Goal: Task Accomplishment & Management: Complete application form

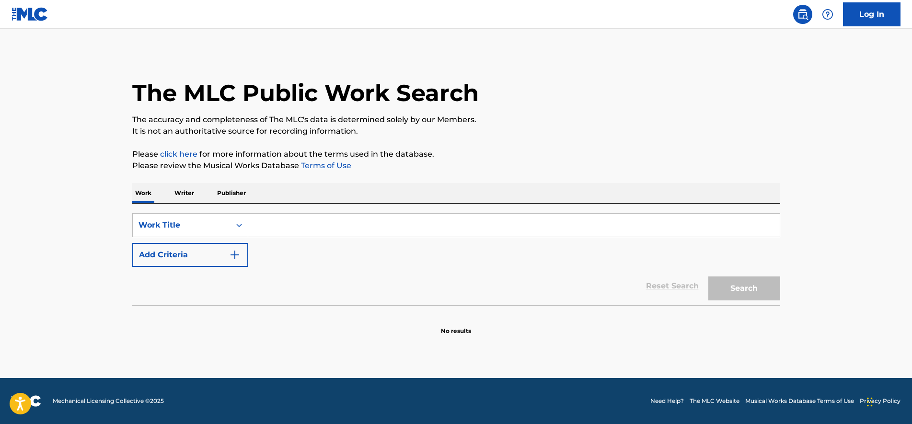
click at [851, 27] on nav "Log In" at bounding box center [456, 14] width 912 height 29
click at [853, 19] on link "Log In" at bounding box center [872, 14] width 58 height 24
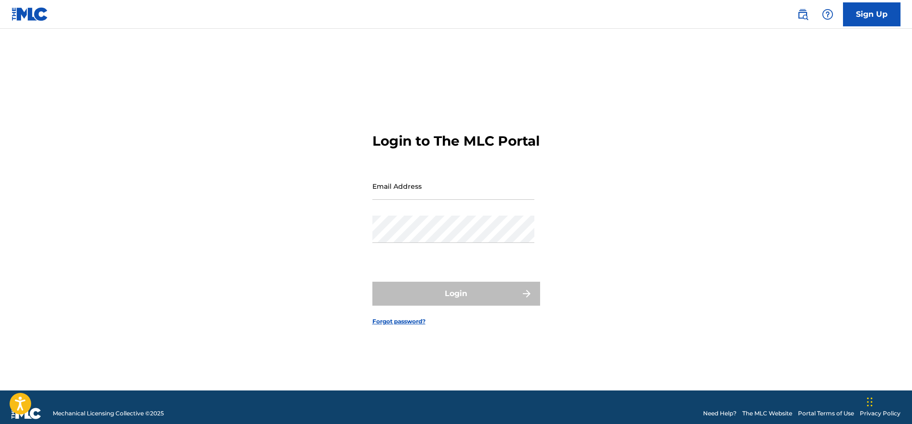
type input "[EMAIL_ADDRESS][DOMAIN_NAME]"
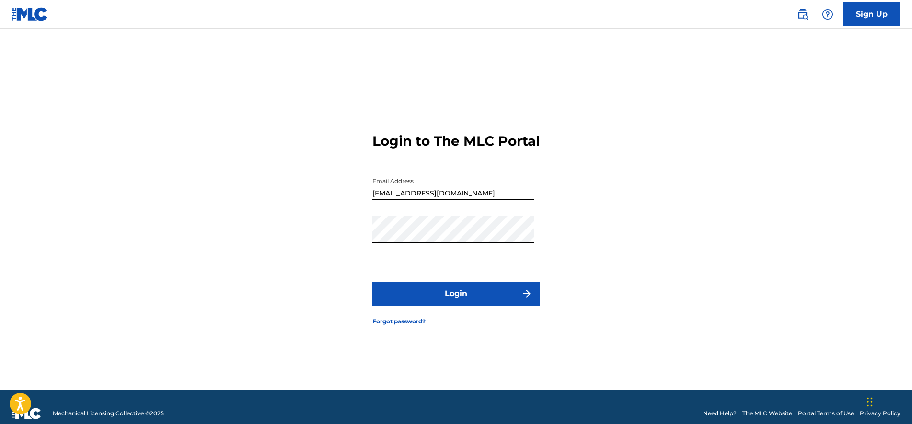
click at [421, 302] on button "Login" at bounding box center [456, 294] width 168 height 24
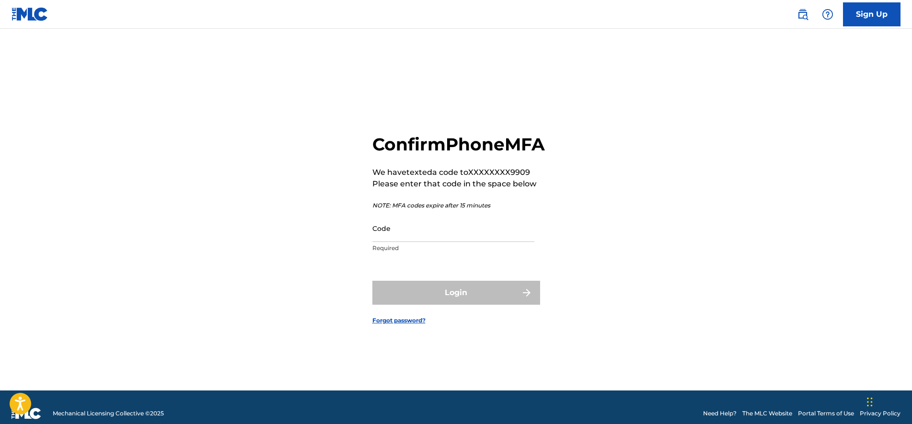
click at [456, 242] on input "Code" at bounding box center [453, 228] width 162 height 27
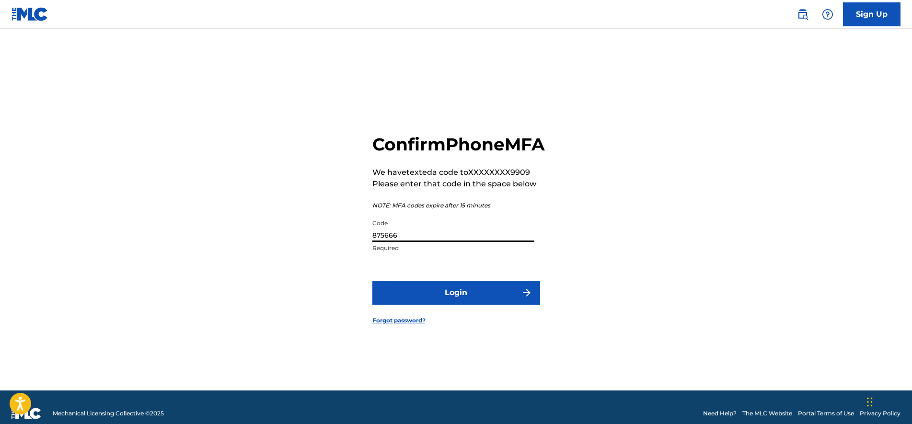
type input "875666"
click at [429, 305] on button "Login" at bounding box center [456, 293] width 168 height 24
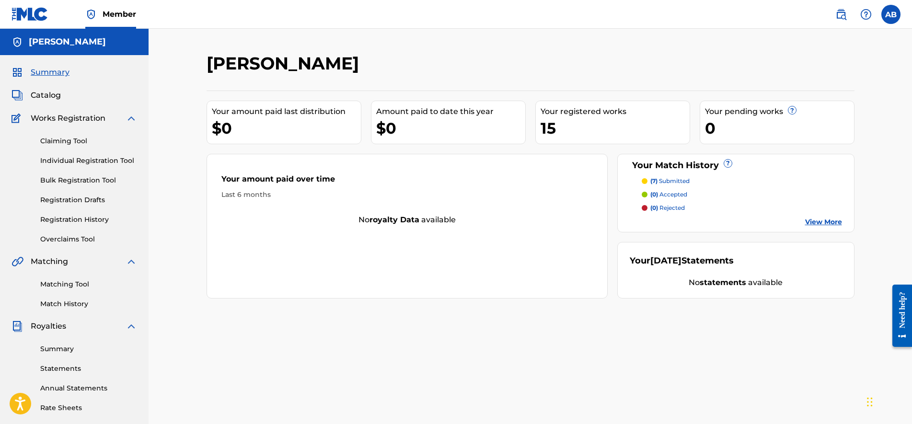
click at [78, 158] on link "Individual Registration Tool" at bounding box center [88, 161] width 97 height 10
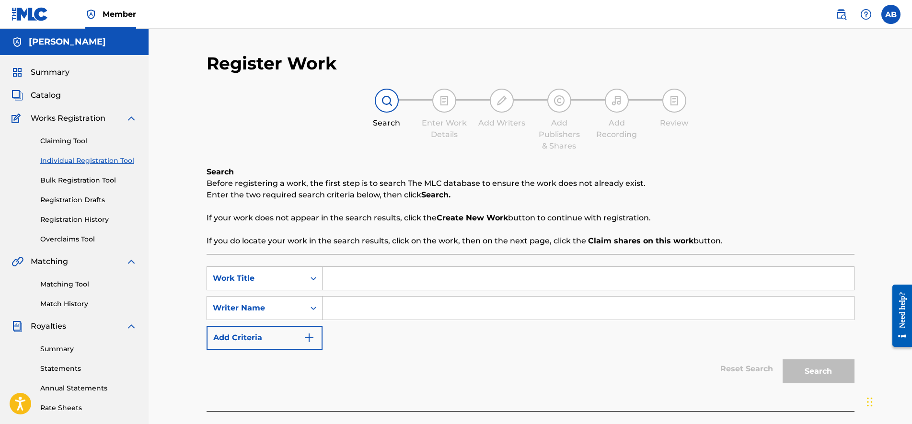
click at [69, 137] on link "Claiming Tool" at bounding box center [88, 141] width 97 height 10
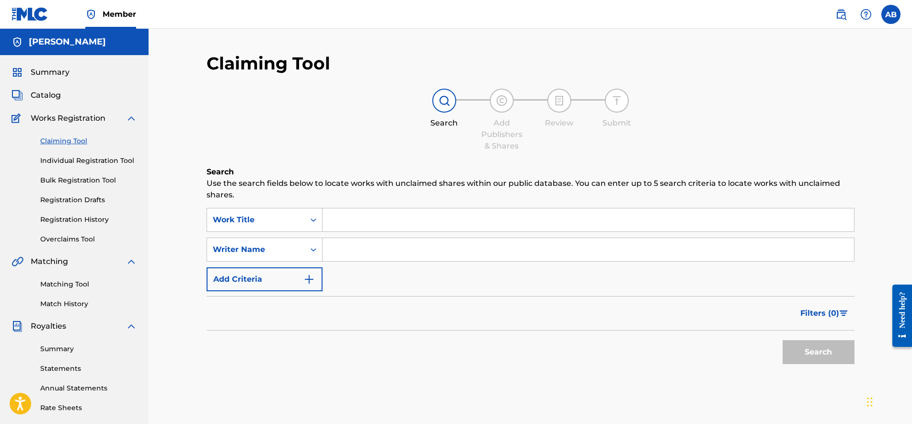
click at [60, 155] on div "Claiming Tool Individual Registration Tool Bulk Registration Tool Registration …" at bounding box center [75, 184] width 126 height 120
click at [65, 159] on link "Individual Registration Tool" at bounding box center [88, 161] width 97 height 10
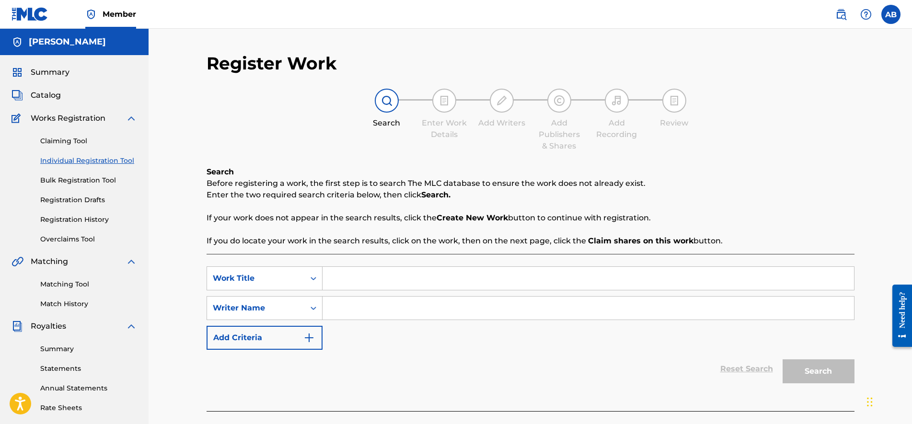
click at [324, 276] on input "Search Form" at bounding box center [587, 278] width 531 height 23
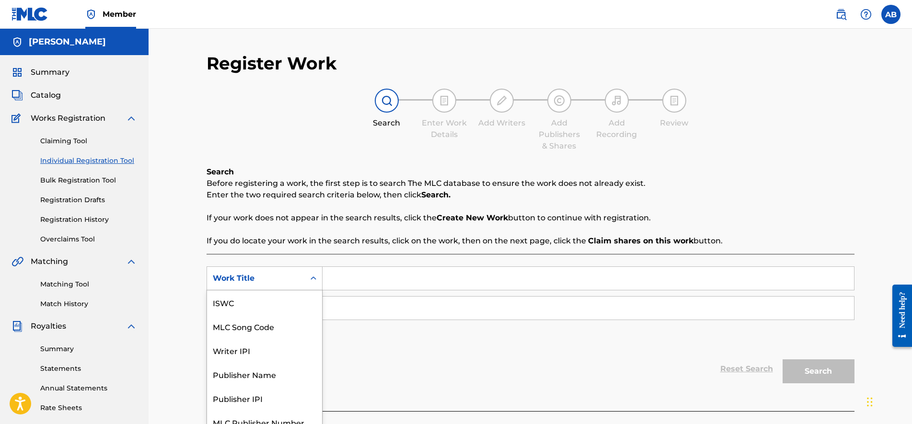
scroll to position [10, 0]
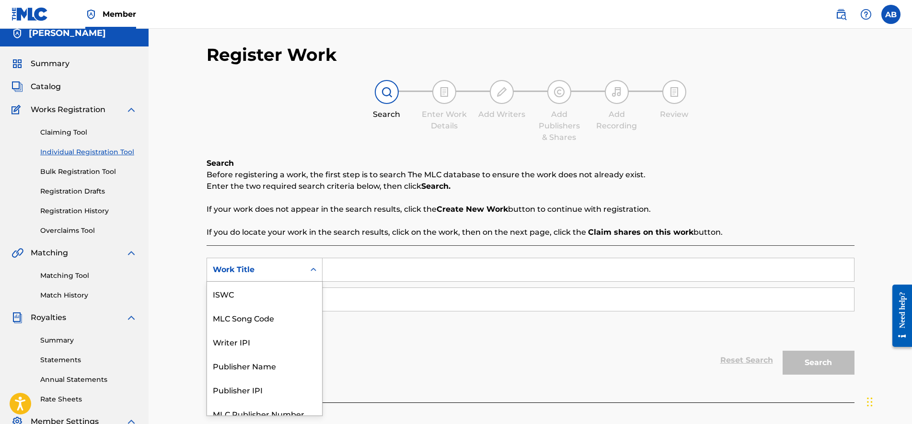
click at [293, 282] on div "7 results available. Use Up and Down to choose options, press Enter to select t…" at bounding box center [265, 270] width 116 height 24
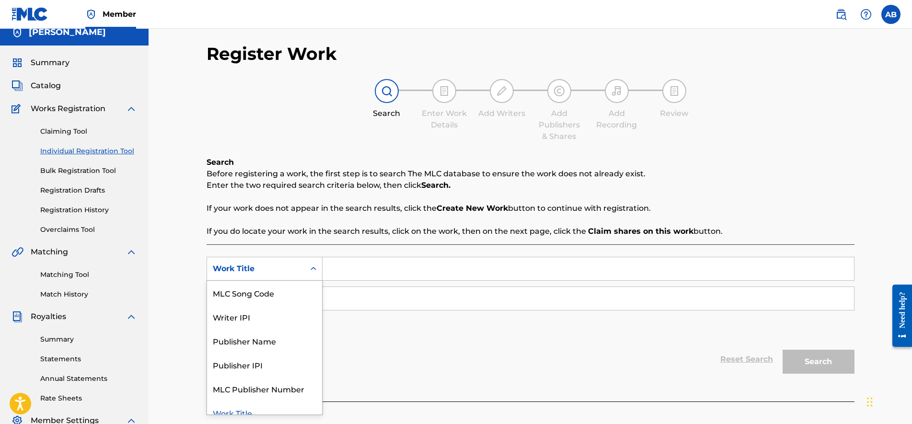
scroll to position [11, 0]
click at [282, 264] on div "Work Title" at bounding box center [256, 268] width 86 height 12
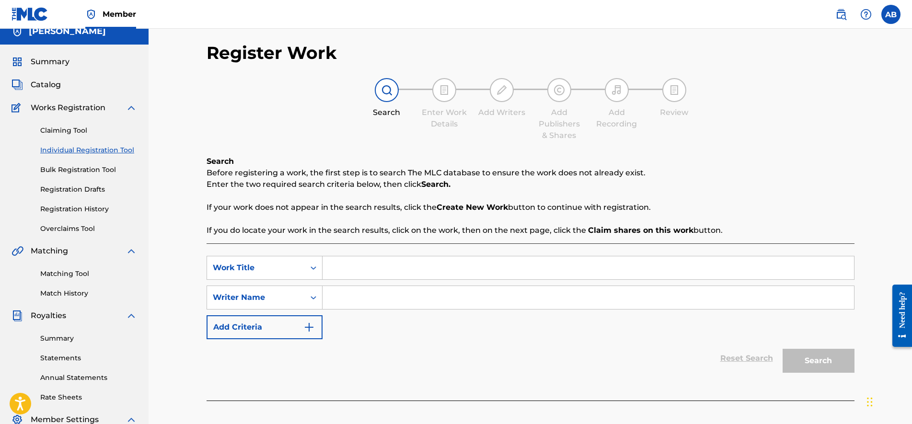
click at [319, 273] on div "Search Form" at bounding box center [313, 267] width 17 height 17
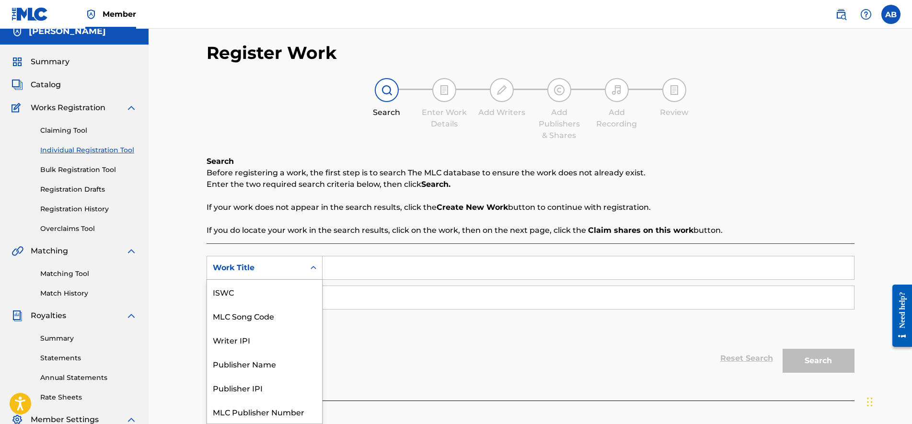
scroll to position [0, 0]
click at [345, 269] on input "Search Form" at bounding box center [587, 267] width 531 height 23
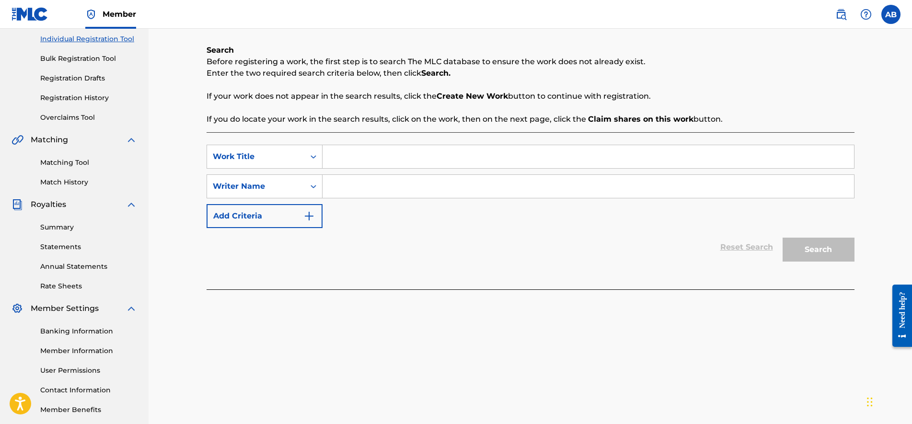
scroll to position [170, 0]
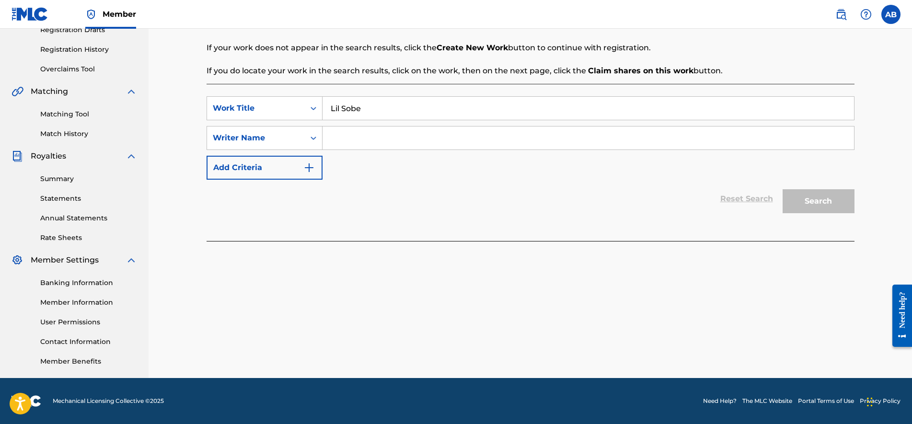
type input "Lil Sobe"
click at [351, 154] on div "SearchWithCriteriac38f2d5c-533e-4c68-b111-5cc4014be529 Work Title Lil Sobe Sear…" at bounding box center [531, 137] width 648 height 83
click at [358, 144] on input "Search Form" at bounding box center [587, 138] width 531 height 23
type input "dwdw"
click at [814, 192] on button "Search" at bounding box center [819, 201] width 72 height 24
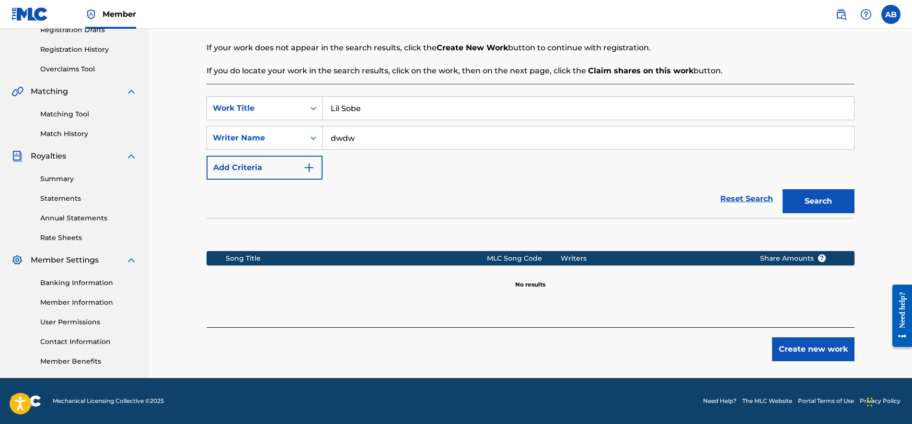
click at [819, 356] on button "Create new work" at bounding box center [813, 349] width 82 height 24
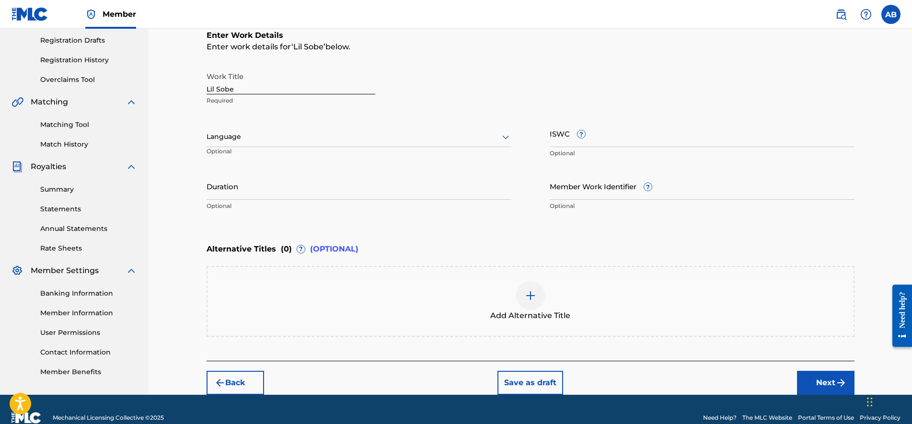
scroll to position [176, 0]
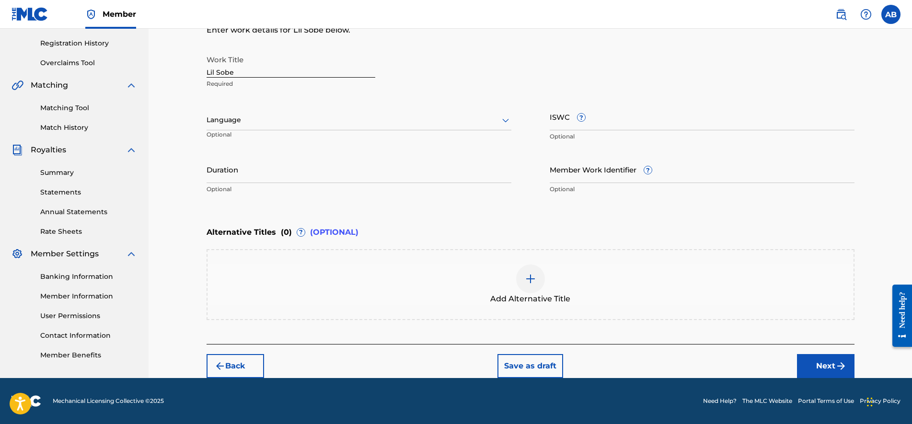
drag, startPoint x: 316, startPoint y: 62, endPoint x: 138, endPoint y: 75, distance: 178.2
click at [140, 75] on main "[PERSON_NAME] Summary Catalog Works Registration Claiming Tool Individual Regis…" at bounding box center [456, 115] width 912 height 526
type input "QUEEN M"
click at [186, 136] on div "Register Work Search Enter Work Details Add Writers Add Publishers & Shares Add…" at bounding box center [530, 115] width 763 height 526
click at [820, 369] on button "Next" at bounding box center [826, 366] width 58 height 24
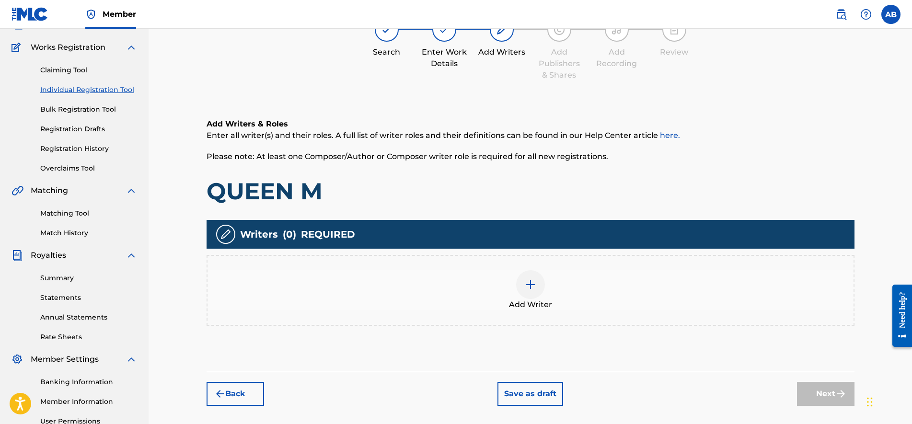
scroll to position [43, 0]
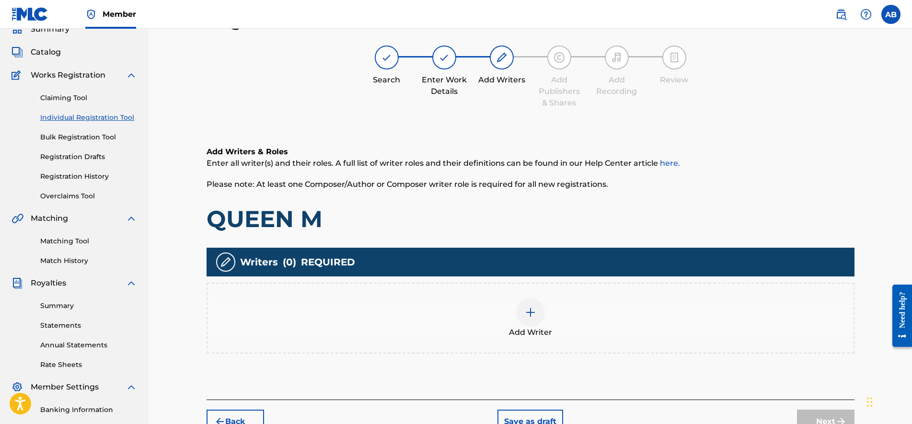
click at [615, 355] on div "Add Writers & Roles Enter all writer(s) and their roles. A full list of writer …" at bounding box center [531, 261] width 648 height 276
click at [618, 339] on div "Add Writer" at bounding box center [531, 318] width 648 height 71
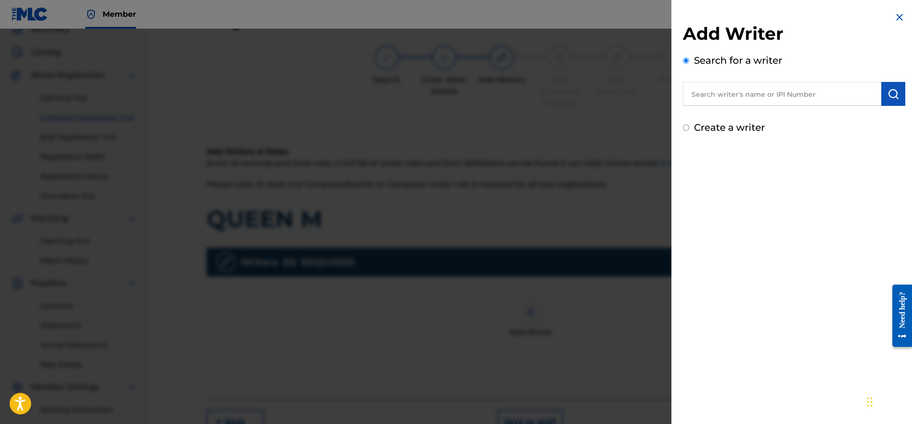
click at [719, 103] on input "text" at bounding box center [782, 94] width 198 height 24
click at [707, 131] on label "Create a writer" at bounding box center [729, 128] width 71 height 12
radio input "true"
click at [689, 131] on input "Create a writer" at bounding box center [686, 128] width 6 height 6
radio input "false"
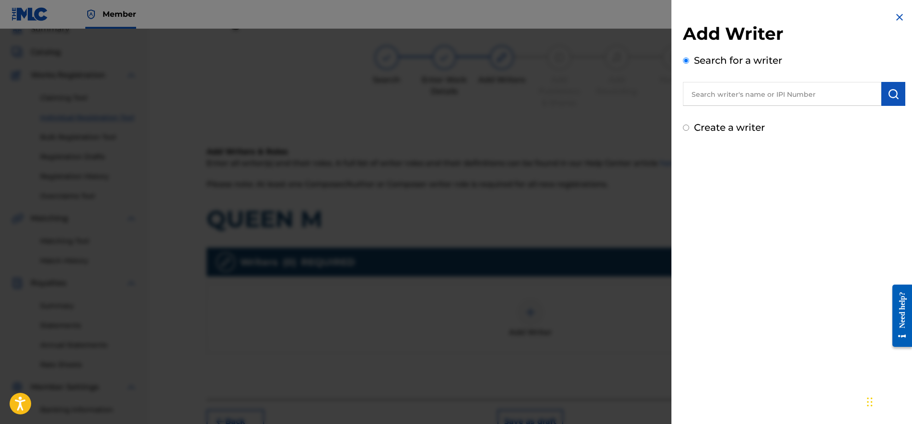
radio input "true"
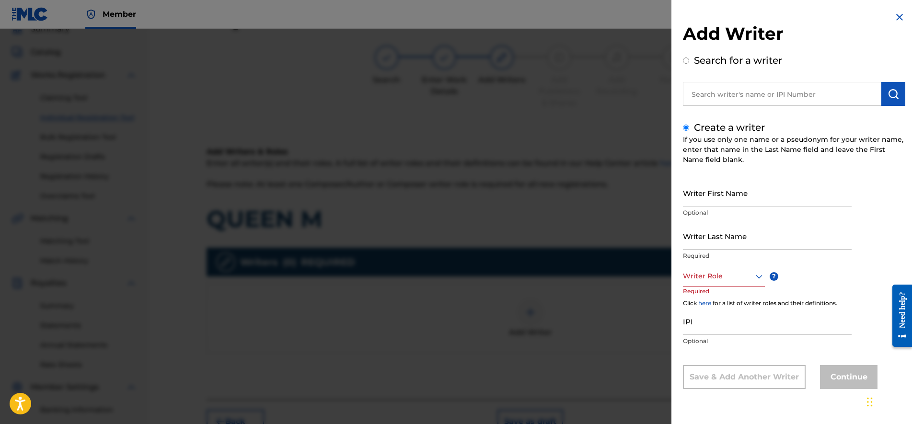
click at [714, 100] on input "text" at bounding box center [782, 94] width 198 height 24
radio input "true"
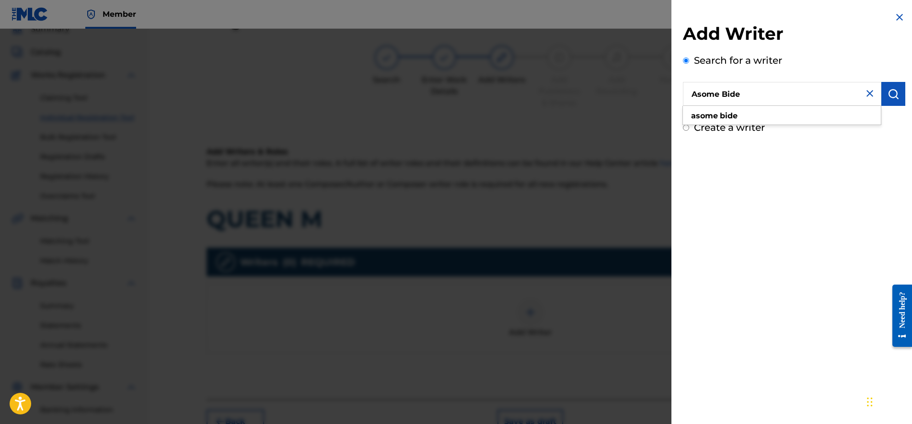
type input "Asome Bide"
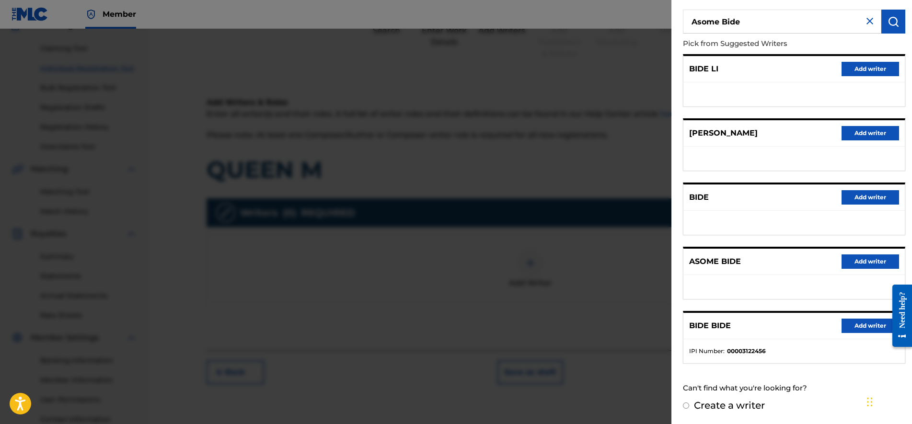
scroll to position [163, 0]
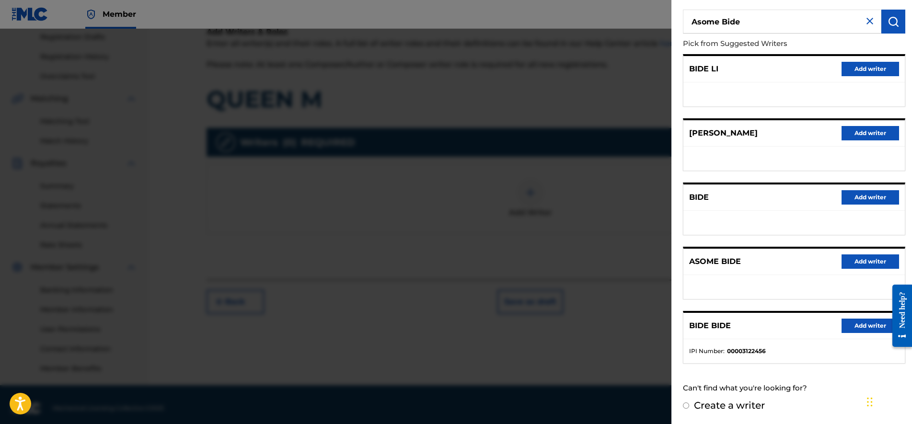
click at [857, 261] on button "Add writer" at bounding box center [870, 261] width 58 height 14
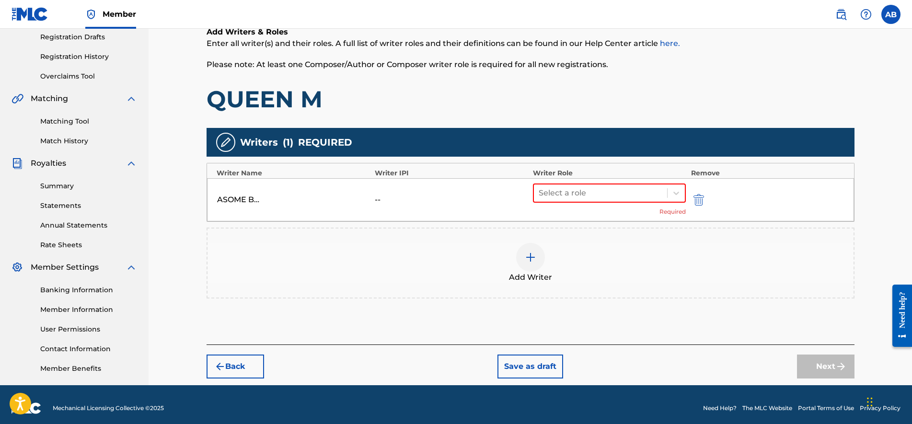
click at [576, 182] on div "ASOME BIDE -- Select a role Required" at bounding box center [530, 199] width 647 height 43
click at [576, 187] on div at bounding box center [601, 192] width 124 height 13
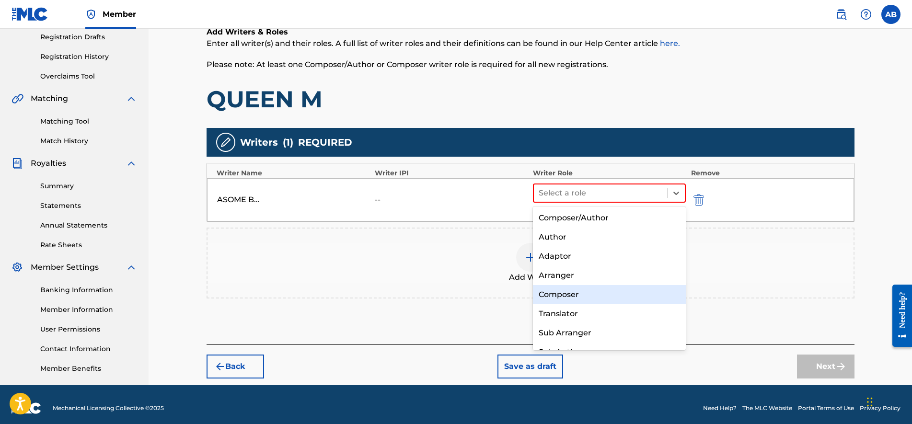
click at [548, 290] on div "Composer" at bounding box center [609, 294] width 153 height 19
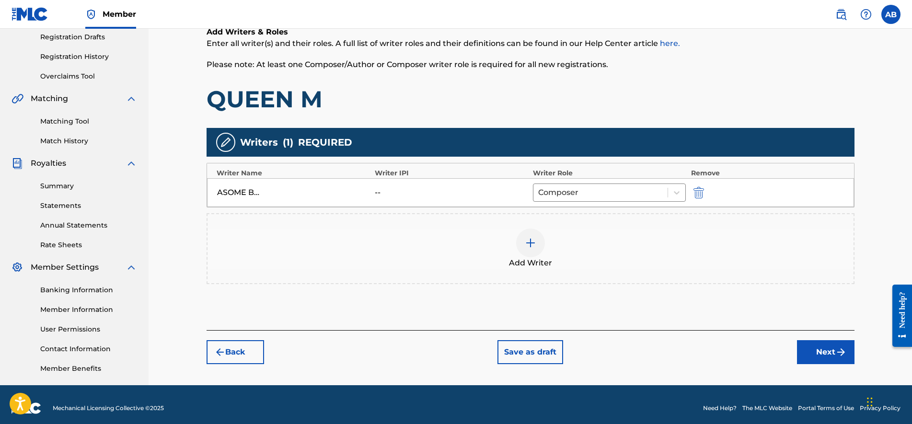
click at [811, 349] on button "Next" at bounding box center [826, 352] width 58 height 24
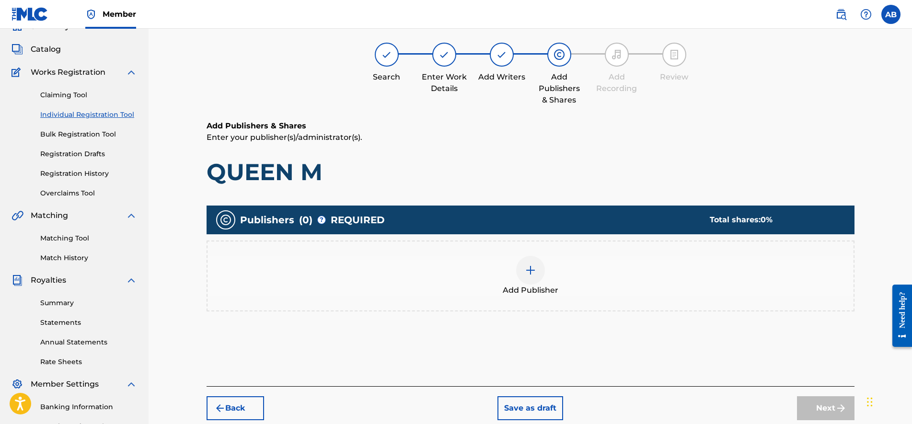
scroll to position [43, 0]
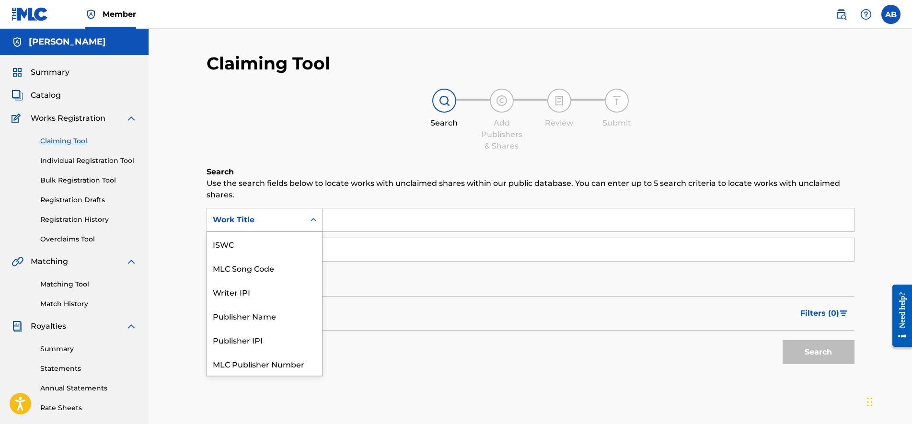
click at [308, 216] on div "Search Form" at bounding box center [313, 219] width 17 height 17
click at [381, 220] on input "Search Form" at bounding box center [587, 219] width 531 height 23
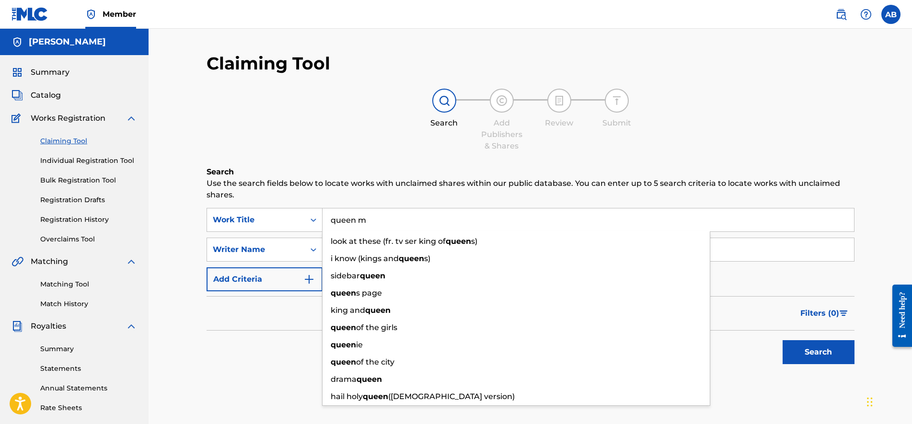
type input "queen m"
click at [783, 340] on button "Search" at bounding box center [819, 352] width 72 height 24
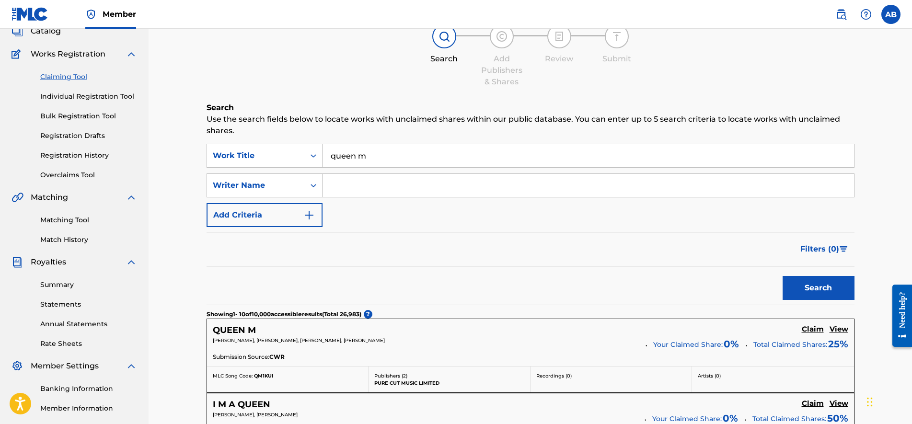
scroll to position [0, 0]
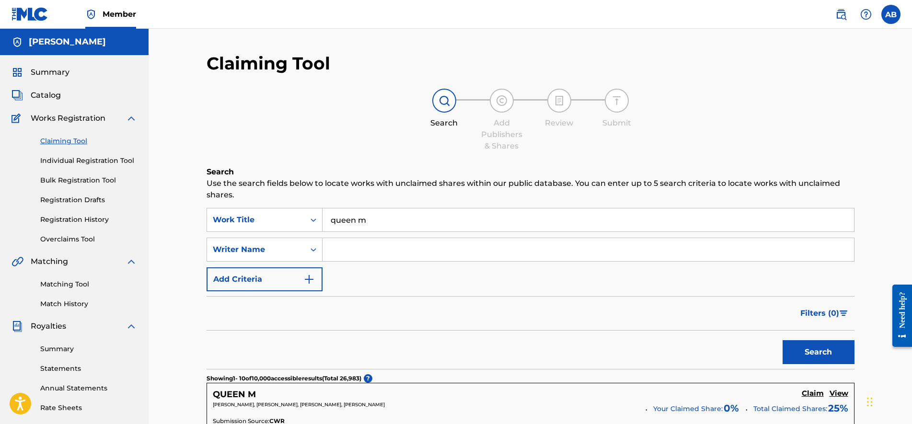
click at [301, 292] on form "SearchWithCriteria432f5875-5292-4d4f-a27e-4d3cdcfdfaef Work Title queen m Searc…" at bounding box center [531, 288] width 648 height 161
click at [297, 283] on button "Add Criteria" at bounding box center [265, 279] width 116 height 24
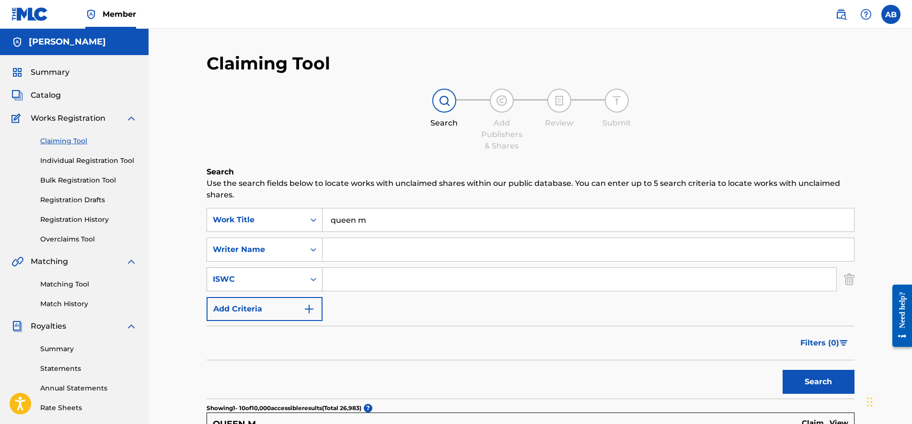
click at [284, 278] on div "ISWC" at bounding box center [256, 279] width 98 height 18
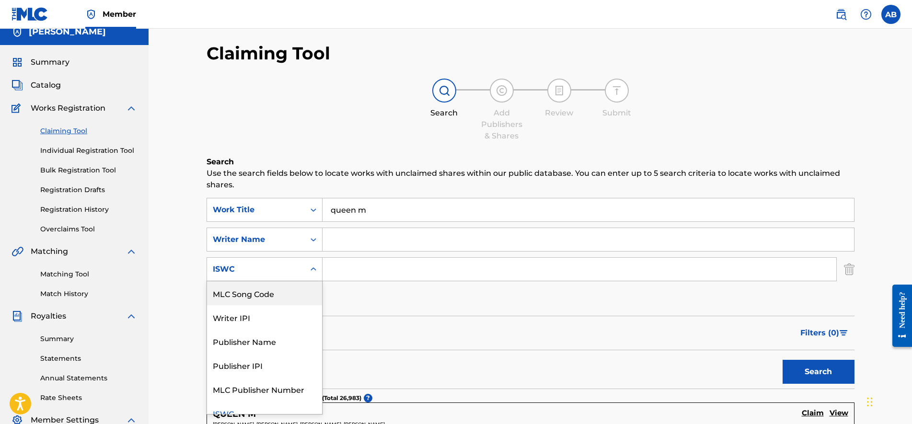
scroll to position [12, 0]
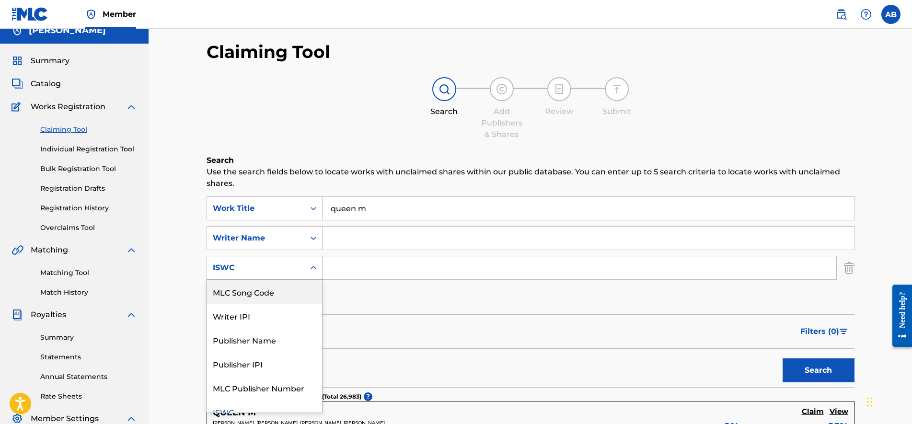
click at [299, 226] on div "SearchWithCriteria432f5875-5292-4d4f-a27e-4d3cdcfdfaef Work Title queen m Searc…" at bounding box center [531, 252] width 648 height 113
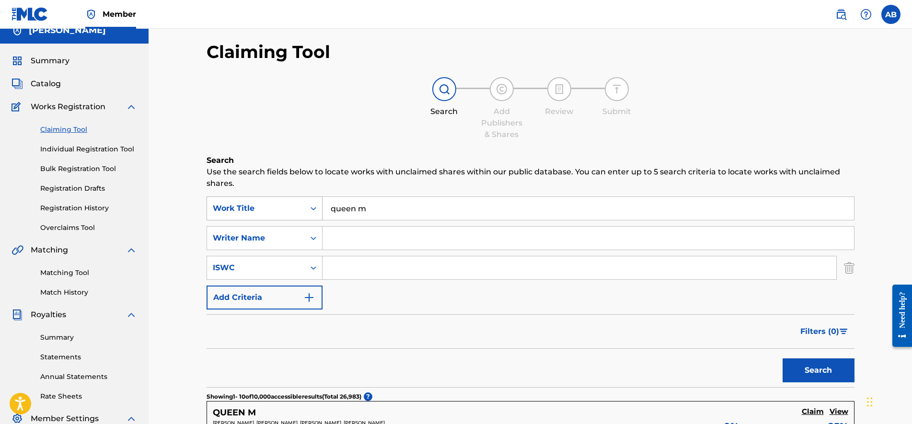
drag, startPoint x: 324, startPoint y: 216, endPoint x: 308, endPoint y: 216, distance: 16.8
click at [312, 217] on div "SearchWithCriteria432f5875-5292-4d4f-a27e-4d3cdcfdfaef Work Title queen m" at bounding box center [531, 208] width 648 height 24
click at [275, 226] on div "SearchWithCriteria432f5875-5292-4d4f-a27e-4d3cdcfdfaef Work Title queen m Searc…" at bounding box center [531, 252] width 648 height 113
click at [366, 241] on input "Search Form" at bounding box center [587, 238] width 531 height 23
type input "lil sobe"
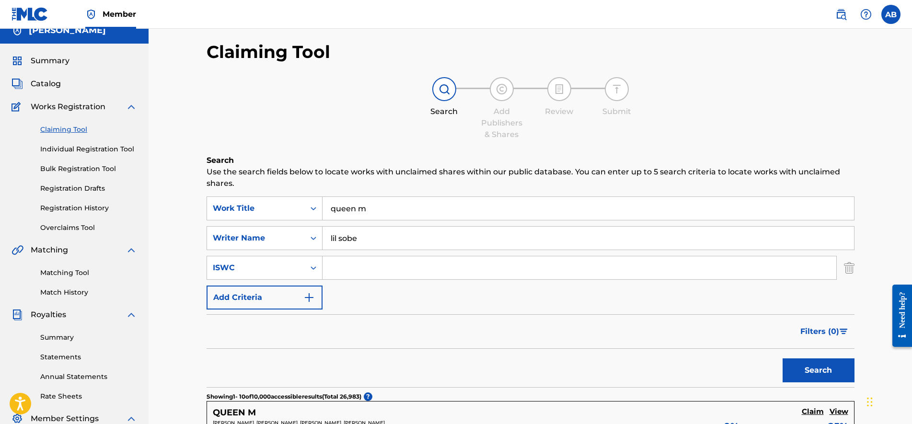
drag, startPoint x: 852, startPoint y: 271, endPoint x: 833, endPoint y: 337, distance: 68.1
click at [851, 271] on img "Search Form" at bounding box center [849, 268] width 11 height 24
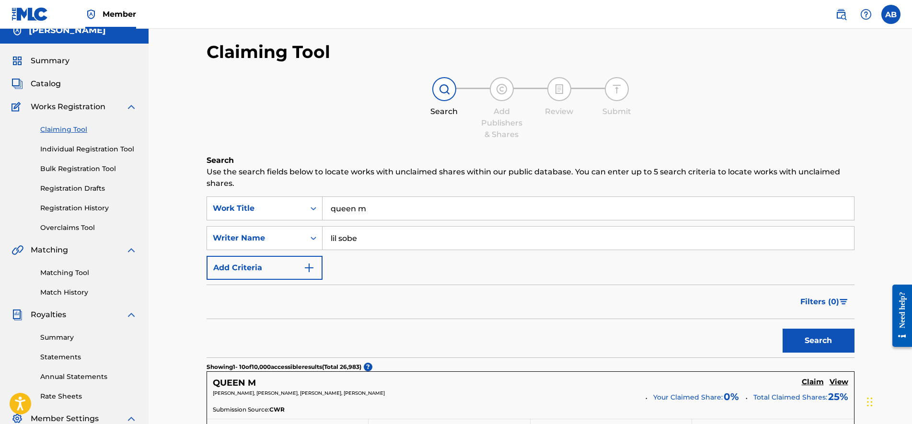
click at [818, 343] on button "Search" at bounding box center [819, 341] width 72 height 24
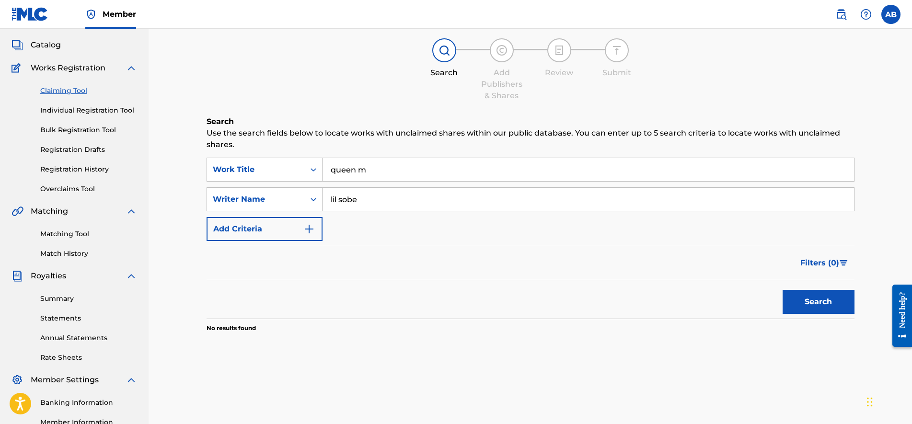
click at [333, 181] on div "queen m" at bounding box center [588, 170] width 532 height 24
click at [350, 193] on input "lil sobe" at bounding box center [587, 199] width 531 height 23
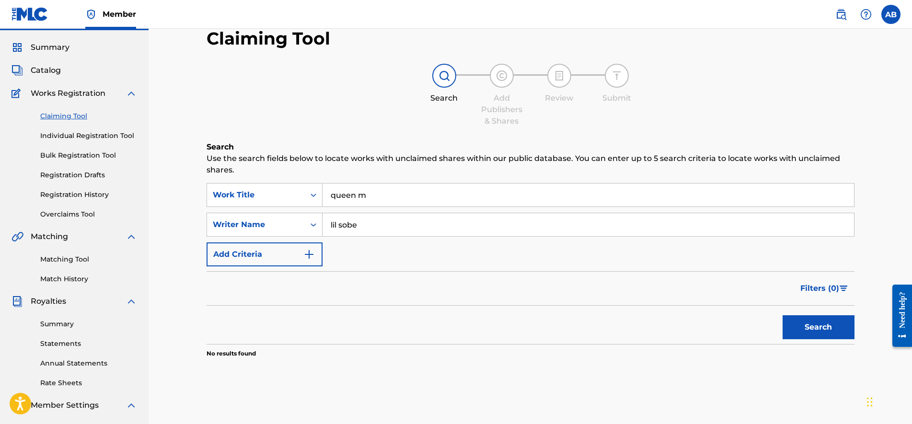
scroll to position [0, 0]
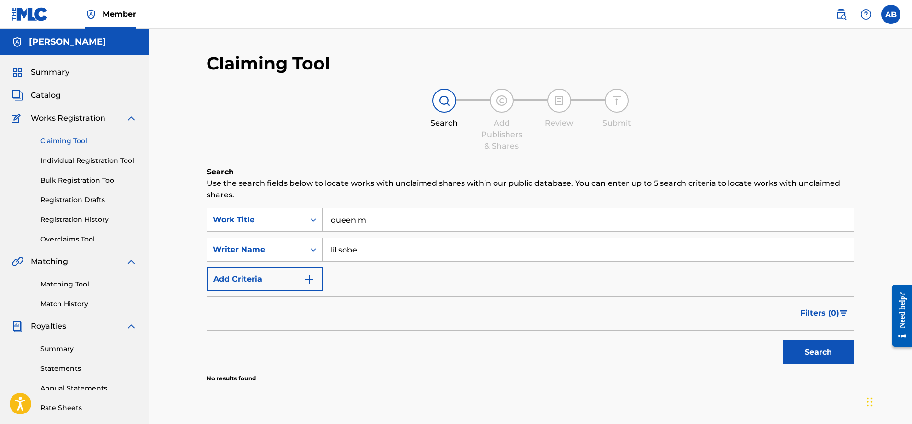
click at [92, 160] on link "Individual Registration Tool" at bounding box center [88, 161] width 97 height 10
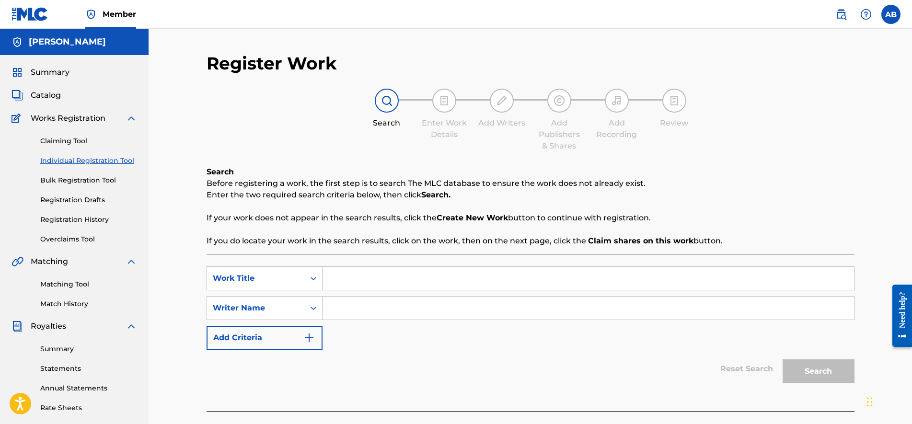
click at [493, 267] on div "Search Form" at bounding box center [588, 278] width 532 height 24
click at [488, 276] on input "Search Form" at bounding box center [587, 278] width 531 height 23
type input "queen m"
click at [487, 294] on div "SearchWithCriteriac38f2d5c-533e-4c68-b111-5cc4014be529 Work Title queen m Searc…" at bounding box center [531, 307] width 648 height 83
click at [485, 301] on input "Search Form" at bounding box center [587, 308] width 531 height 23
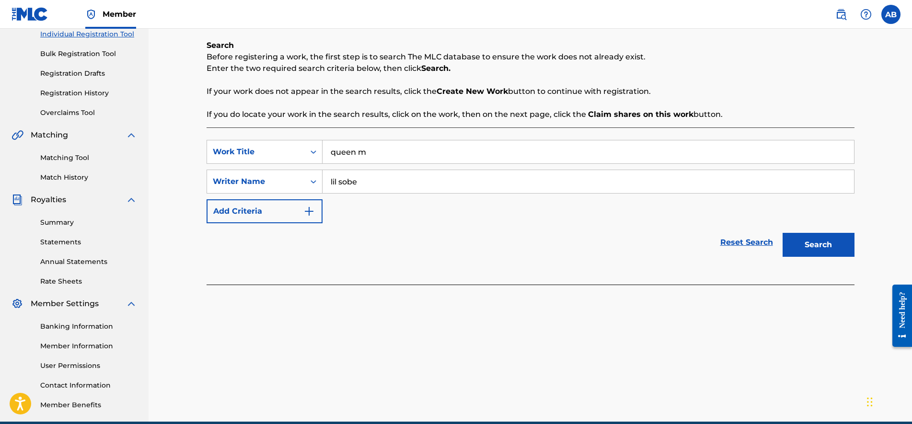
scroll to position [170, 0]
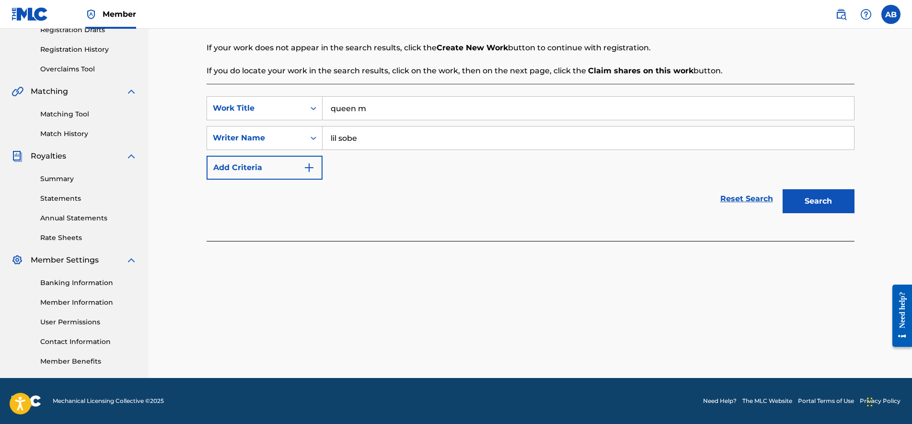
type input "lil sobe"
click at [807, 231] on div "SearchWithCriteriac38f2d5c-533e-4c68-b111-5cc4014be529 Work Title queen m Searc…" at bounding box center [531, 162] width 648 height 157
click at [793, 203] on button "Search" at bounding box center [819, 201] width 72 height 24
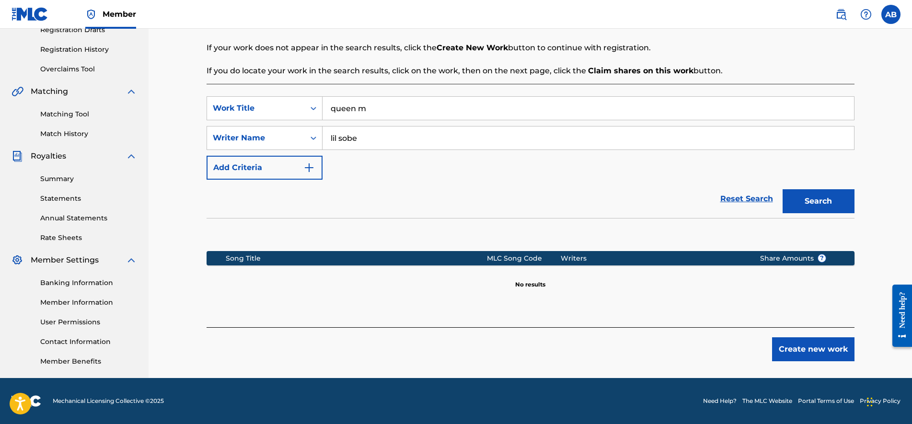
click at [810, 343] on button "Create new work" at bounding box center [813, 349] width 82 height 24
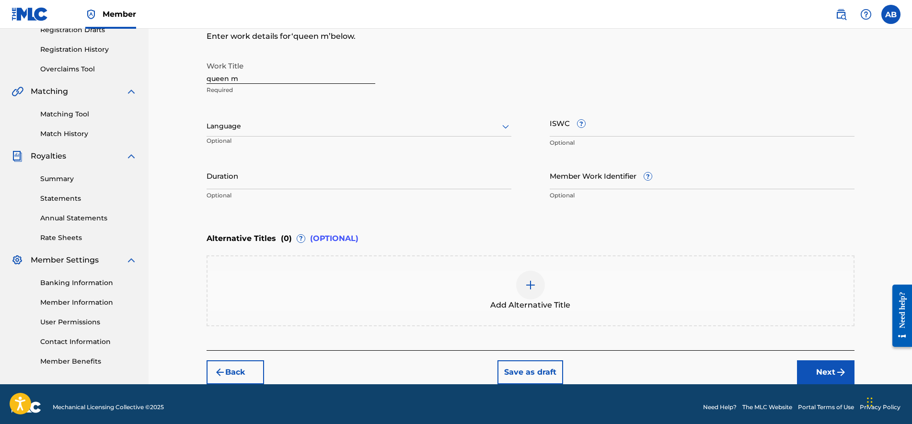
click at [797, 372] on button "Next" at bounding box center [826, 372] width 58 height 24
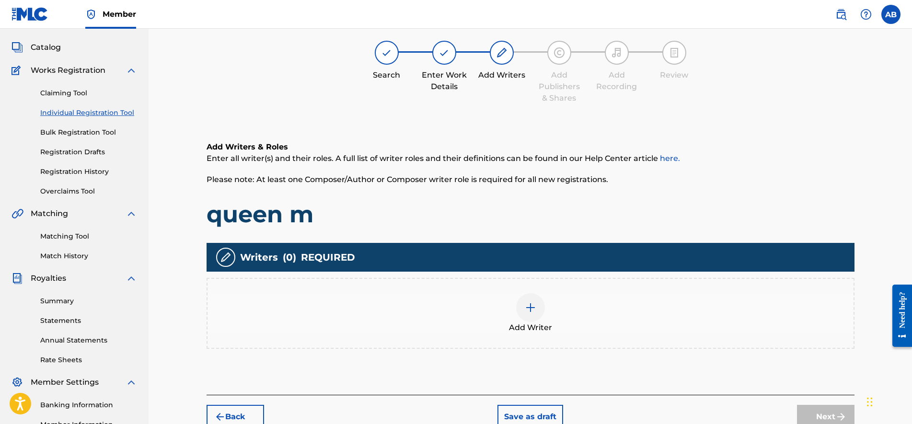
scroll to position [43, 0]
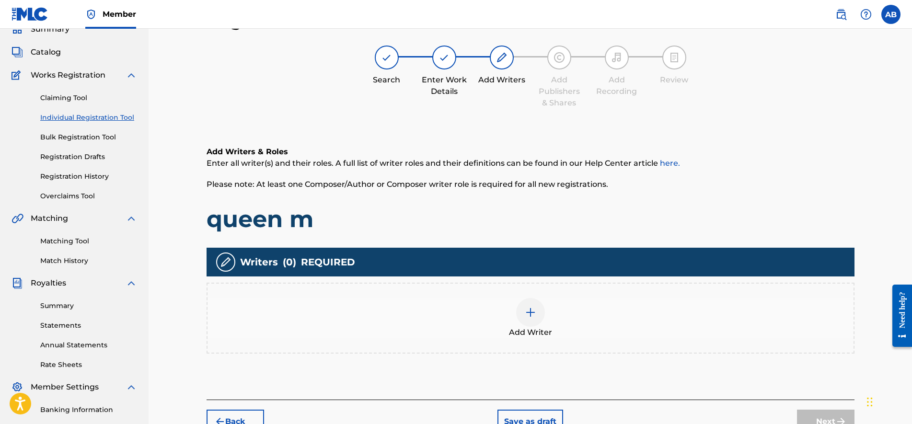
click at [547, 310] on div "Add Writer" at bounding box center [530, 318] width 646 height 40
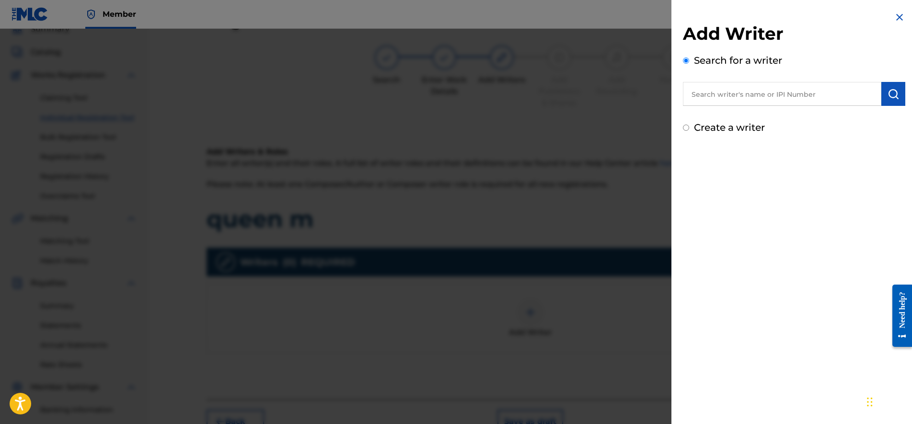
click at [773, 84] on input "text" at bounding box center [782, 94] width 198 height 24
type input "1306862455"
click at [890, 89] on img "submit" at bounding box center [893, 94] width 12 height 12
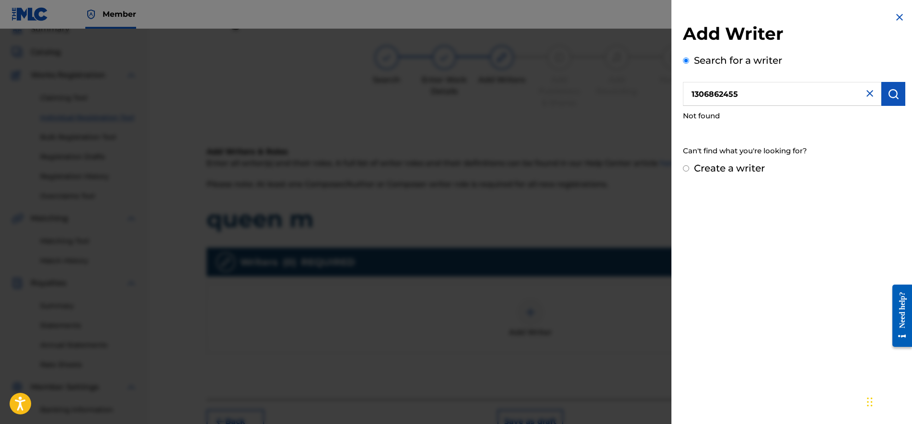
drag, startPoint x: 738, startPoint y: 173, endPoint x: 736, endPoint y: 178, distance: 5.8
click at [736, 179] on div "Add Writer Search for a writer 1306862455 Not found Can't find what you're look…" at bounding box center [793, 93] width 245 height 187
click at [847, 93] on input "1306862455" at bounding box center [782, 94] width 198 height 24
click at [884, 93] on button "submit" at bounding box center [893, 94] width 24 height 24
click at [876, 93] on input "1306862455" at bounding box center [782, 94] width 198 height 24
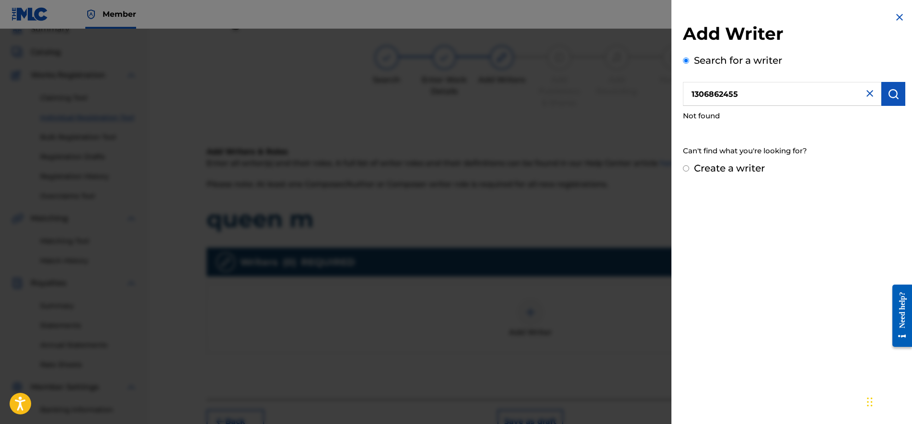
click at [864, 94] on img at bounding box center [870, 94] width 12 height 12
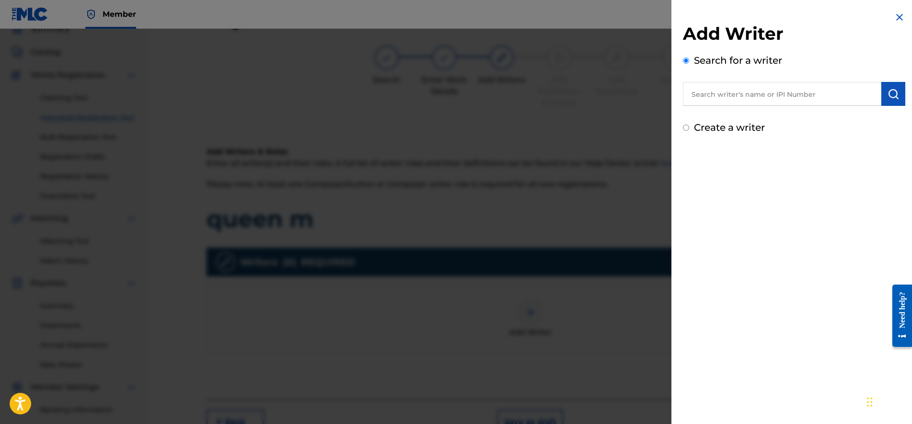
click at [806, 81] on div "Search for a writer" at bounding box center [794, 79] width 222 height 53
click at [790, 80] on div "Search for a writer" at bounding box center [794, 79] width 222 height 53
click at [778, 99] on input "text" at bounding box center [782, 94] width 198 height 24
type input "asome bide"
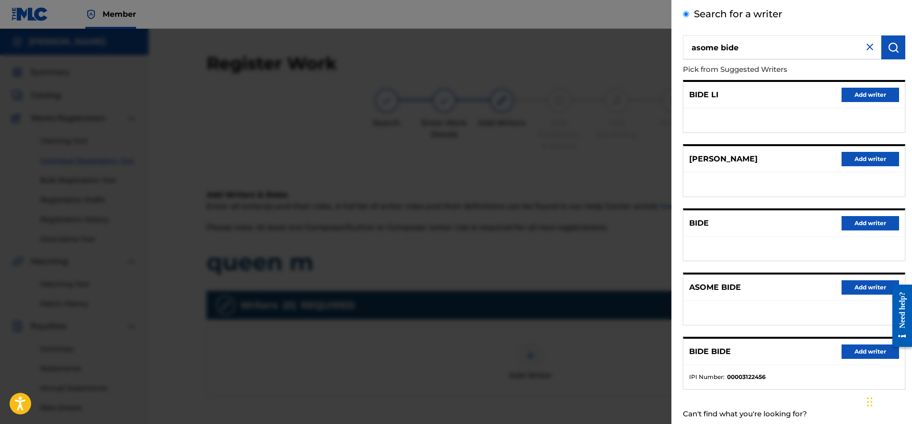
scroll to position [72, 0]
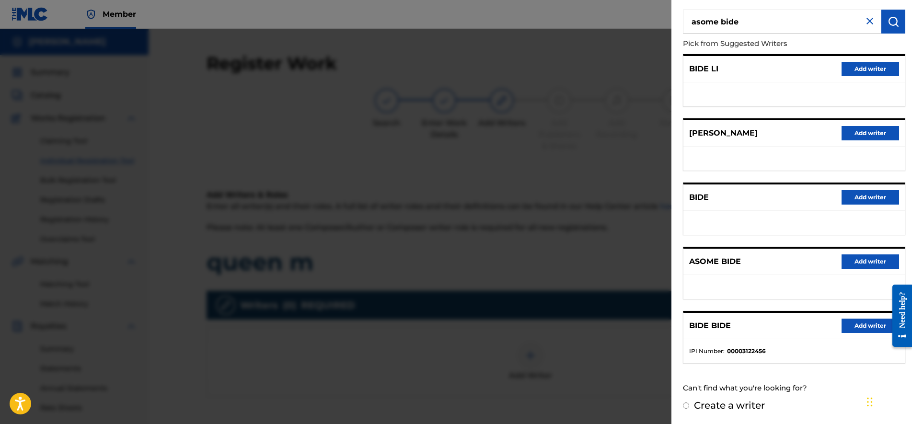
click at [867, 263] on button "Add writer" at bounding box center [870, 261] width 58 height 14
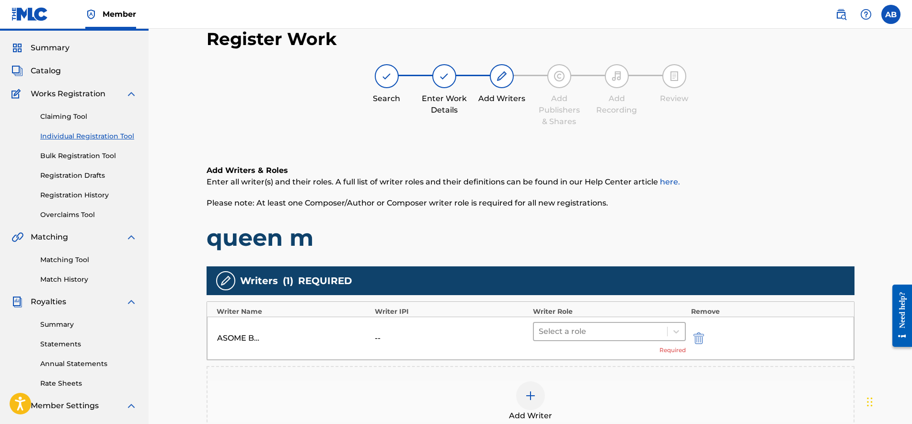
scroll to position [60, 0]
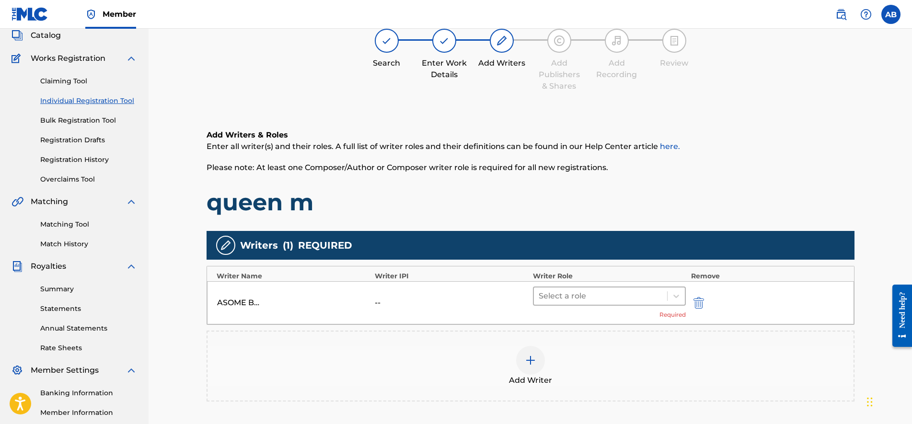
click at [573, 292] on div at bounding box center [601, 295] width 124 height 13
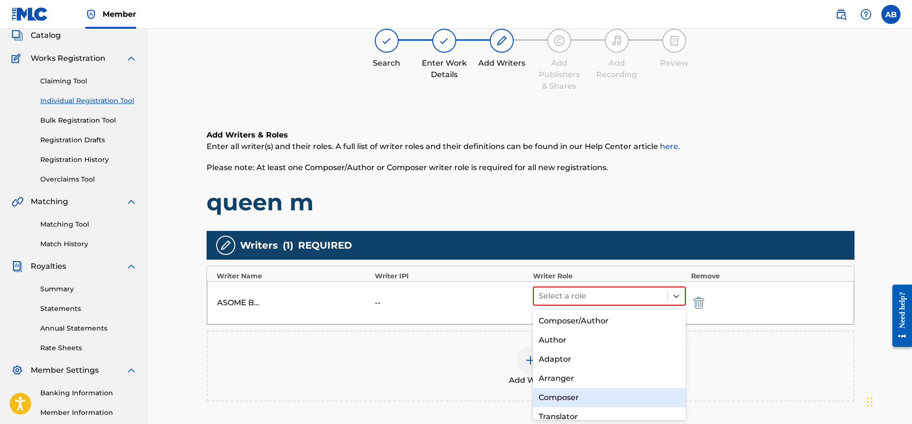
drag, startPoint x: 565, startPoint y: 380, endPoint x: 561, endPoint y: 400, distance: 19.5
click at [562, 398] on div "Composer/Author Author Adaptor Arranger Composer Translator Sub Arranger Sub Au…" at bounding box center [609, 365] width 153 height 111
click at [554, 399] on div "Composer" at bounding box center [609, 397] width 153 height 19
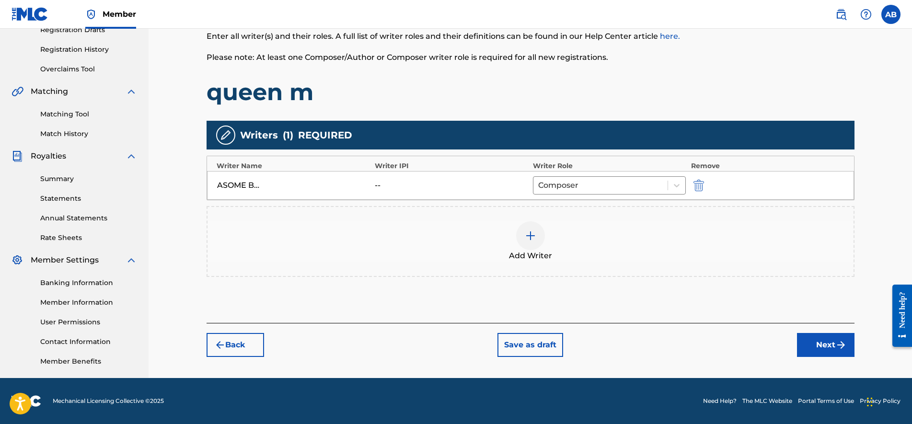
click at [823, 343] on button "Next" at bounding box center [826, 345] width 58 height 24
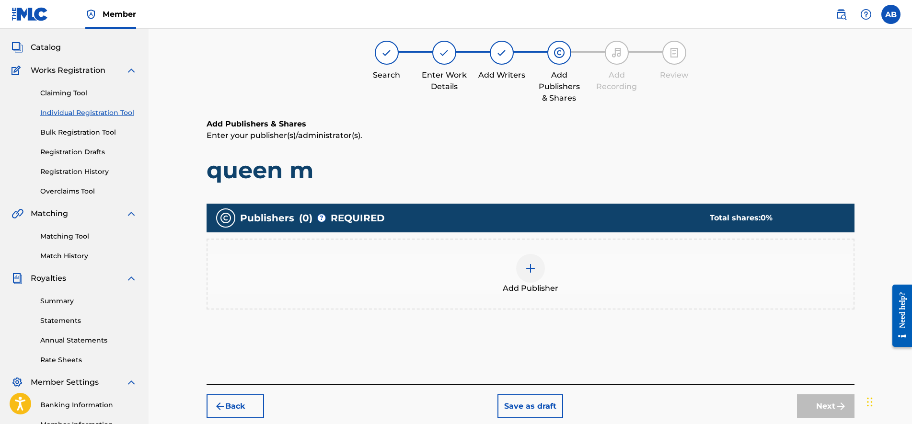
scroll to position [43, 0]
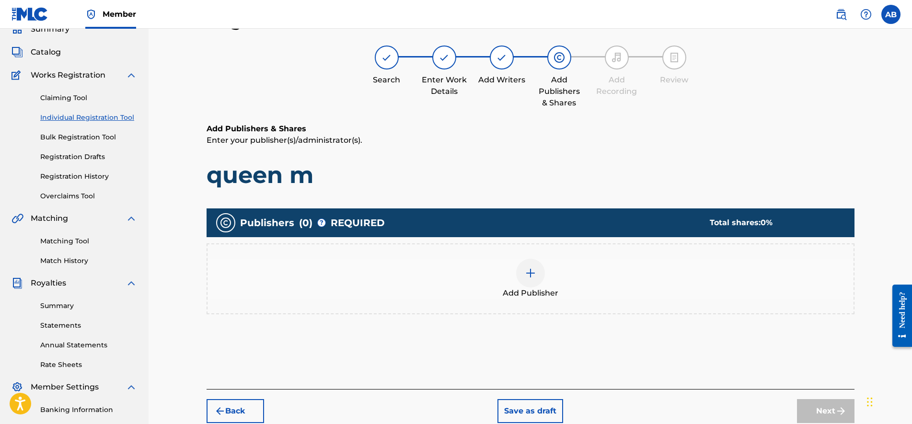
click at [546, 268] on div "Add Publisher" at bounding box center [530, 279] width 646 height 40
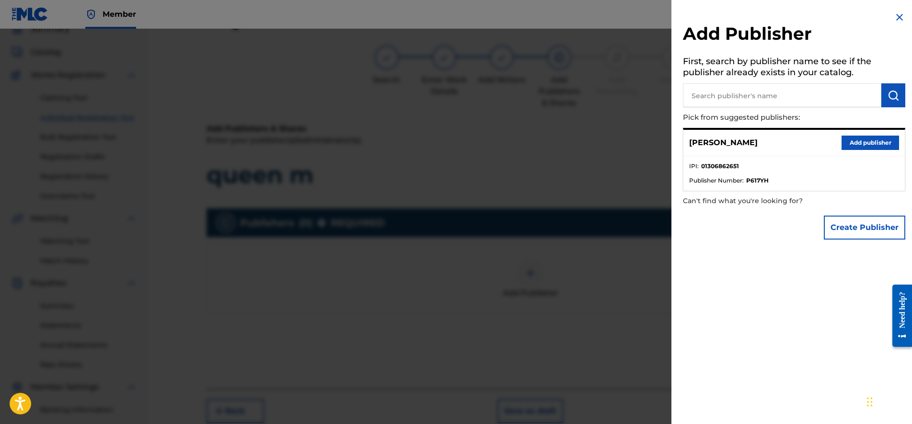
click at [850, 143] on button "Add publisher" at bounding box center [870, 143] width 58 height 14
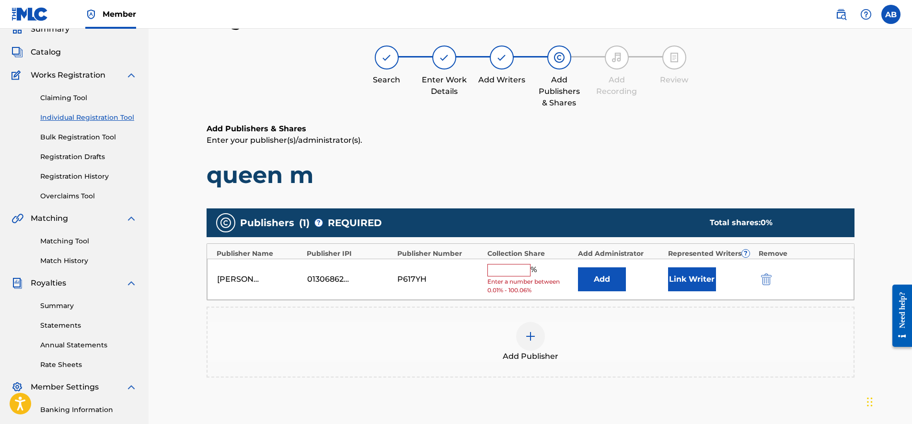
click at [528, 267] on input "text" at bounding box center [508, 270] width 43 height 12
type input "50"
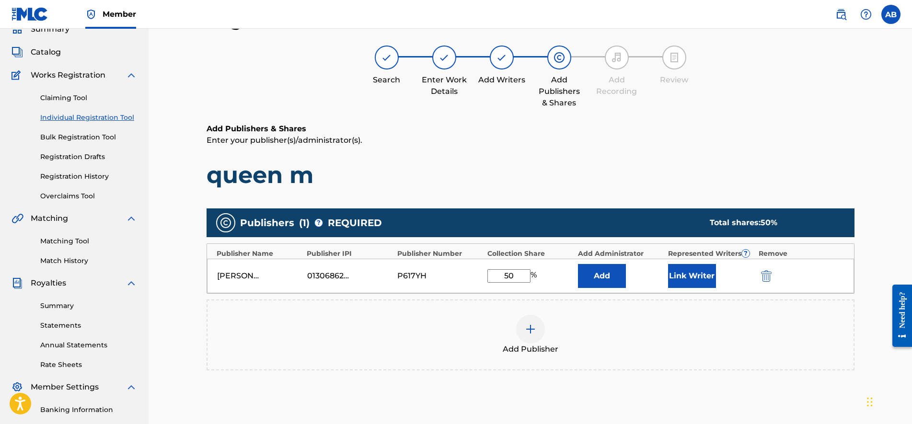
click at [711, 281] on button "Link Writer" at bounding box center [692, 276] width 48 height 24
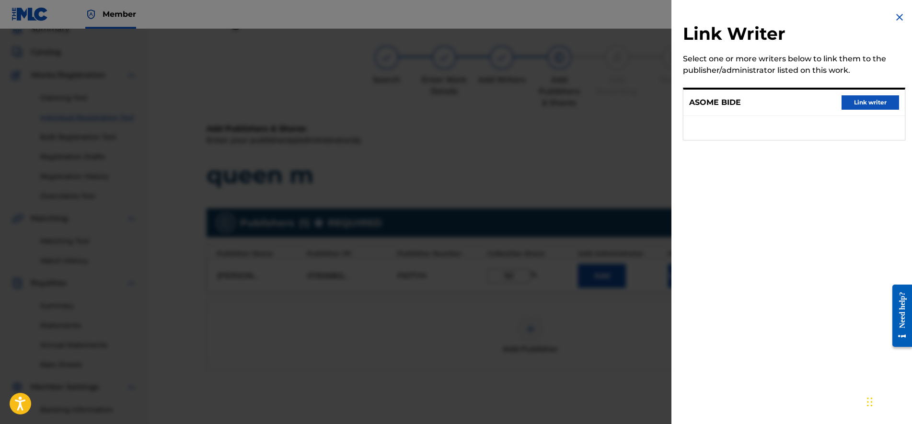
click at [875, 104] on button "Link writer" at bounding box center [870, 102] width 58 height 14
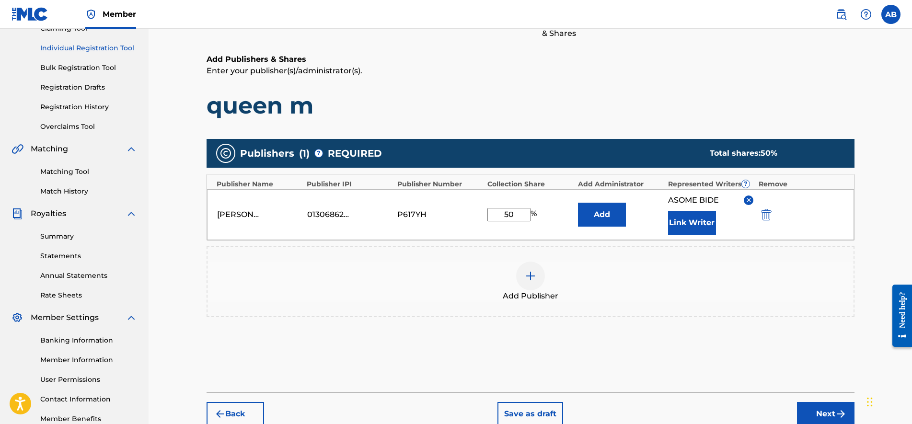
scroll to position [170, 0]
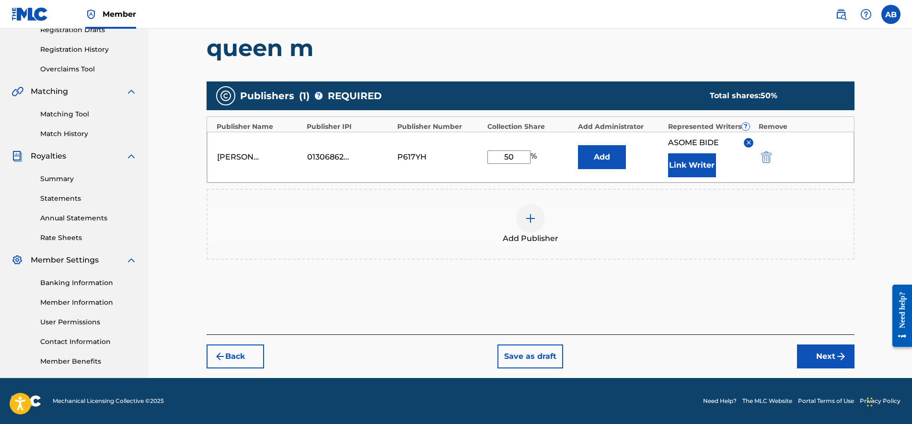
click at [822, 360] on button "Next" at bounding box center [826, 357] width 58 height 24
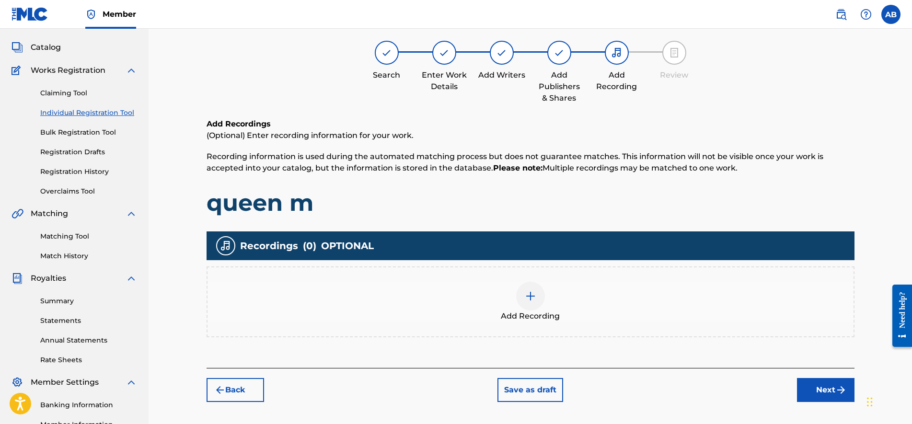
scroll to position [43, 0]
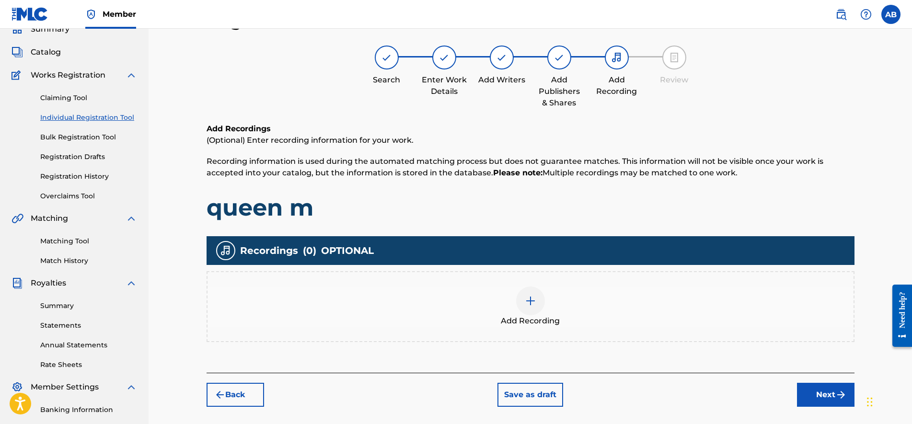
click at [611, 319] on div "Add Recording" at bounding box center [530, 307] width 646 height 40
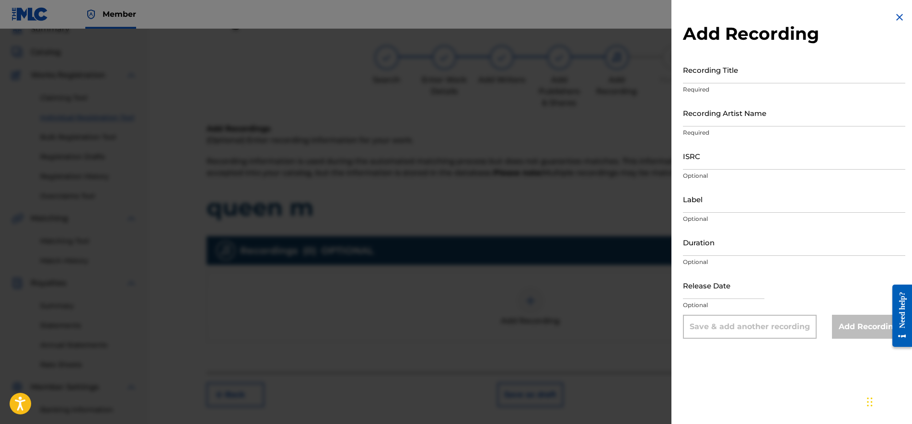
click at [726, 74] on input "Recording Title" at bounding box center [794, 69] width 222 height 27
type input "Queen M"
drag, startPoint x: 736, startPoint y: 135, endPoint x: 733, endPoint y: 123, distance: 12.4
click at [736, 131] on p "Required" at bounding box center [794, 132] width 222 height 9
click at [733, 123] on input "Recording Artist Name" at bounding box center [794, 112] width 222 height 27
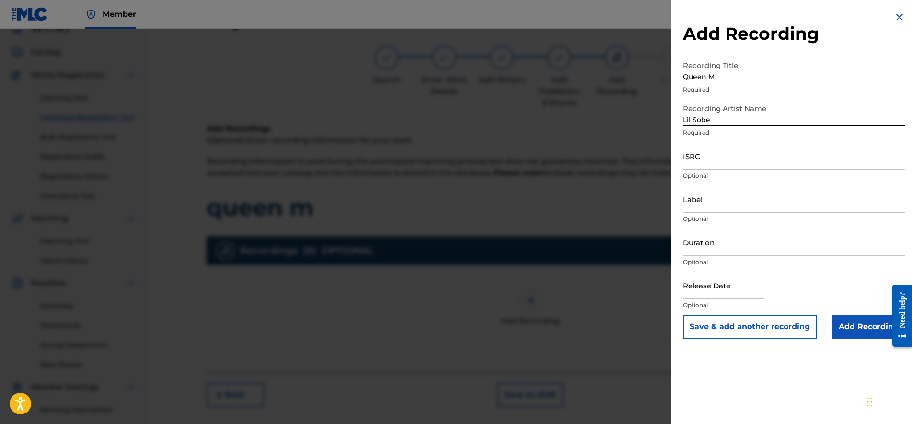
type input "Lil Sobe"
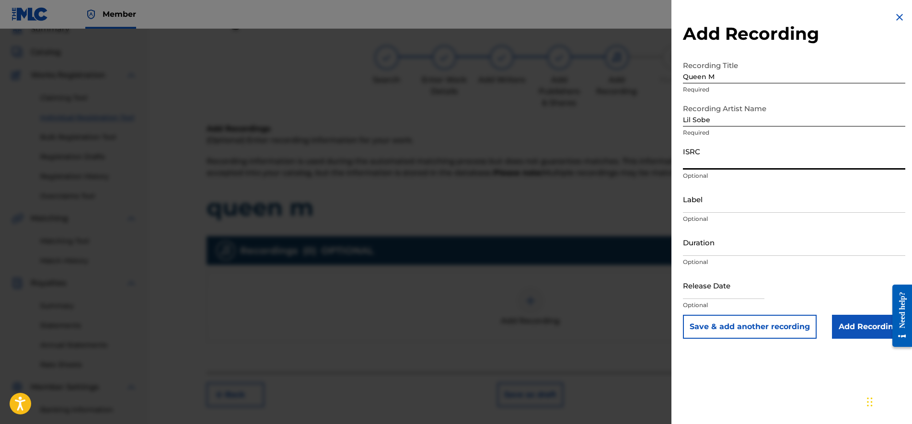
click at [728, 161] on input "ISRC" at bounding box center [794, 155] width 222 height 27
paste input "USLD91781753"
type input "USLD91781753"
click at [696, 219] on p "Optional" at bounding box center [794, 219] width 222 height 9
click at [700, 210] on input "Label" at bounding box center [794, 198] width 222 height 27
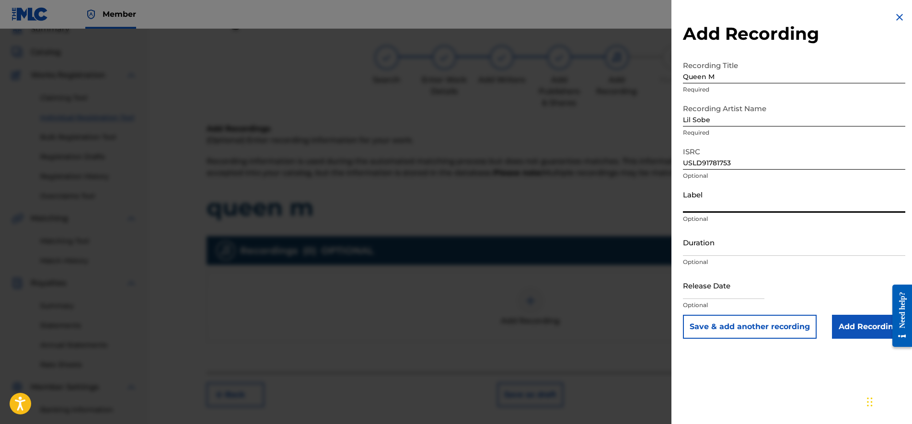
type input "FOUNDATION MEDIA"
click at [803, 329] on button "Save & add another recording" at bounding box center [750, 327] width 134 height 24
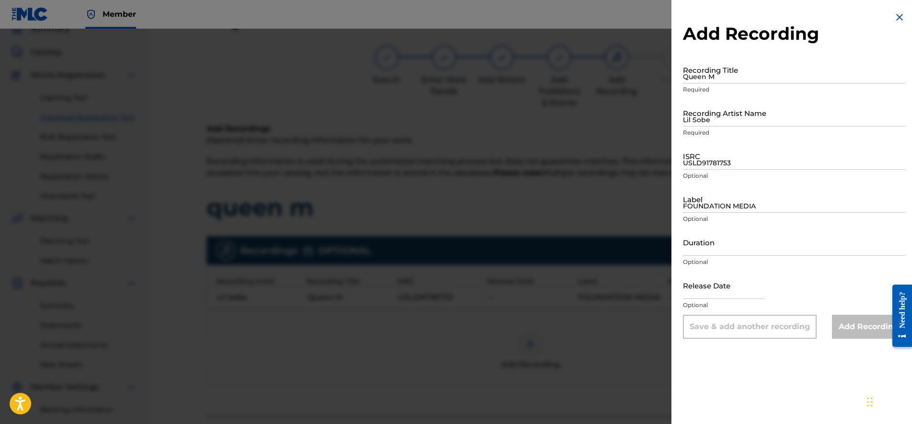
click at [635, 319] on div at bounding box center [456, 241] width 912 height 424
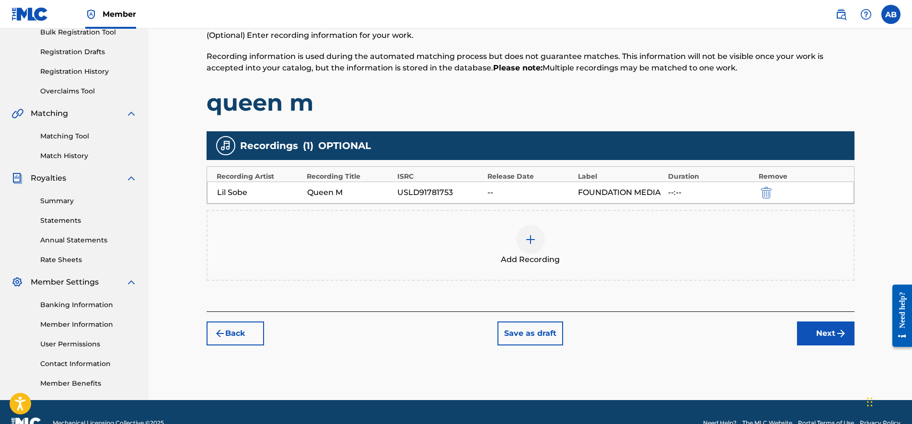
scroll to position [163, 0]
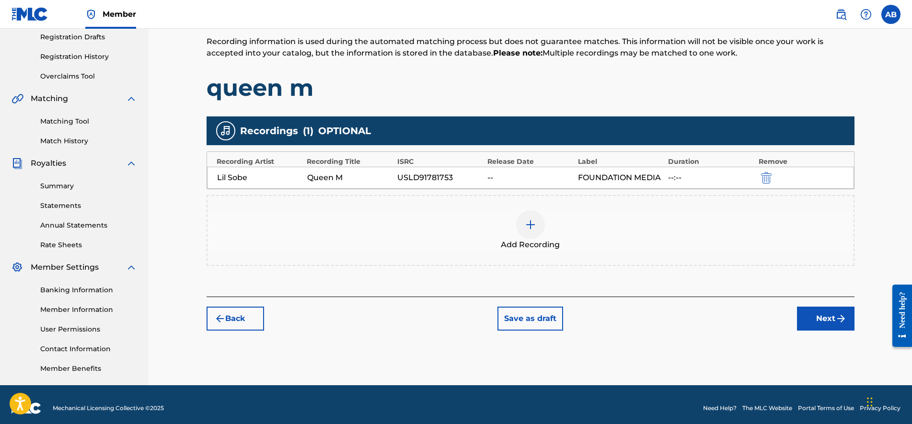
click at [822, 321] on button "Next" at bounding box center [826, 319] width 58 height 24
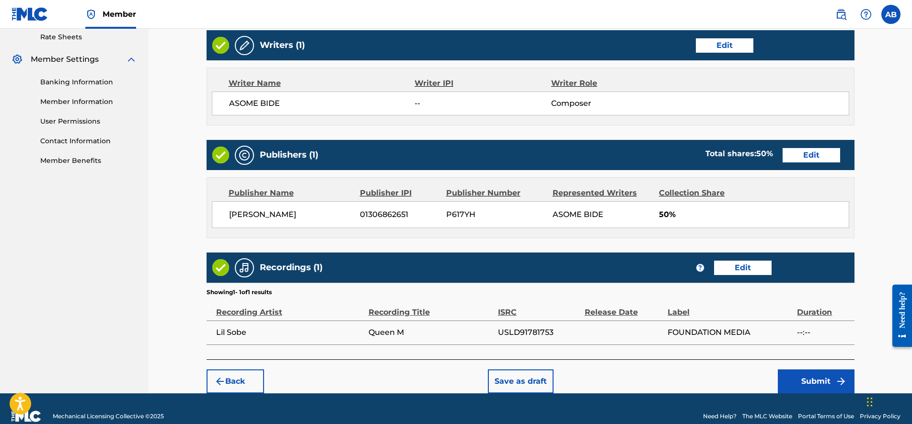
scroll to position [386, 0]
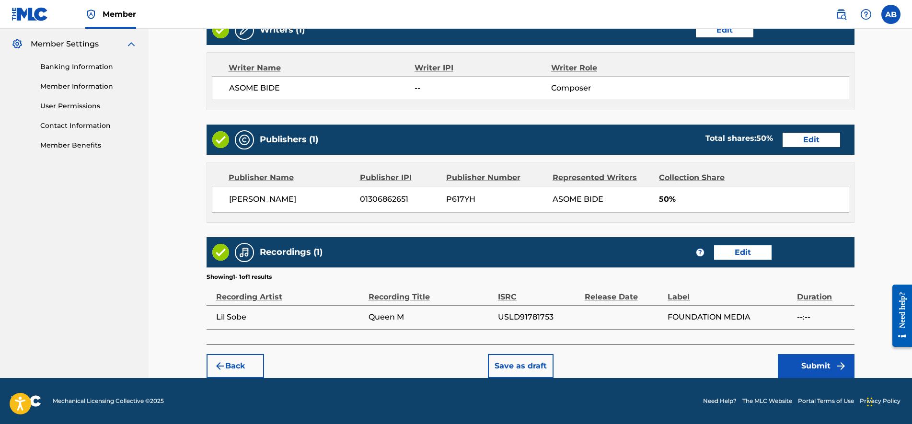
click at [791, 360] on button "Submit" at bounding box center [816, 366] width 77 height 24
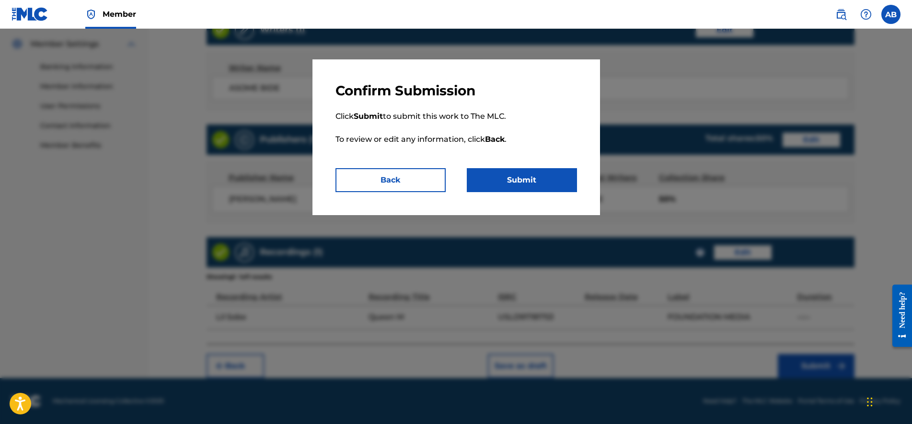
click at [556, 185] on button "Submit" at bounding box center [522, 180] width 110 height 24
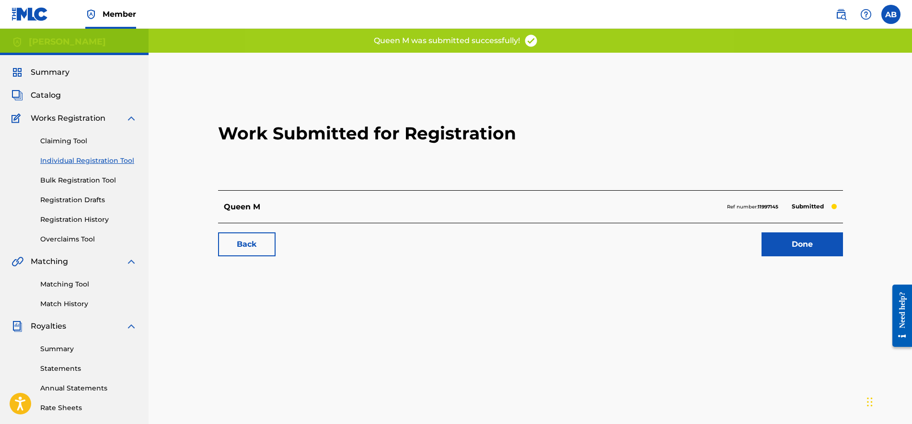
click at [97, 162] on link "Individual Registration Tool" at bounding box center [88, 161] width 97 height 10
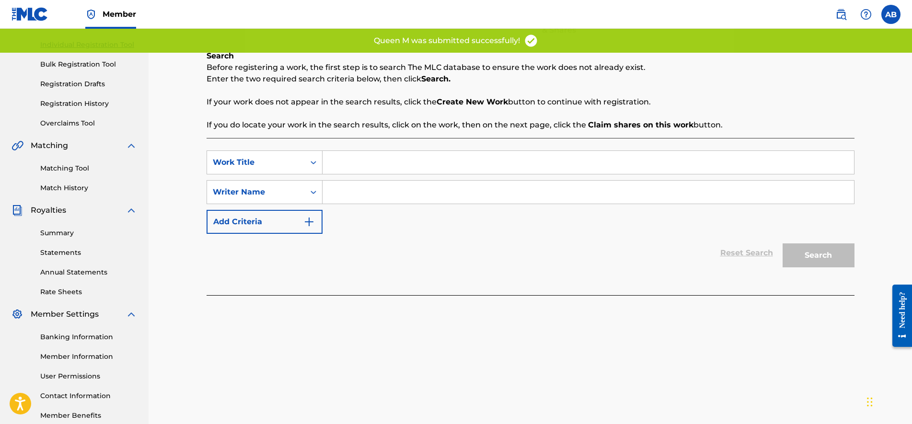
scroll to position [50, 0]
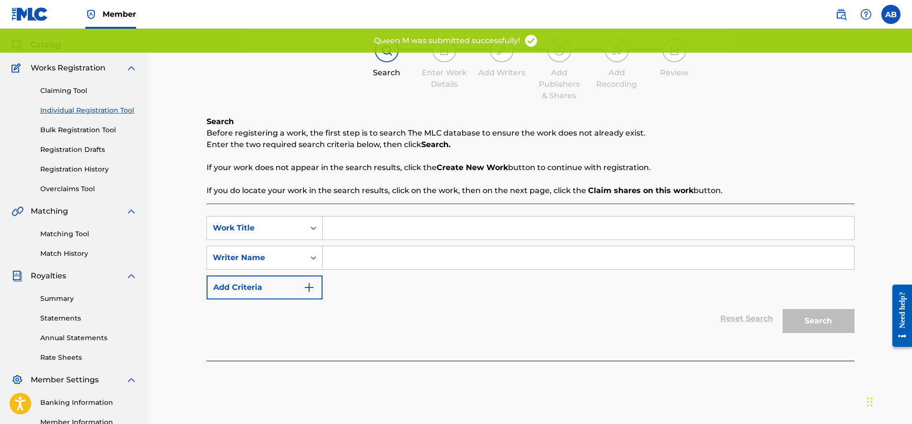
click at [374, 230] on input "Search Form" at bounding box center [587, 228] width 531 height 23
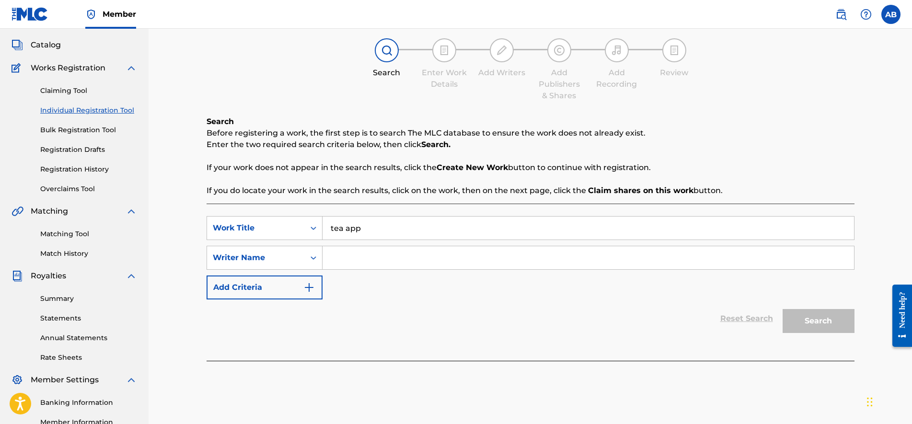
type input "tea app"
drag, startPoint x: 406, startPoint y: 265, endPoint x: 410, endPoint y: 270, distance: 5.8
click at [406, 266] on input "Search Form" at bounding box center [587, 257] width 531 height 23
type input "sobe"
click at [783, 309] on button "Search" at bounding box center [819, 321] width 72 height 24
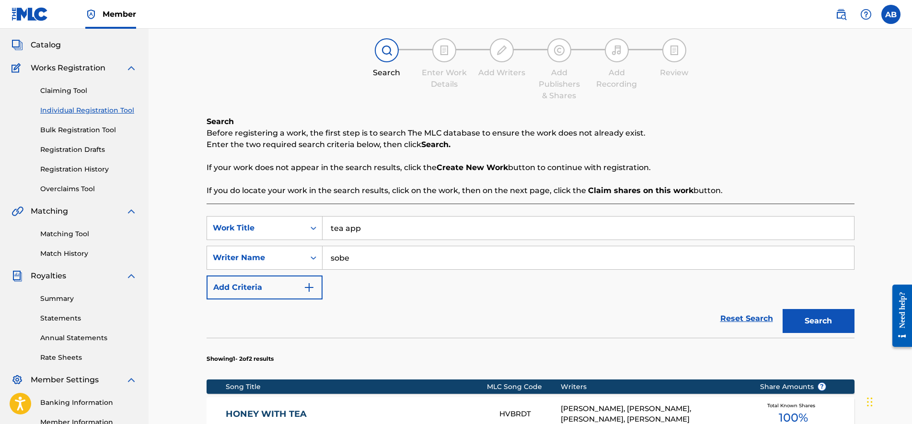
scroll to position [170, 0]
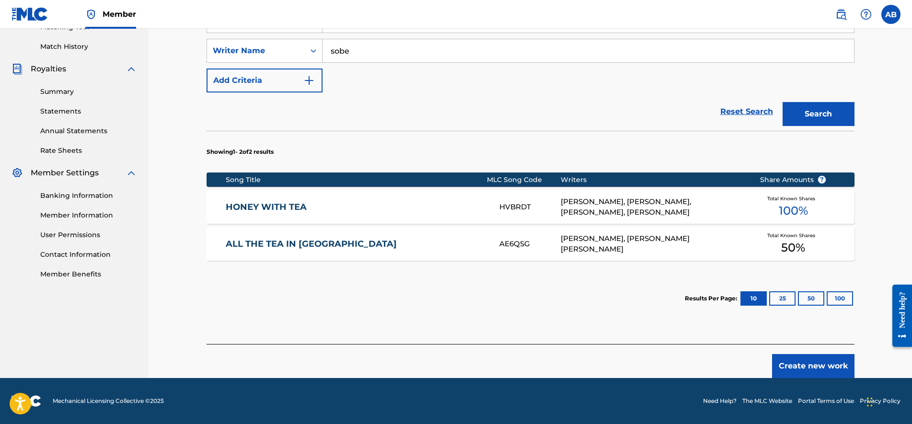
click at [787, 370] on button "Create new work" at bounding box center [813, 366] width 82 height 24
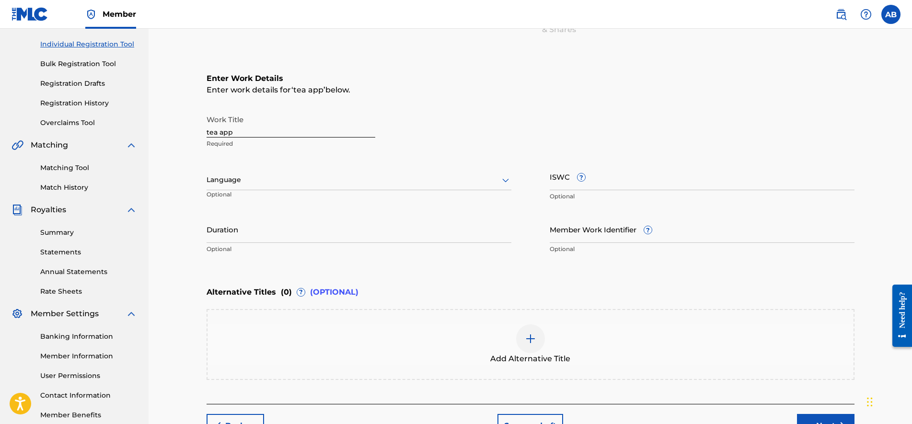
scroll to position [176, 0]
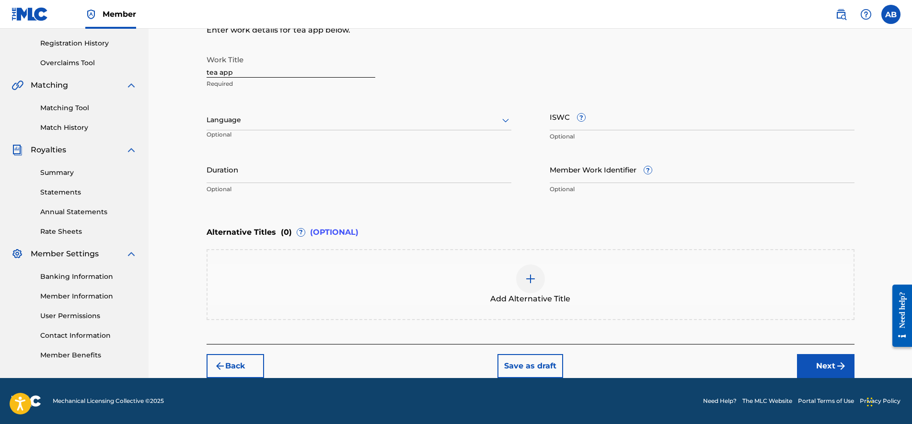
click at [815, 364] on button "Next" at bounding box center [826, 366] width 58 height 24
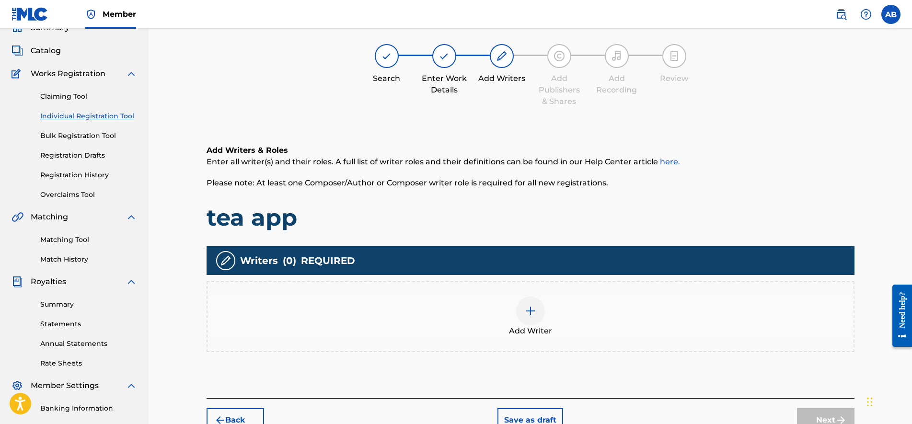
scroll to position [43, 0]
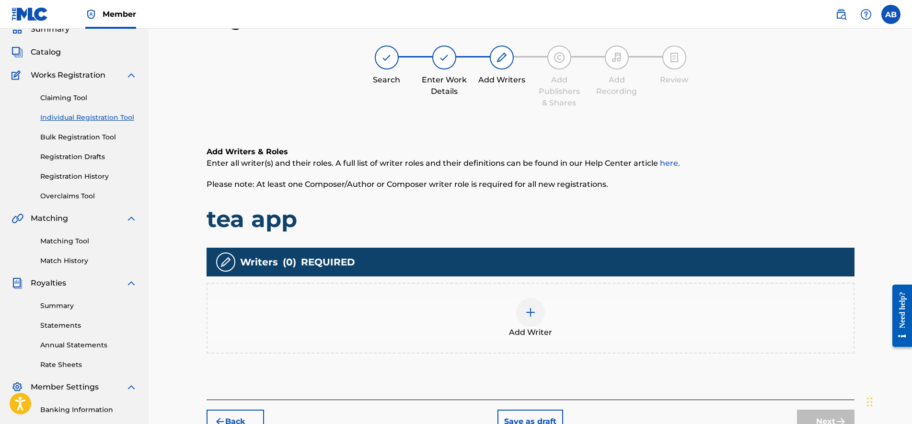
click at [549, 299] on div "Add Writer" at bounding box center [530, 318] width 646 height 40
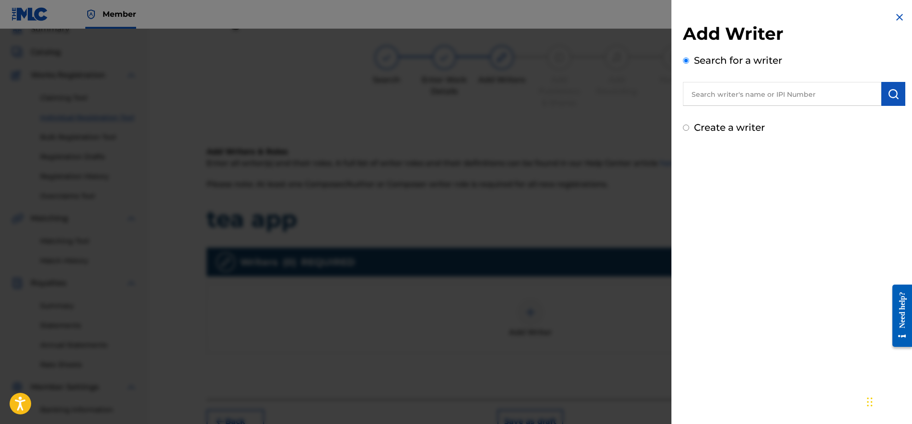
click at [809, 99] on input "text" at bounding box center [782, 94] width 198 height 24
click at [748, 124] on label "Create a writer" at bounding box center [729, 128] width 71 height 12
radio input "true"
click at [689, 125] on input "Create a writer" at bounding box center [686, 128] width 6 height 6
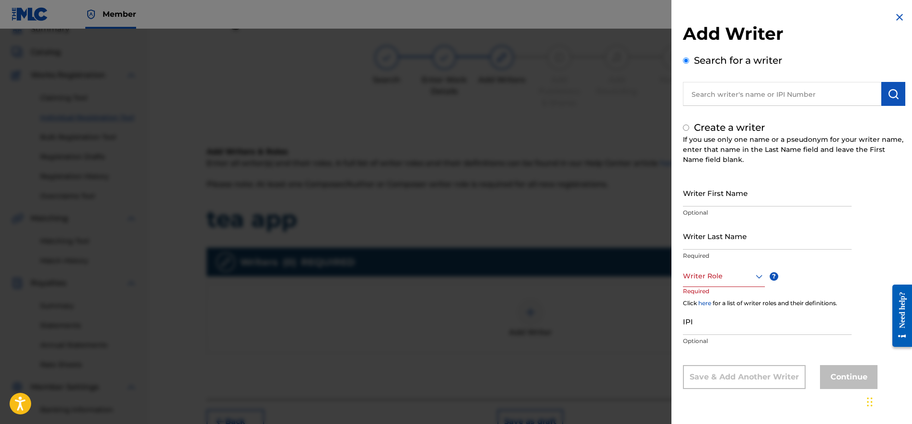
radio input "false"
radio input "true"
click at [763, 102] on input "text" at bounding box center [782, 94] width 198 height 24
radio input "true"
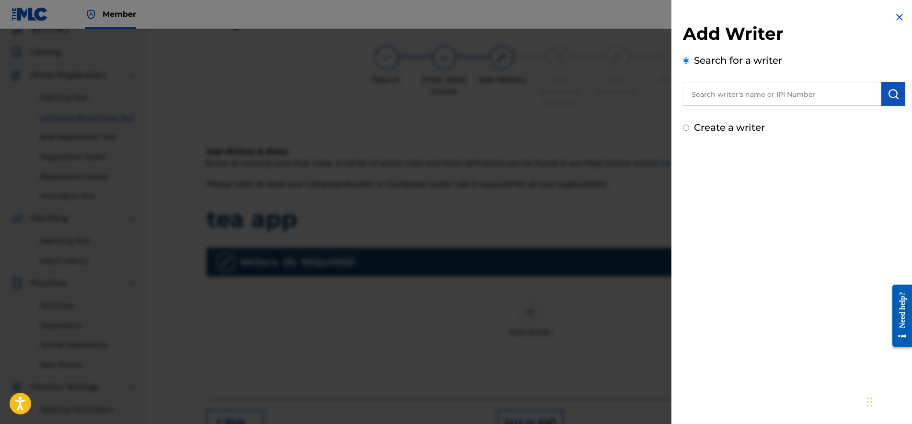
click at [760, 56] on label "Search for a writer" at bounding box center [738, 61] width 88 height 12
click at [689, 58] on input "Search for a writer" at bounding box center [686, 61] width 6 height 6
click at [809, 87] on input "text" at bounding box center [782, 94] width 198 height 24
type input "asome bide"
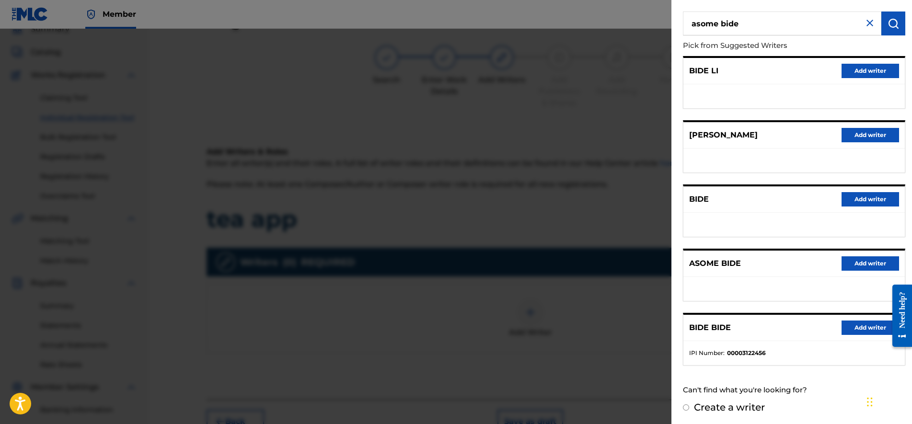
scroll to position [72, 0]
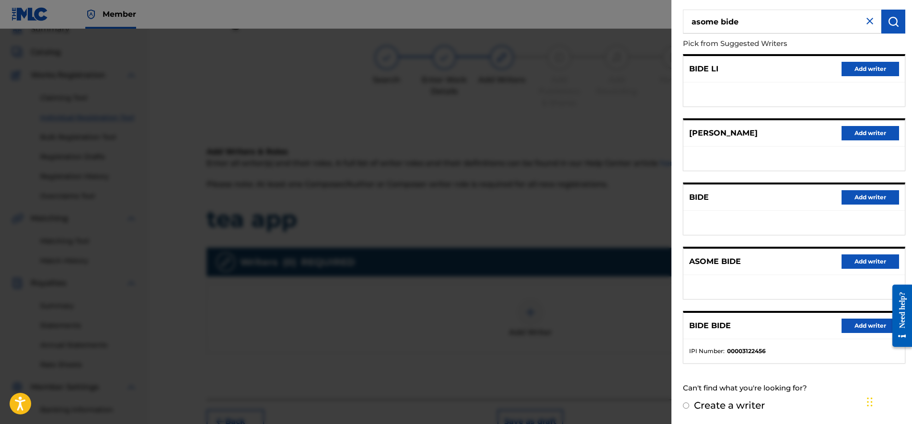
click at [866, 258] on button "Add writer" at bounding box center [870, 261] width 58 height 14
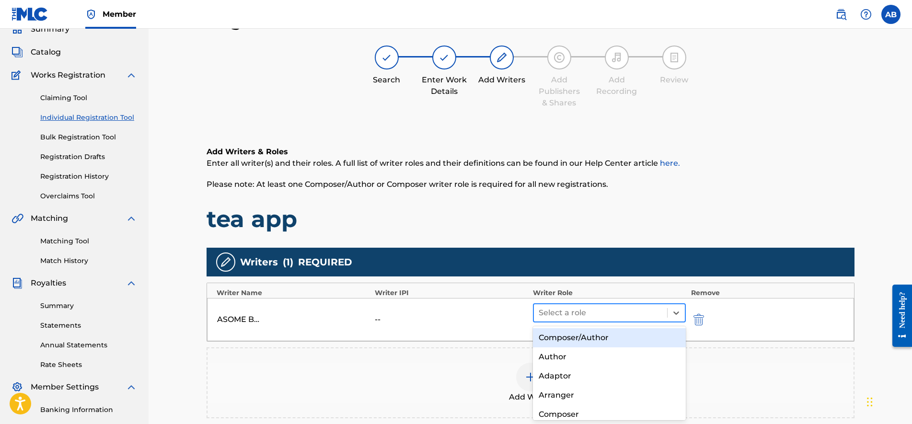
click at [607, 313] on div at bounding box center [601, 312] width 124 height 13
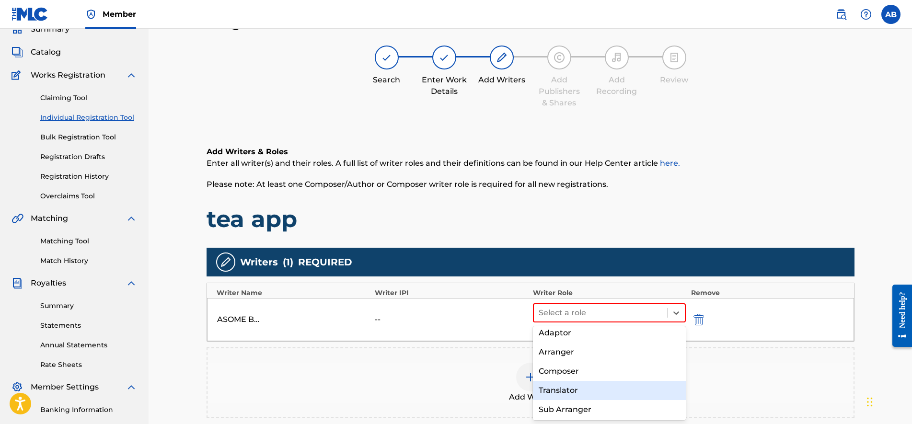
scroll to position [60, 0]
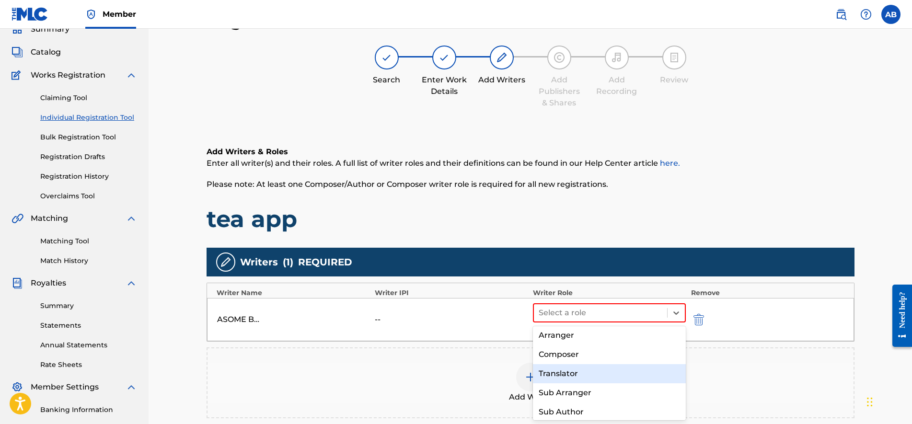
click at [578, 356] on div "Composer" at bounding box center [609, 354] width 153 height 19
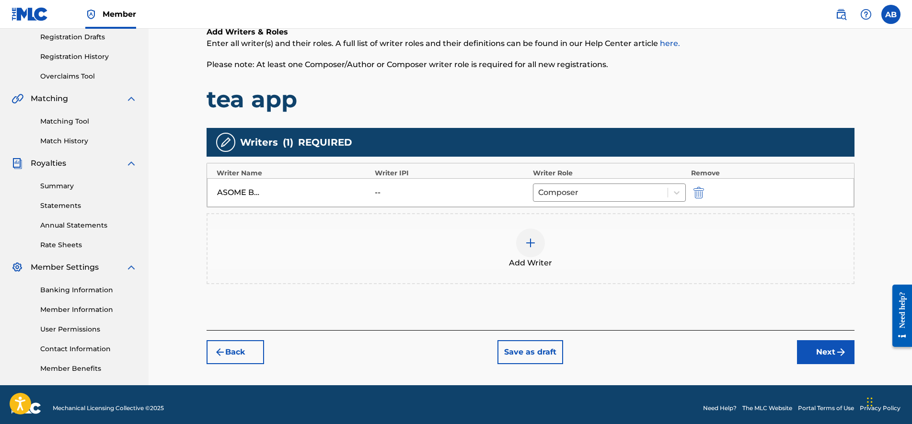
click at [818, 352] on button "Next" at bounding box center [826, 352] width 58 height 24
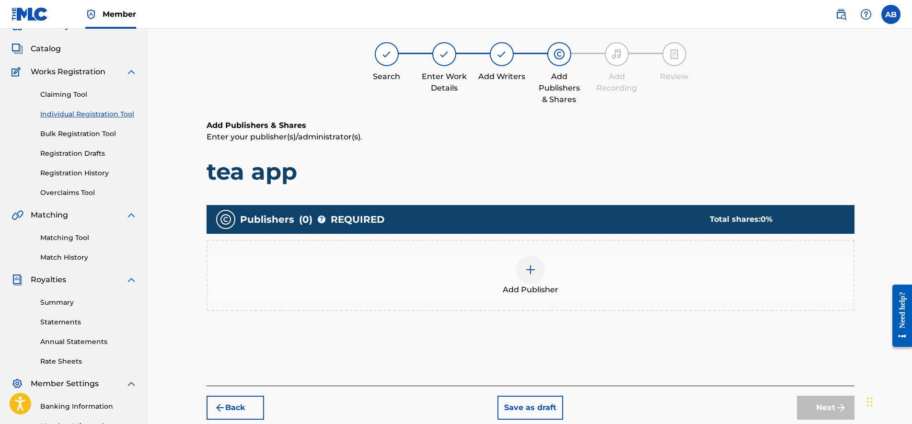
scroll to position [43, 0]
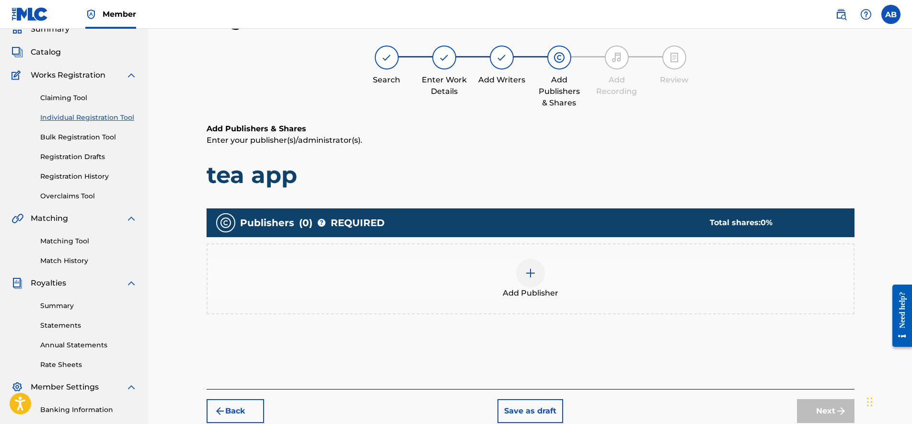
click at [579, 299] on div "Add Publisher" at bounding box center [531, 278] width 648 height 71
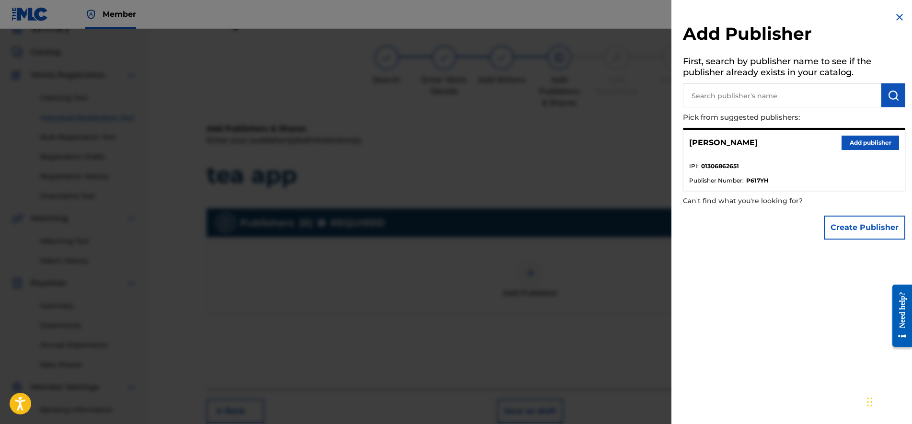
click at [858, 140] on button "Add publisher" at bounding box center [870, 143] width 58 height 14
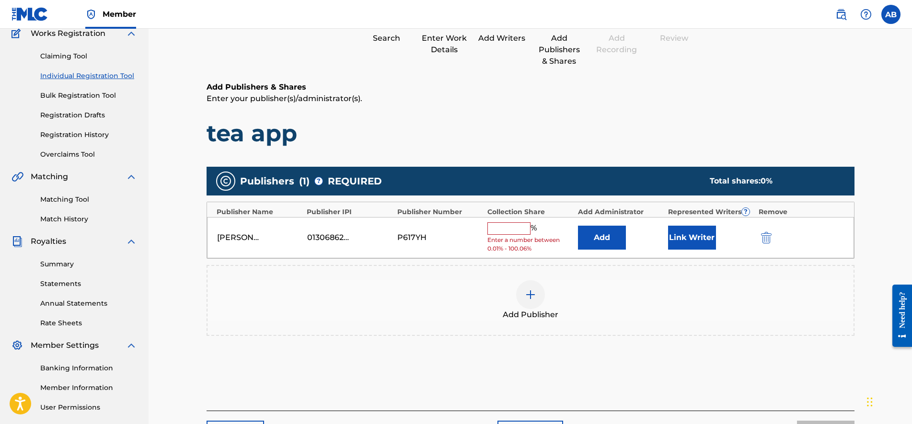
scroll to position [103, 0]
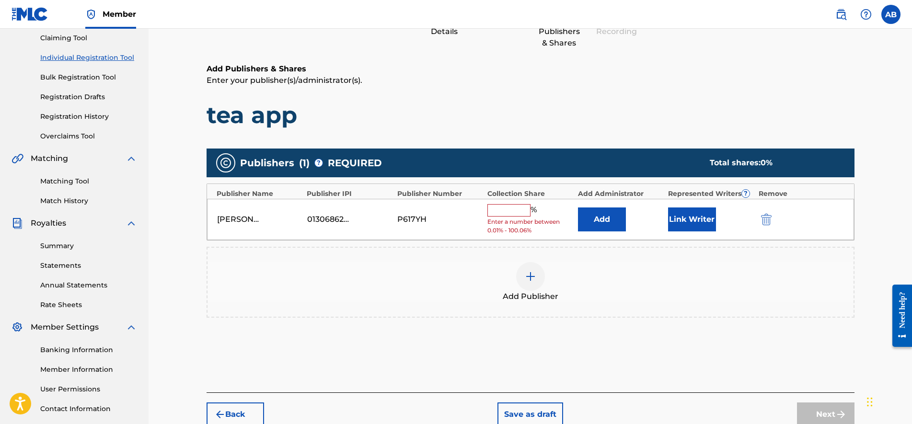
click at [515, 204] on input "text" at bounding box center [508, 210] width 43 height 12
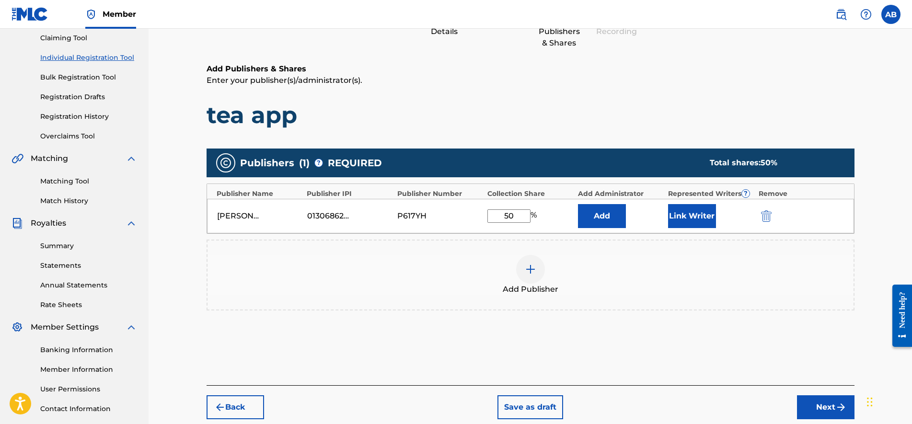
type input "50"
click at [703, 214] on button "Link Writer" at bounding box center [692, 216] width 48 height 24
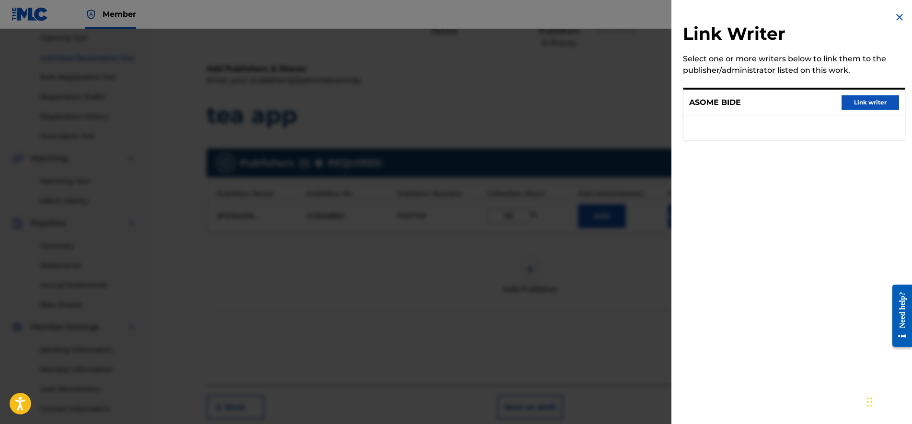
click at [868, 97] on button "Link writer" at bounding box center [870, 102] width 58 height 14
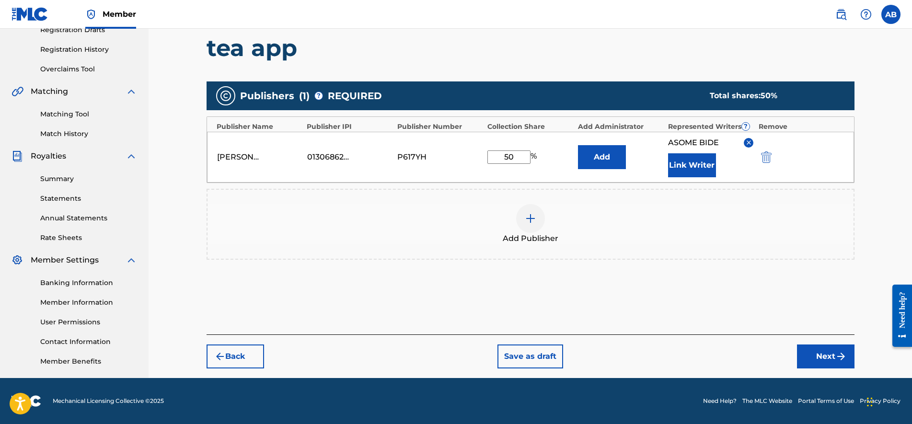
click at [825, 361] on button "Next" at bounding box center [826, 357] width 58 height 24
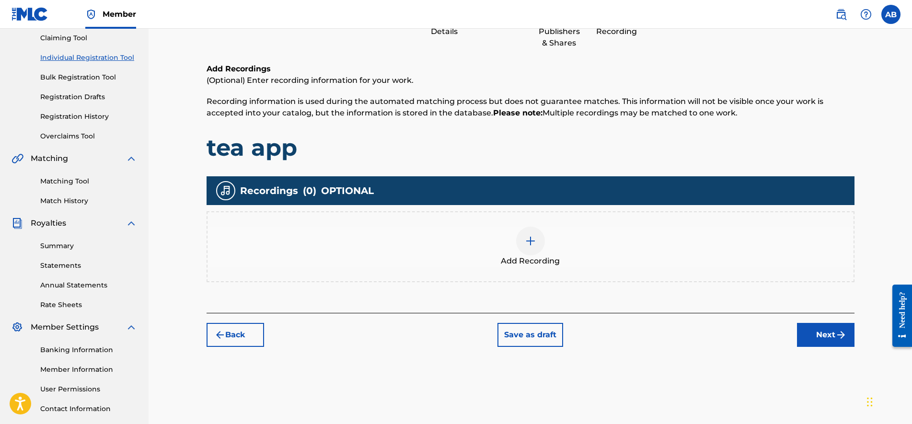
click at [515, 244] on div "Add Recording" at bounding box center [530, 247] width 646 height 40
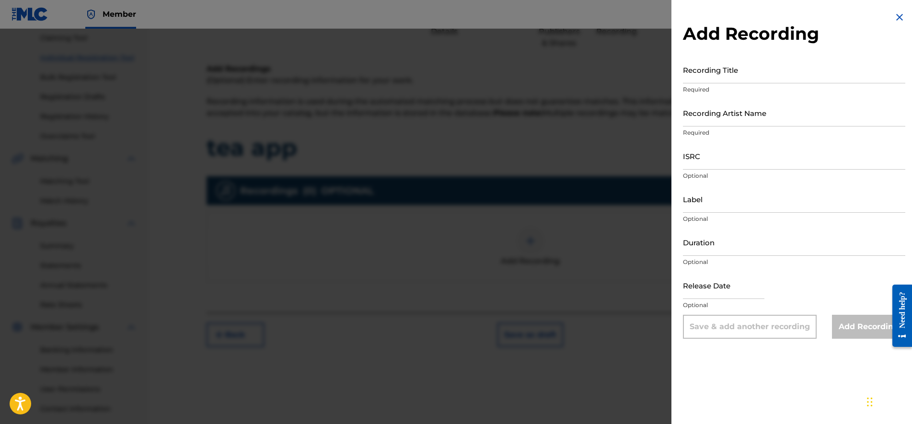
click at [730, 83] on div "Recording Title Required" at bounding box center [794, 77] width 222 height 43
click at [729, 166] on input "ISRC" at bounding box center [794, 155] width 222 height 27
paste input "USLD91781755"
type input "USLD91781755"
click at [720, 79] on input "Recording Title" at bounding box center [794, 69] width 222 height 27
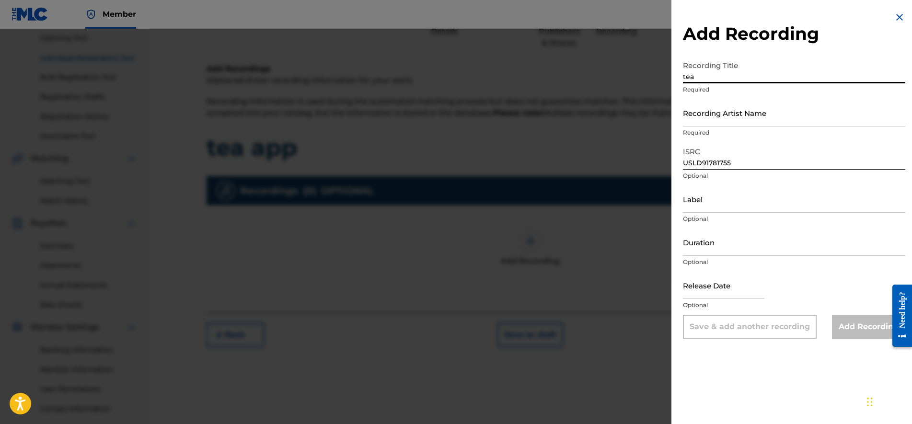
click at [741, 70] on input "tea" at bounding box center [794, 69] width 222 height 27
type input "tea app"
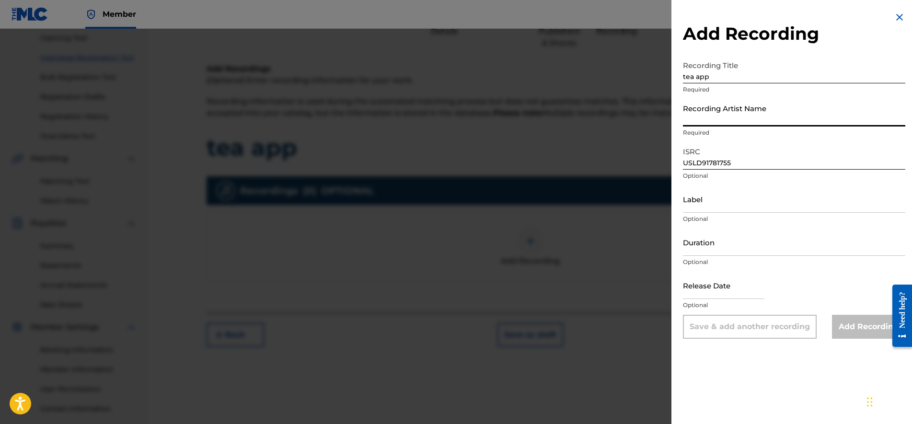
click at [757, 116] on input "Recording Artist Name" at bounding box center [794, 112] width 222 height 27
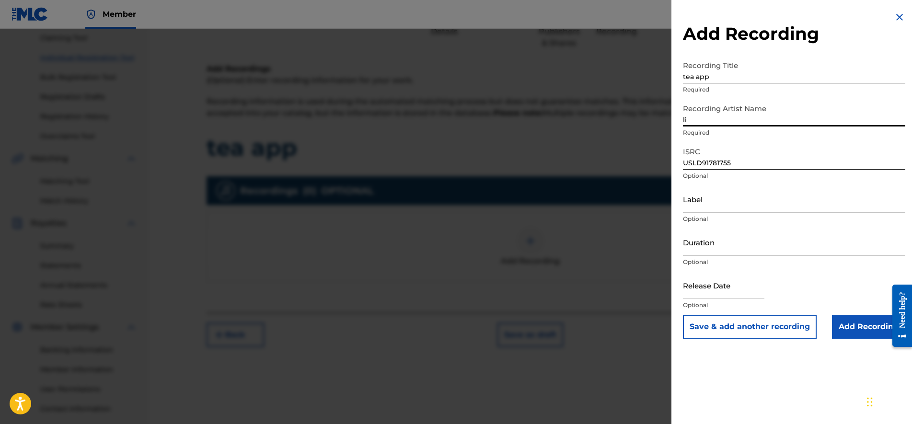
type input "Lil Sobe"
type input "FOUNDATION MEDIA"
click at [854, 326] on input "Add Recording" at bounding box center [868, 327] width 73 height 24
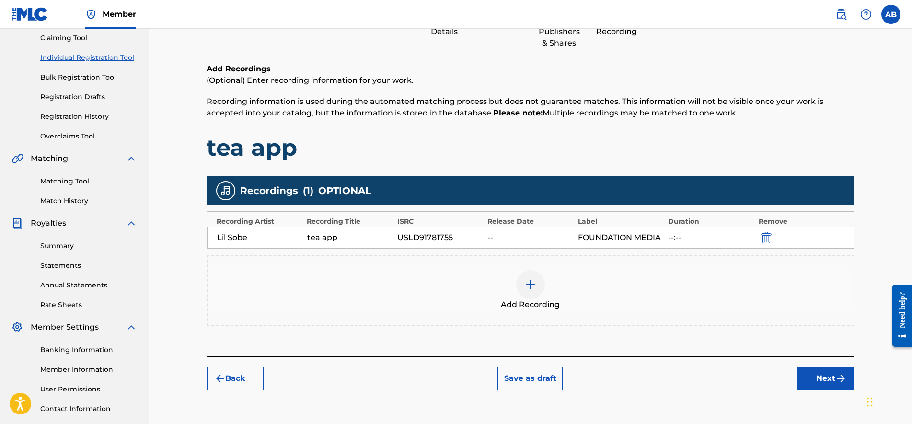
click at [837, 378] on img "submit" at bounding box center [841, 379] width 12 height 12
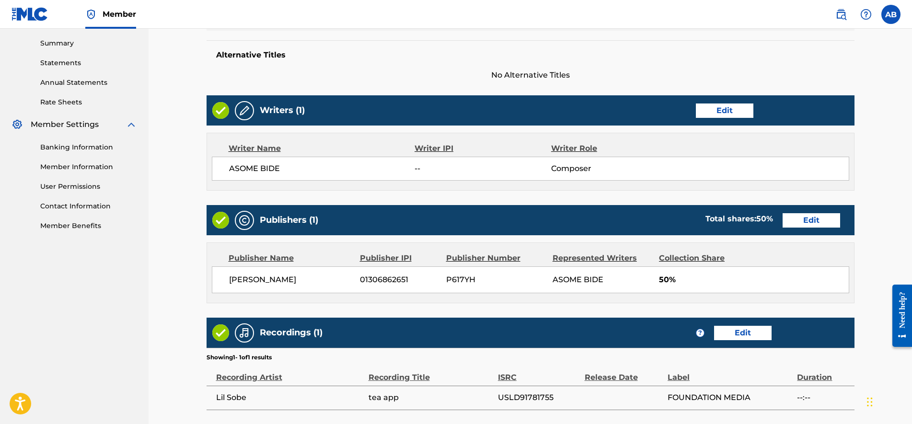
scroll to position [386, 0]
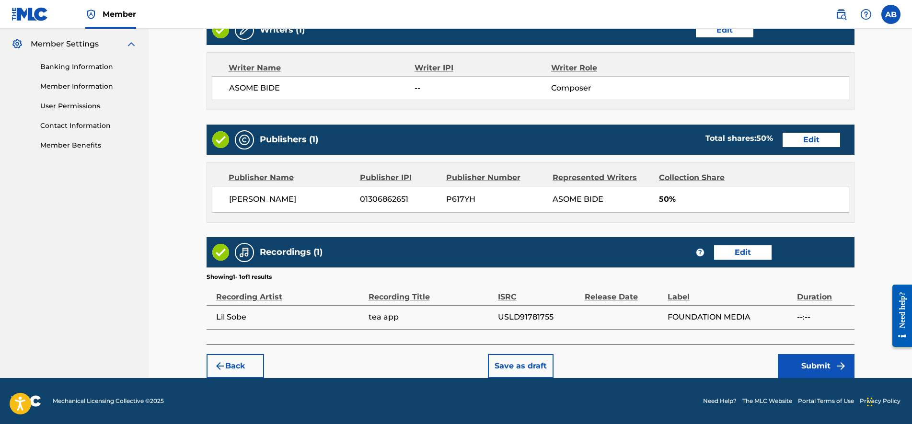
click at [823, 364] on button "Submit" at bounding box center [816, 366] width 77 height 24
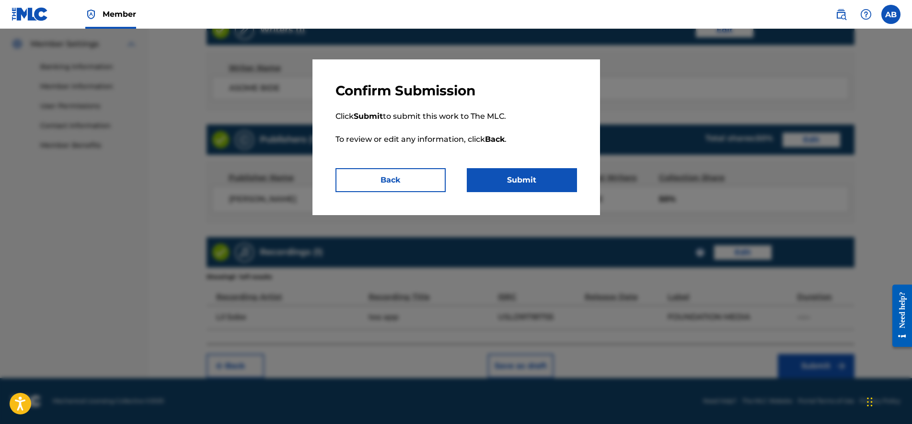
click at [547, 182] on button "Submit" at bounding box center [522, 180] width 110 height 24
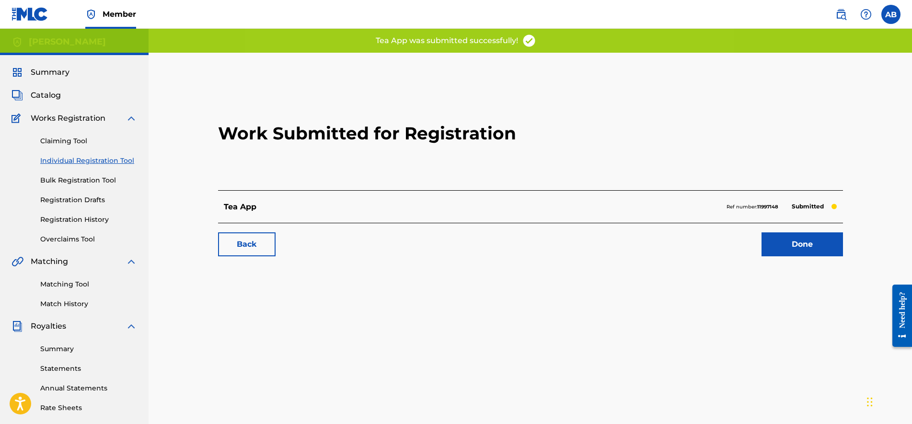
click at [97, 158] on link "Individual Registration Tool" at bounding box center [88, 161] width 97 height 10
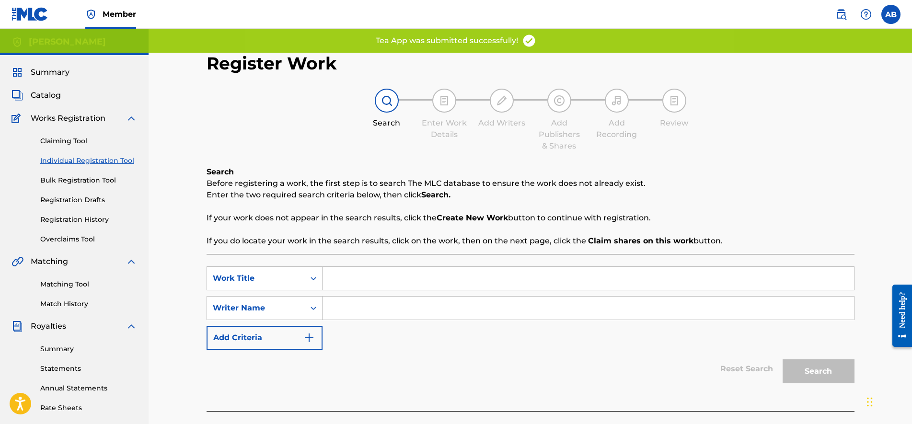
click at [336, 283] on input "Search Form" at bounding box center [587, 278] width 531 height 23
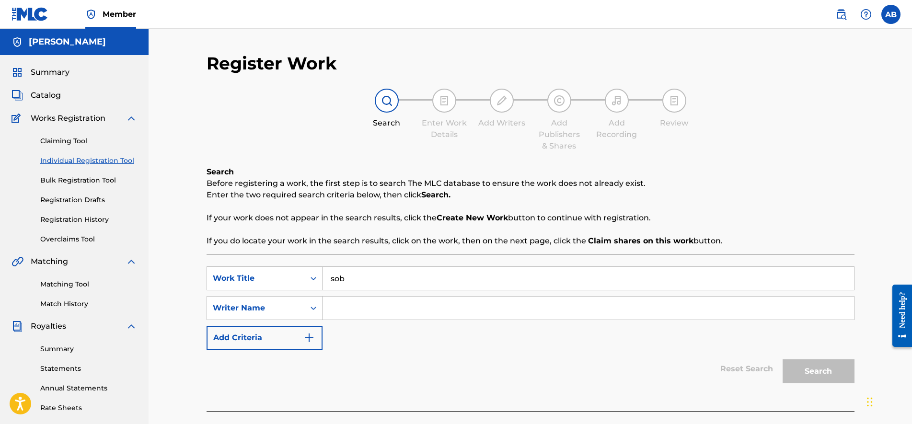
type input "sobe"
type input "reassurance"
click at [338, 304] on input "Search Form" at bounding box center [587, 308] width 531 height 23
type input "lil sobe"
click at [783, 359] on button "Search" at bounding box center [819, 371] width 72 height 24
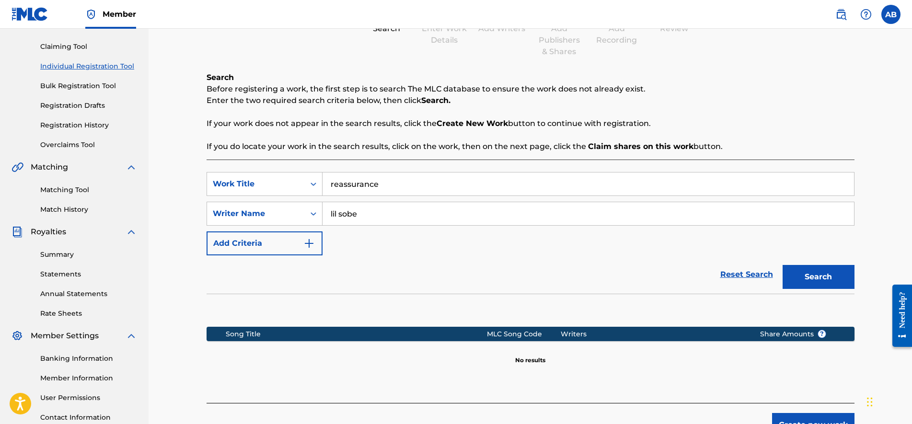
scroll to position [170, 0]
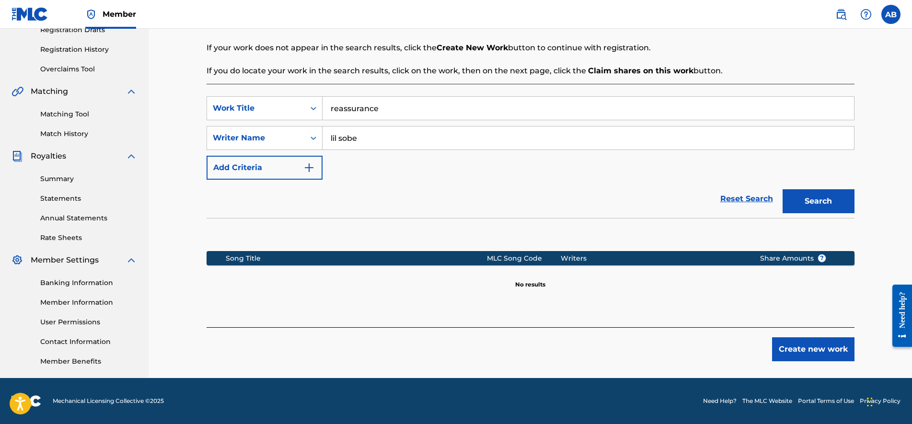
click at [814, 357] on button "Create new work" at bounding box center [813, 349] width 82 height 24
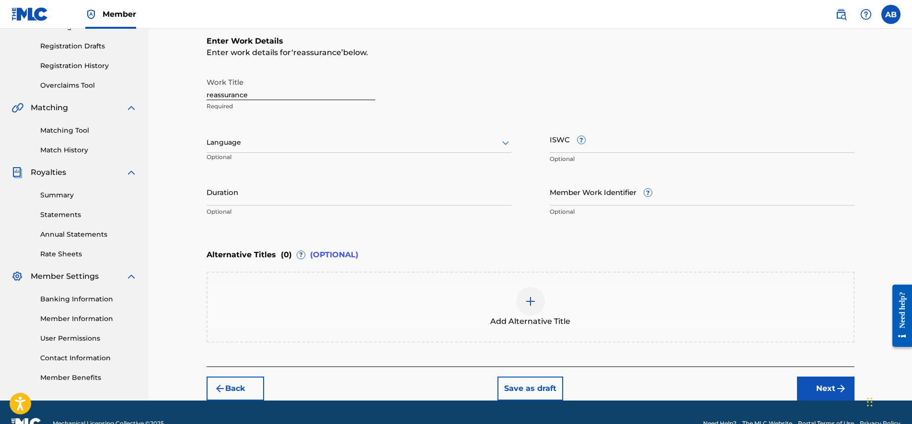
scroll to position [176, 0]
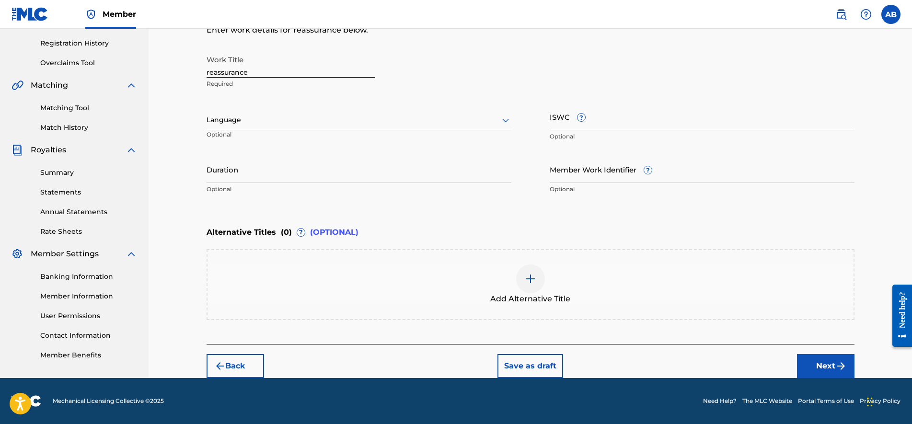
click at [808, 362] on button "Next" at bounding box center [826, 366] width 58 height 24
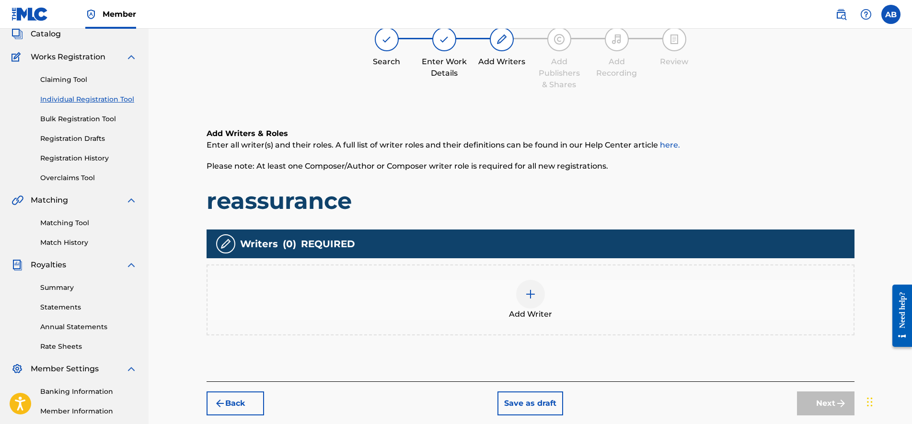
scroll to position [43, 0]
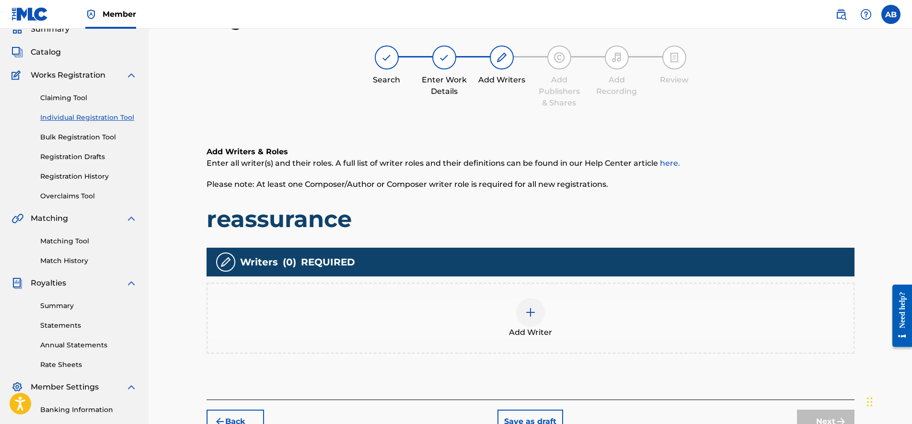
click at [592, 324] on div "Add Writer" at bounding box center [530, 318] width 646 height 40
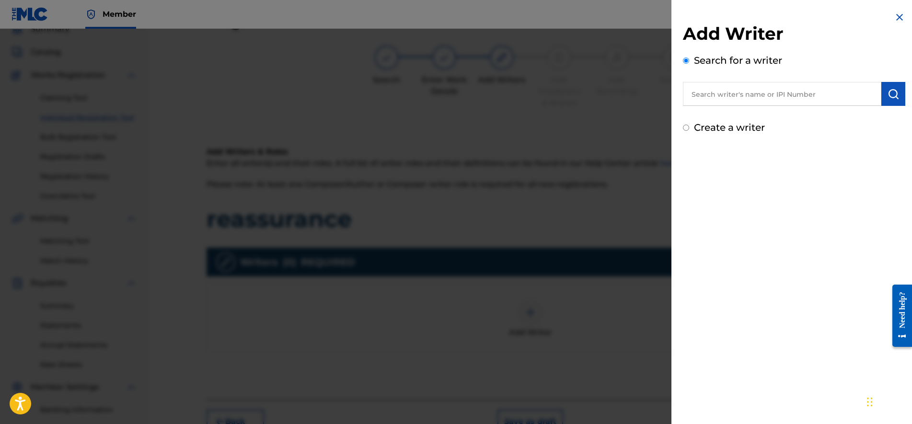
click at [764, 87] on input "text" at bounding box center [782, 94] width 198 height 24
click at [737, 141] on div "Add Writer Search for a writer Create a writer" at bounding box center [793, 73] width 245 height 146
click at [730, 128] on label "Create a writer" at bounding box center [729, 128] width 71 height 12
radio input "true"
click at [689, 128] on input "Create a writer" at bounding box center [686, 128] width 6 height 6
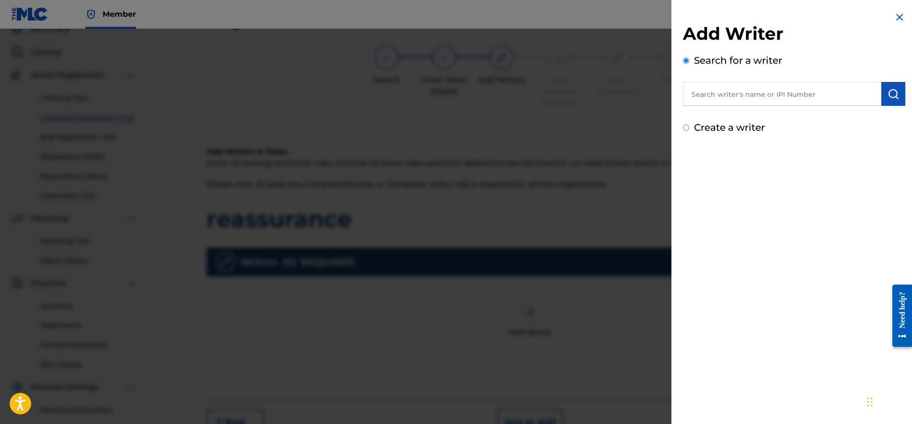
radio input "false"
radio input "true"
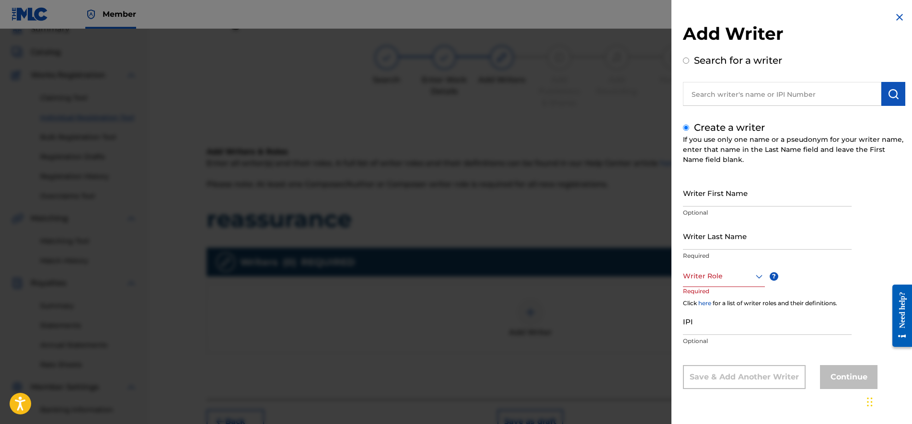
click at [728, 131] on label "Create a writer" at bounding box center [729, 128] width 71 height 12
click at [689, 131] on input "Create a writer" at bounding box center [686, 128] width 6 height 6
click at [748, 89] on input "text" at bounding box center [782, 94] width 198 height 24
radio input "true"
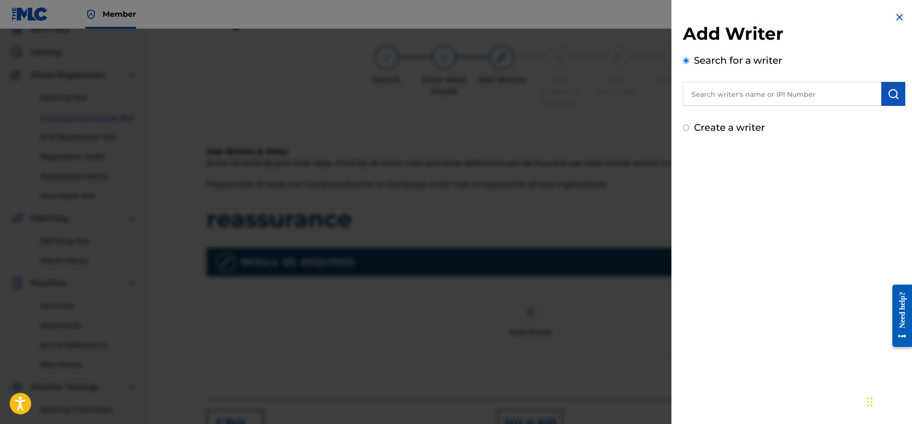
click at [741, 51] on div "Add Writer Search for a writer" at bounding box center [794, 64] width 222 height 83
click at [742, 91] on input "text" at bounding box center [782, 94] width 198 height 24
type input "asome bide"
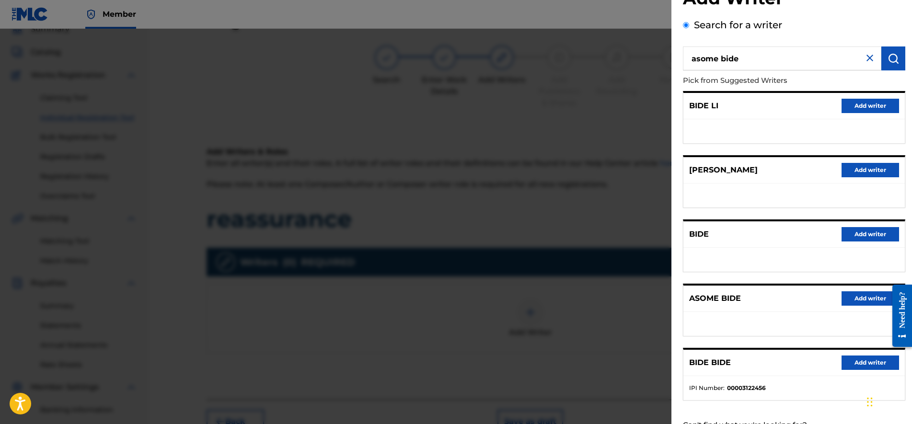
scroll to position [72, 0]
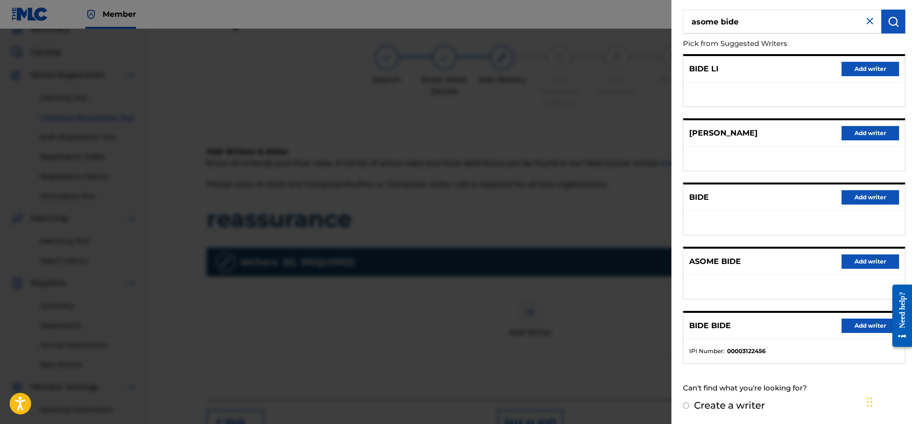
click at [861, 270] on div "ASOME BIDE Add writer" at bounding box center [793, 262] width 221 height 26
click at [861, 259] on button "Add writer" at bounding box center [870, 261] width 58 height 14
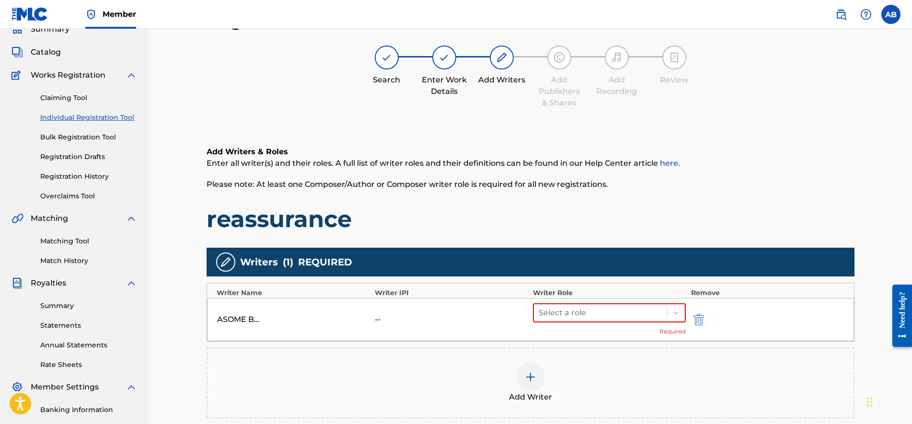
scroll to position [163, 0]
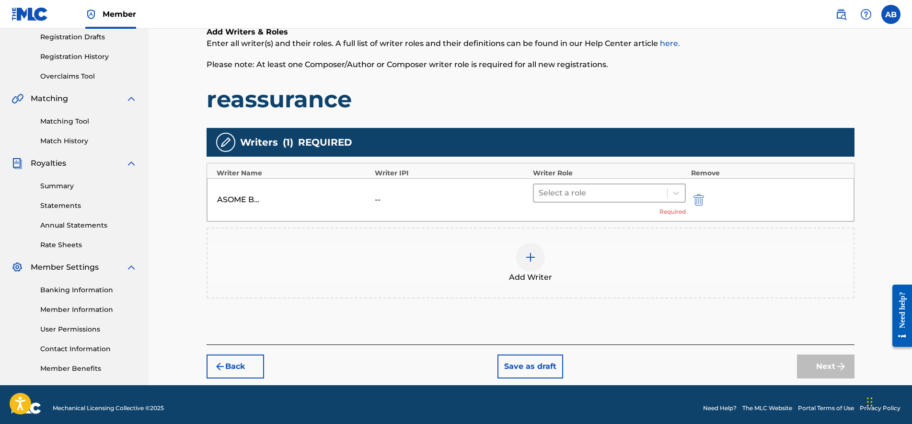
click at [574, 199] on div at bounding box center [601, 192] width 124 height 13
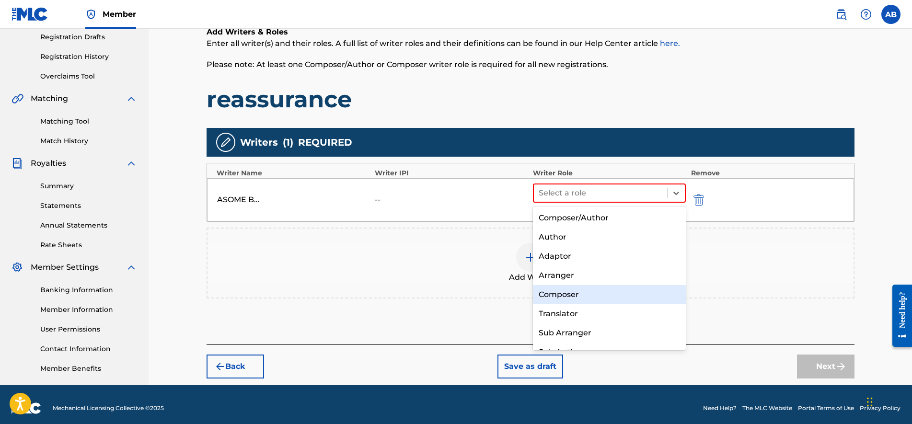
click at [573, 292] on div "Composer" at bounding box center [609, 294] width 153 height 19
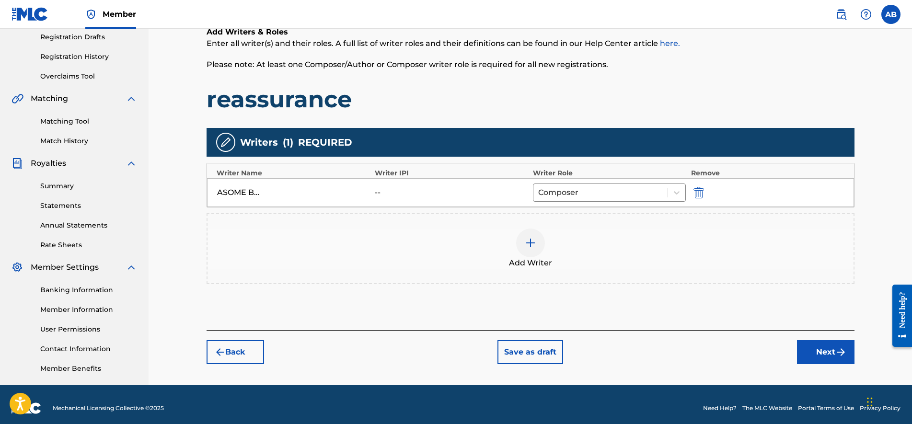
click at [810, 348] on button "Next" at bounding box center [826, 352] width 58 height 24
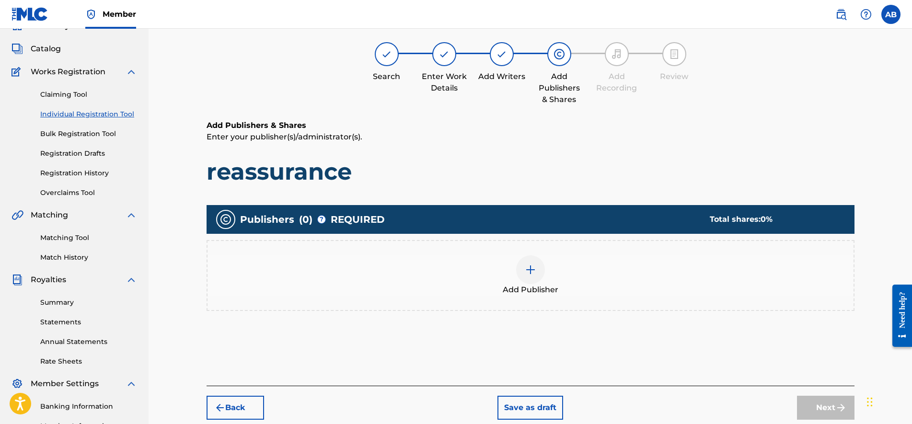
scroll to position [43, 0]
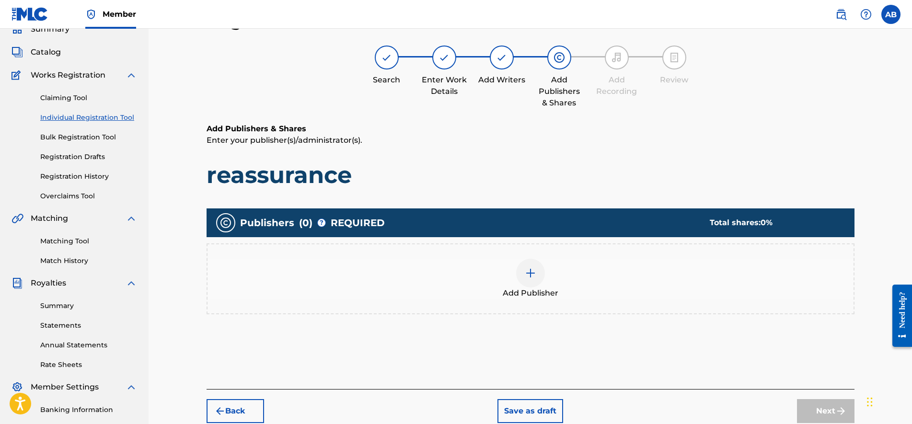
click at [630, 262] on div "Add Publisher" at bounding box center [530, 279] width 646 height 40
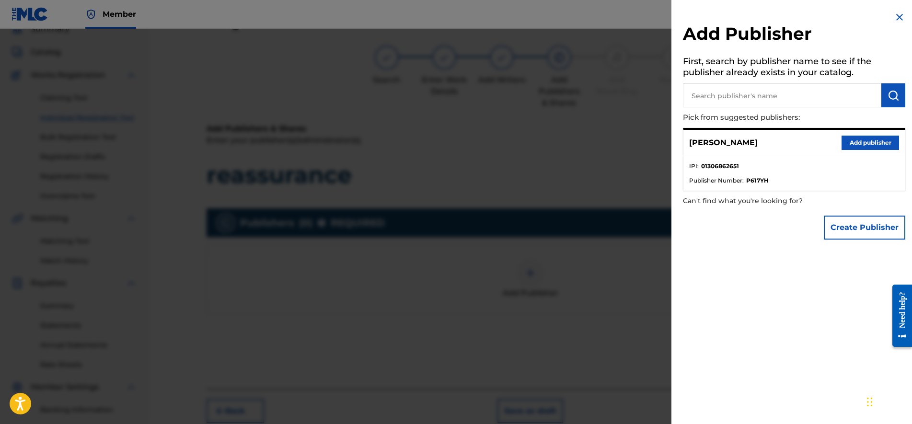
click at [860, 141] on button "Add publisher" at bounding box center [870, 143] width 58 height 14
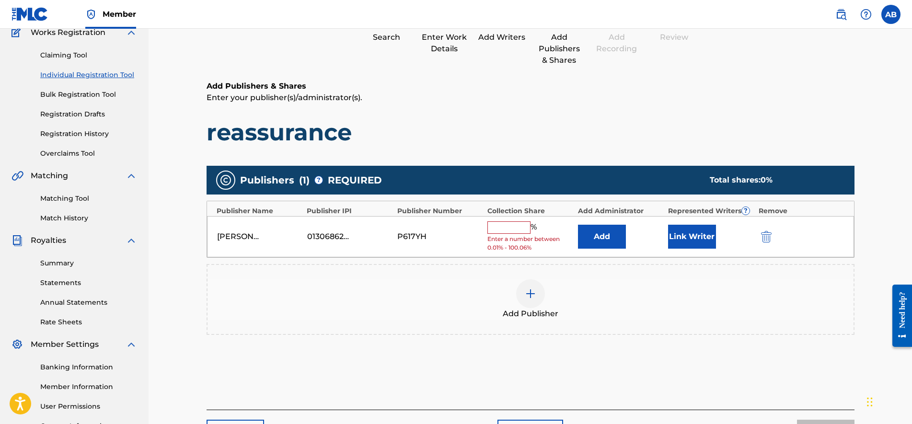
scroll to position [103, 0]
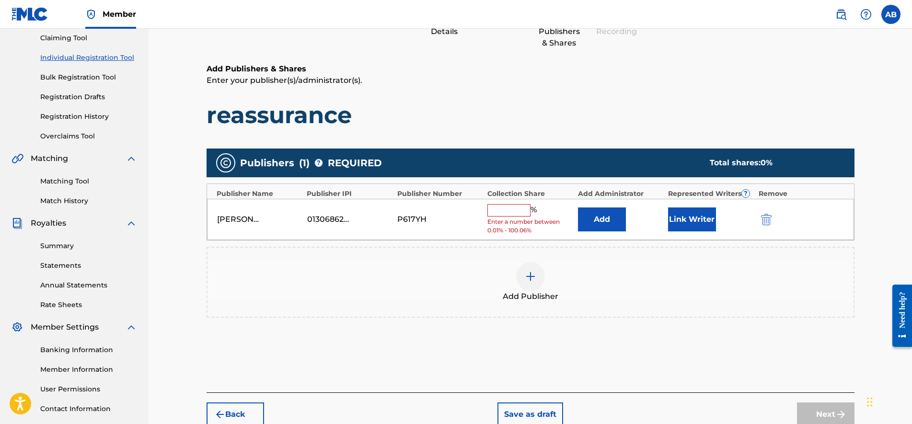
click at [501, 207] on input "text" at bounding box center [508, 210] width 43 height 12
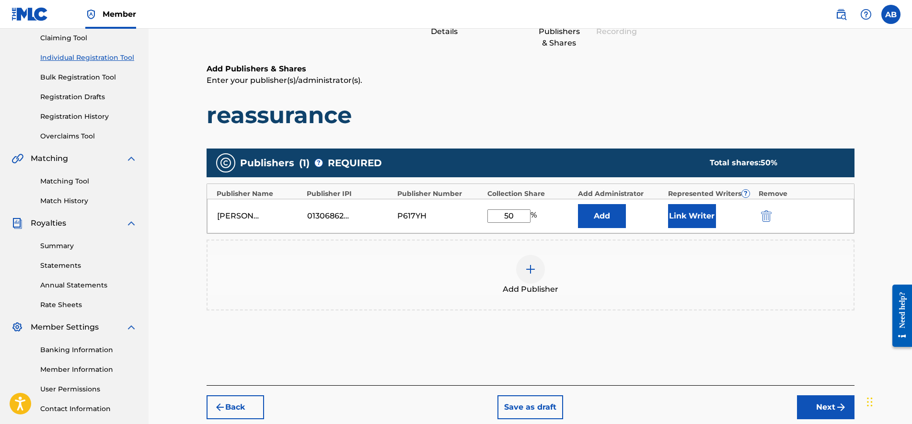
type input "50"
click at [705, 210] on button "Link Writer" at bounding box center [692, 216] width 48 height 24
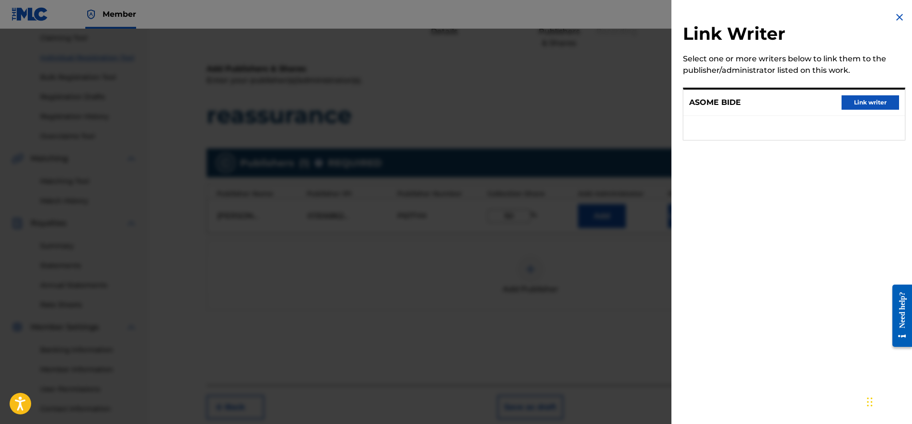
click at [863, 99] on button "Link writer" at bounding box center [870, 102] width 58 height 14
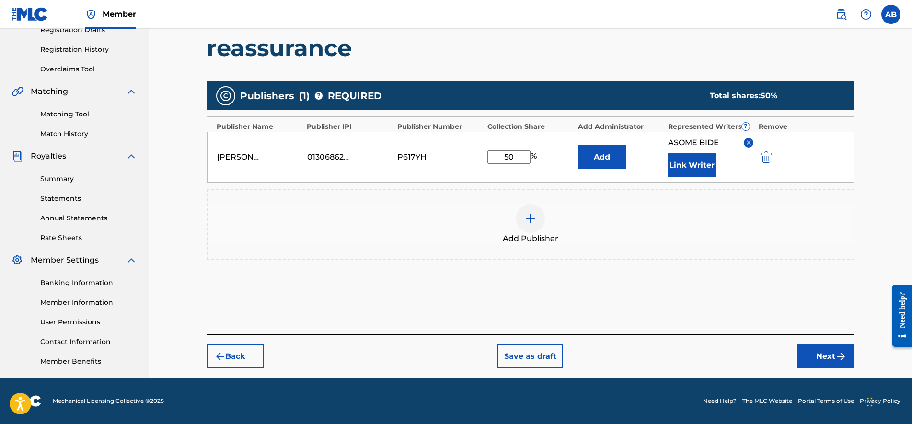
click at [822, 358] on button "Next" at bounding box center [826, 357] width 58 height 24
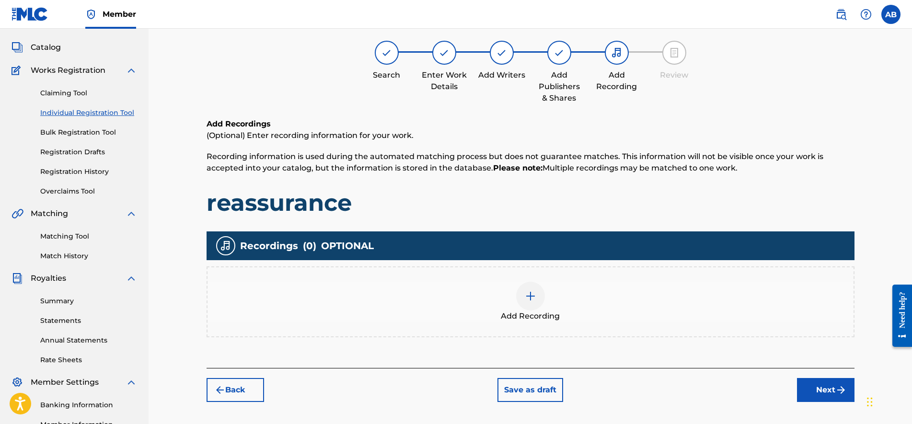
scroll to position [43, 0]
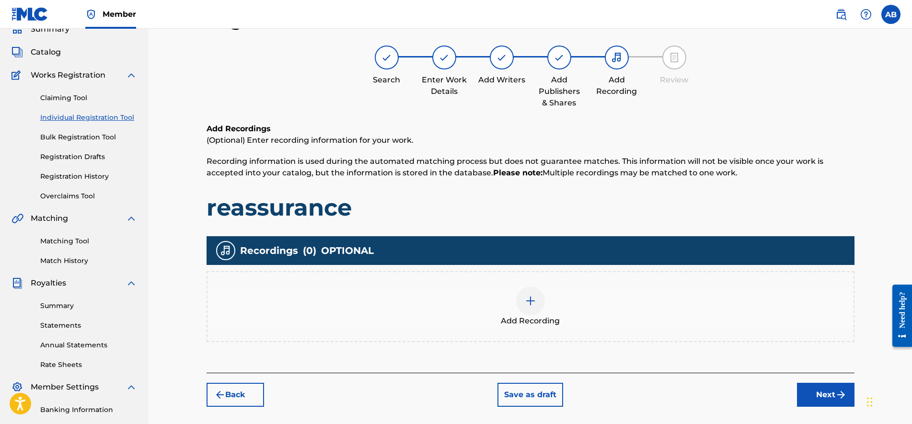
click at [589, 290] on div "Add Recording" at bounding box center [530, 307] width 646 height 40
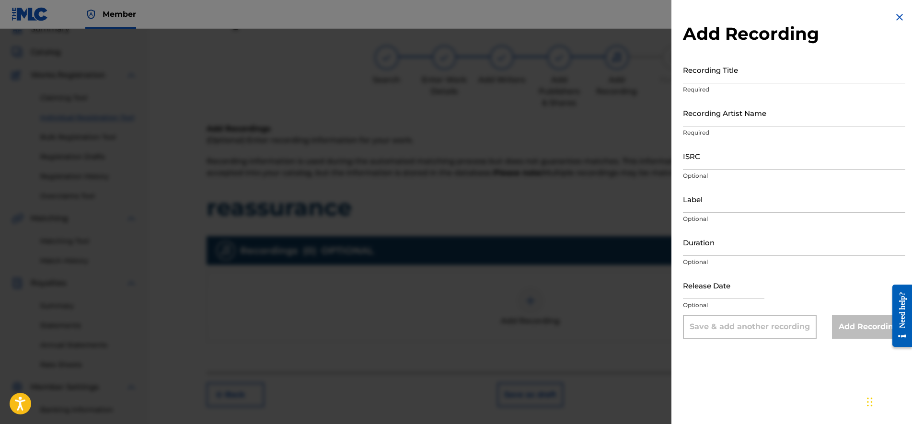
click at [712, 76] on input "Recording Title" at bounding box center [794, 69] width 222 height 27
type input "reassurance"
click at [740, 128] on div "Recording Artist Name Required" at bounding box center [794, 120] width 222 height 43
click at [740, 123] on input "Recording Artist Name" at bounding box center [794, 112] width 222 height 27
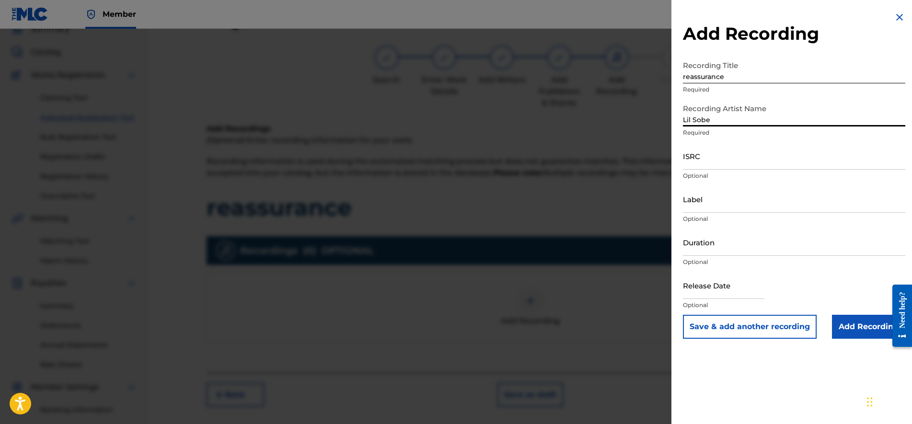
type input "Lil Sobe"
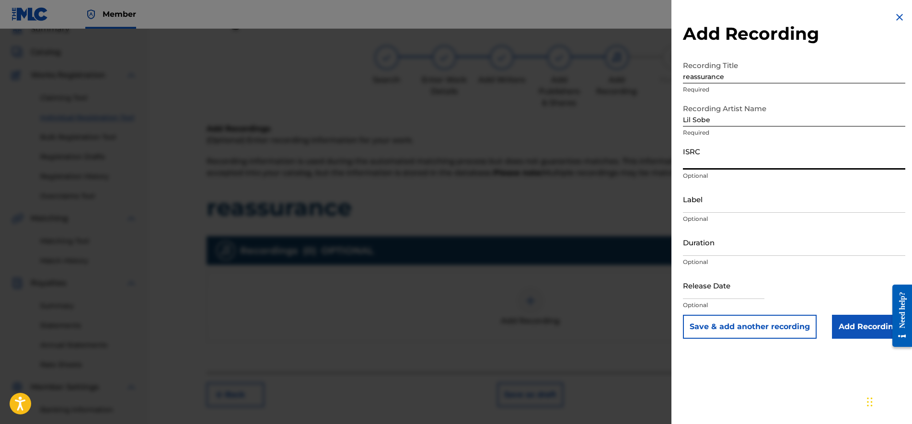
click at [695, 155] on input "ISRC" at bounding box center [794, 155] width 222 height 27
paste input "USLD91781754"
type input "USLD91781754"
click at [870, 324] on input "Add Recording" at bounding box center [868, 327] width 73 height 24
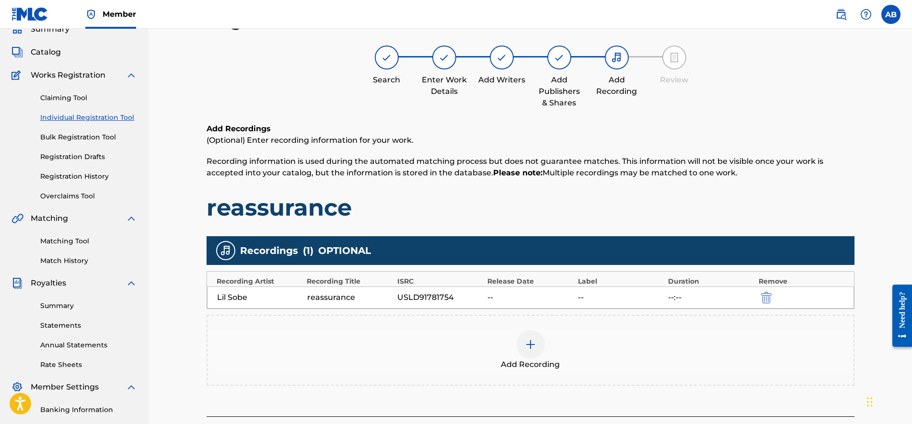
scroll to position [163, 0]
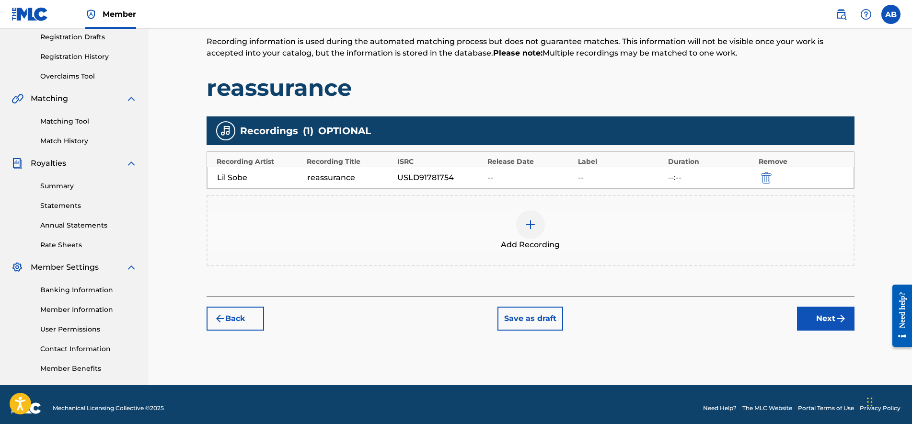
click at [819, 322] on button "Next" at bounding box center [826, 319] width 58 height 24
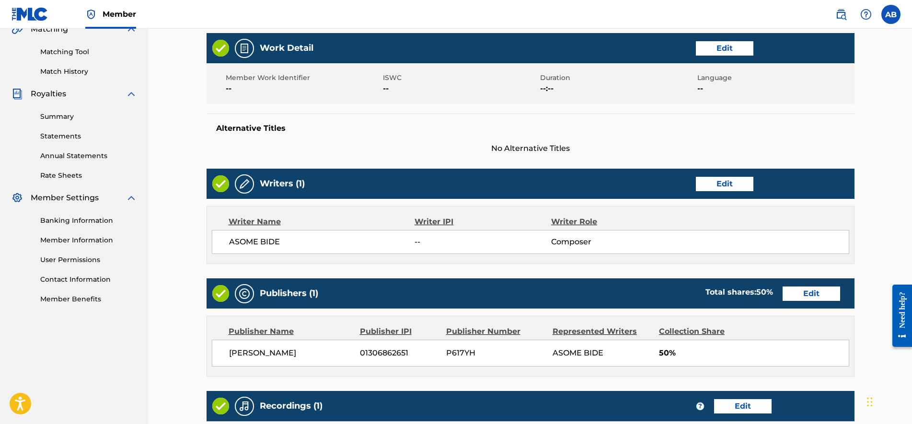
scroll to position [386, 0]
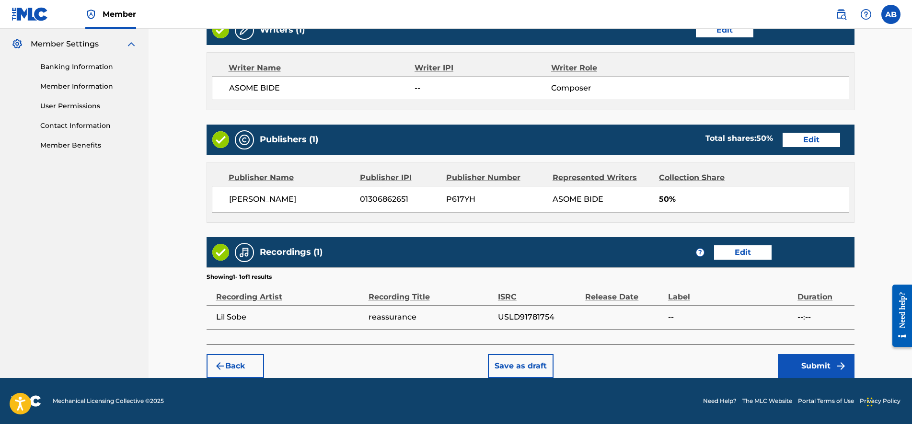
click at [800, 365] on button "Submit" at bounding box center [816, 366] width 77 height 24
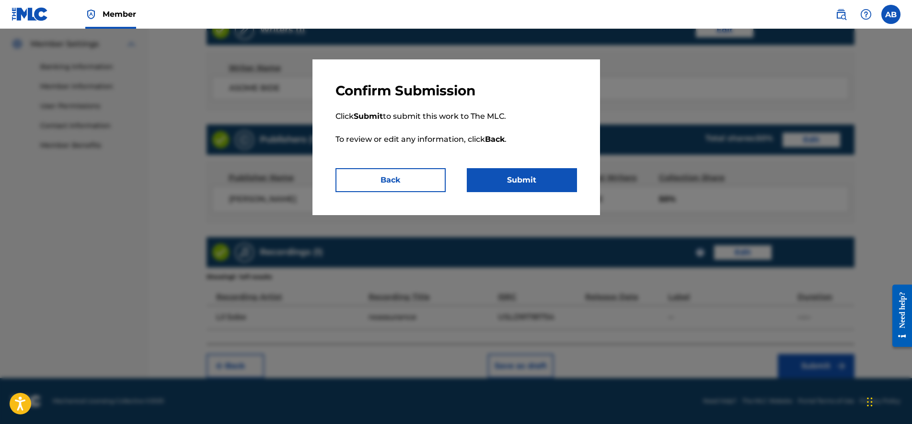
drag, startPoint x: 496, startPoint y: 178, endPoint x: 375, endPoint y: 195, distance: 122.3
click at [394, 231] on div "Confirm Submission Click Submit to submit this work to The MLC. To review or ed…" at bounding box center [456, 226] width 912 height 395
click at [526, 186] on button "Submit" at bounding box center [522, 180] width 110 height 24
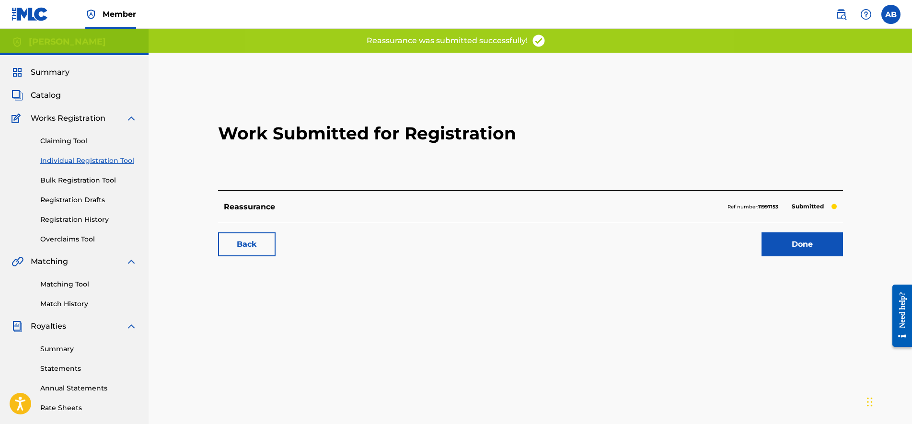
drag, startPoint x: 762, startPoint y: 244, endPoint x: 633, endPoint y: 366, distance: 177.3
click at [762, 244] on link "Done" at bounding box center [801, 244] width 81 height 24
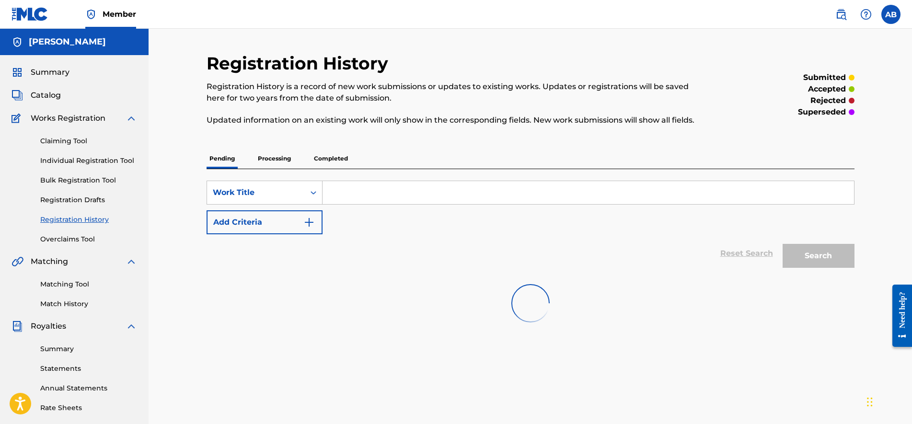
click at [101, 160] on link "Individual Registration Tool" at bounding box center [88, 161] width 97 height 10
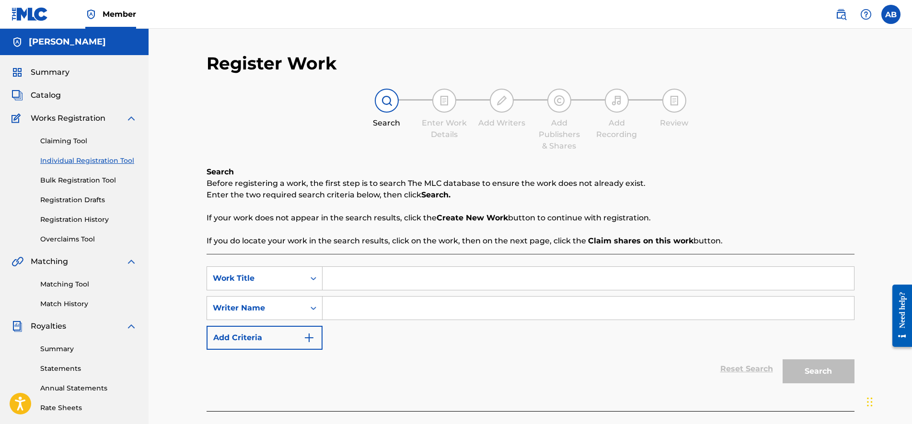
click at [361, 273] on input "Search Form" at bounding box center [587, 278] width 531 height 23
type input "her way"
click at [391, 297] on input "Search Form" at bounding box center [587, 308] width 531 height 23
type input "sobe"
click at [783, 359] on button "Search" at bounding box center [819, 371] width 72 height 24
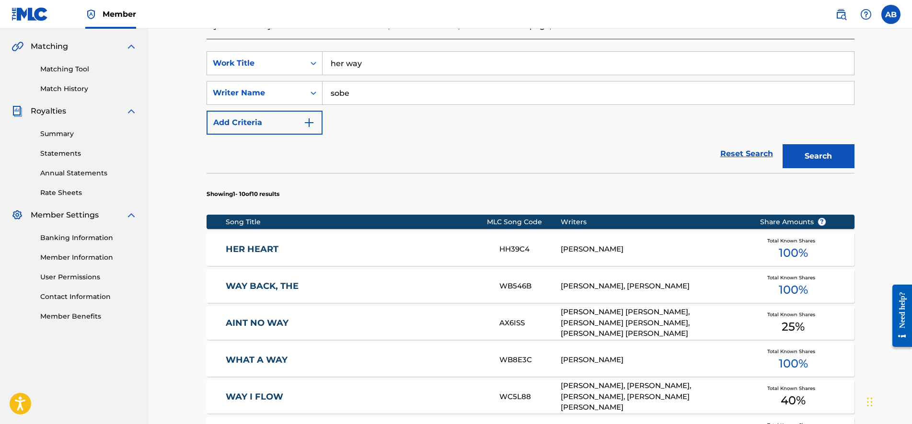
scroll to position [180, 0]
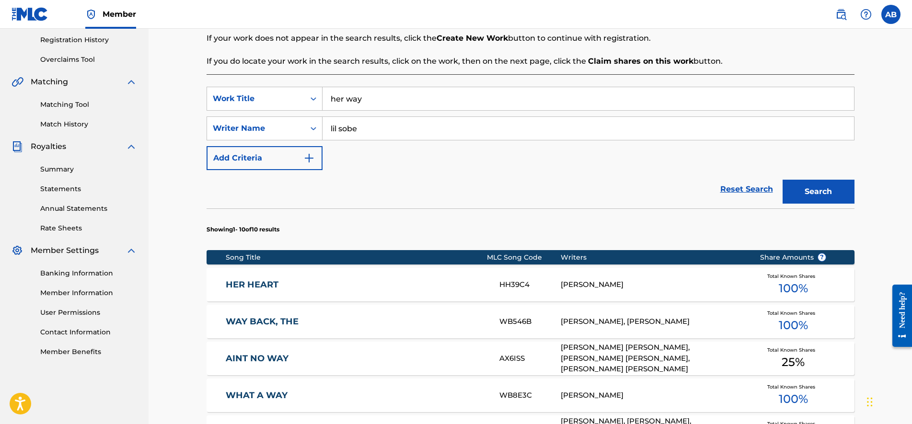
type input "lil sobe"
click at [783, 180] on button "Search" at bounding box center [819, 192] width 72 height 24
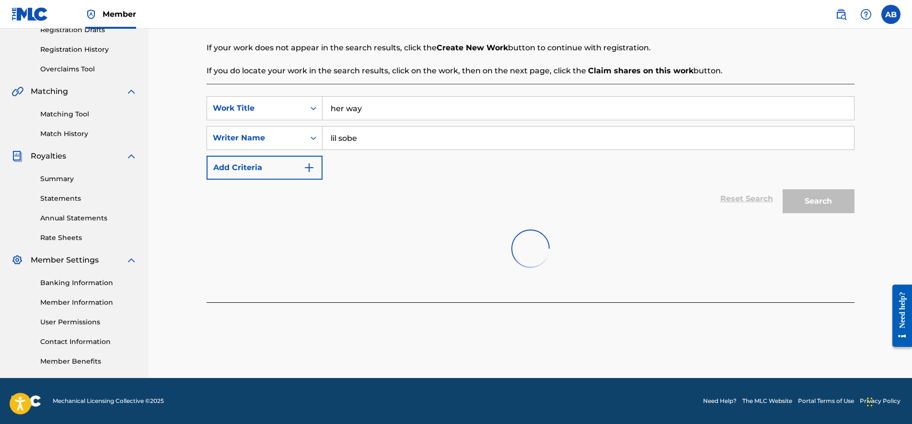
scroll to position [170, 0]
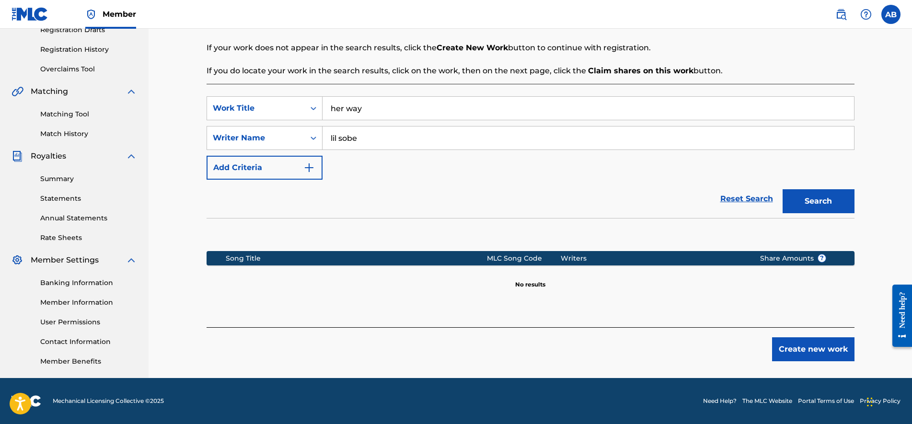
click at [806, 347] on button "Create new work" at bounding box center [813, 349] width 82 height 24
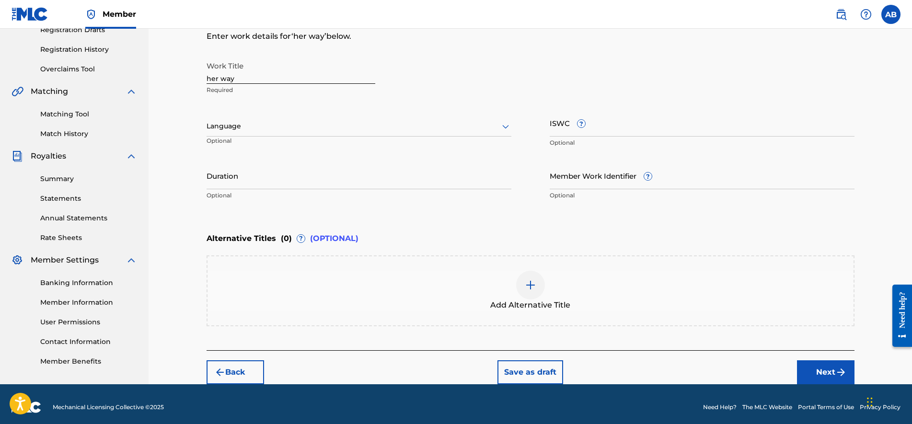
click at [829, 373] on button "Next" at bounding box center [826, 372] width 58 height 24
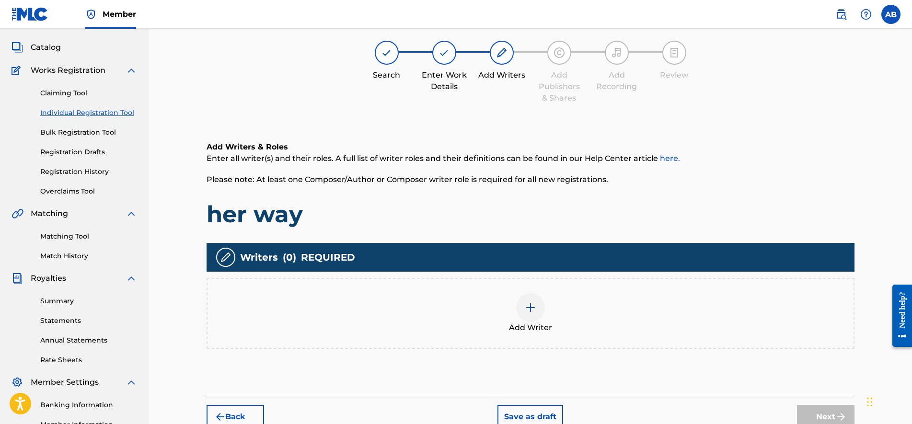
scroll to position [43, 0]
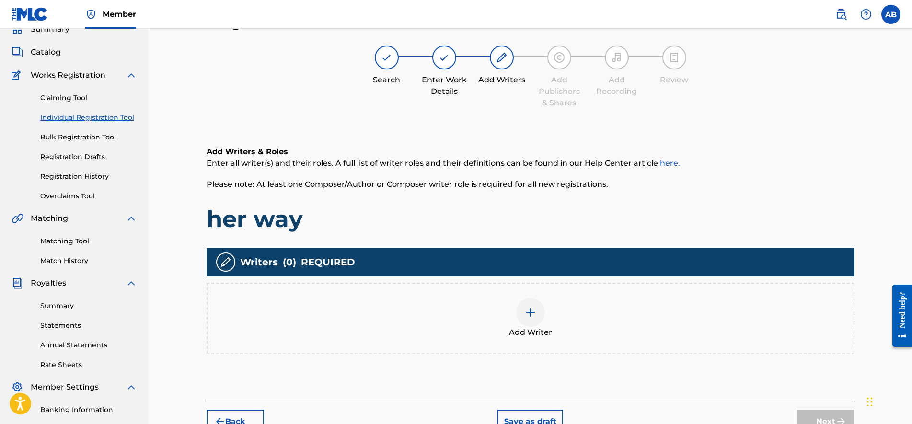
click at [503, 312] on div "Add Writer" at bounding box center [530, 318] width 646 height 40
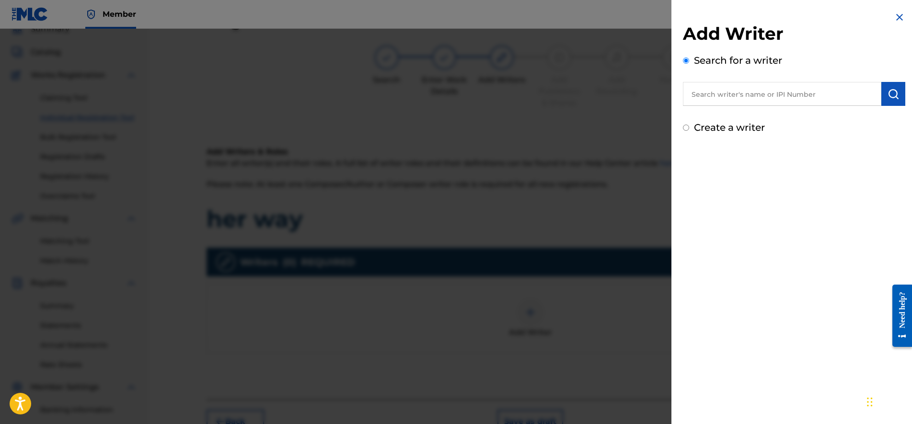
click at [838, 92] on input "text" at bounding box center [782, 94] width 198 height 24
type input "asome bide"
click at [887, 92] on img "submit" at bounding box center [893, 94] width 12 height 12
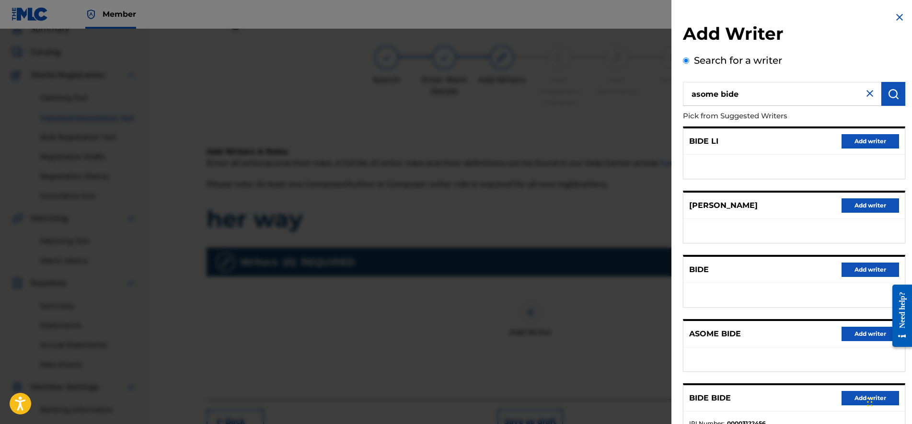
scroll to position [72, 0]
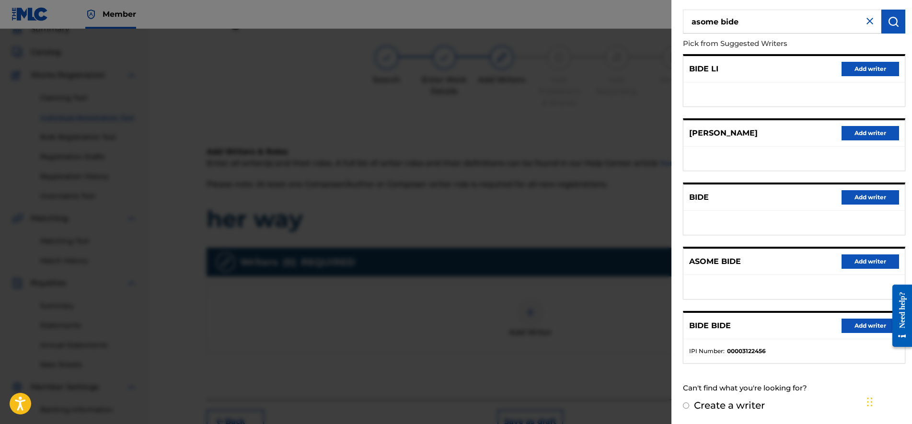
click at [874, 257] on button "Add writer" at bounding box center [870, 261] width 58 height 14
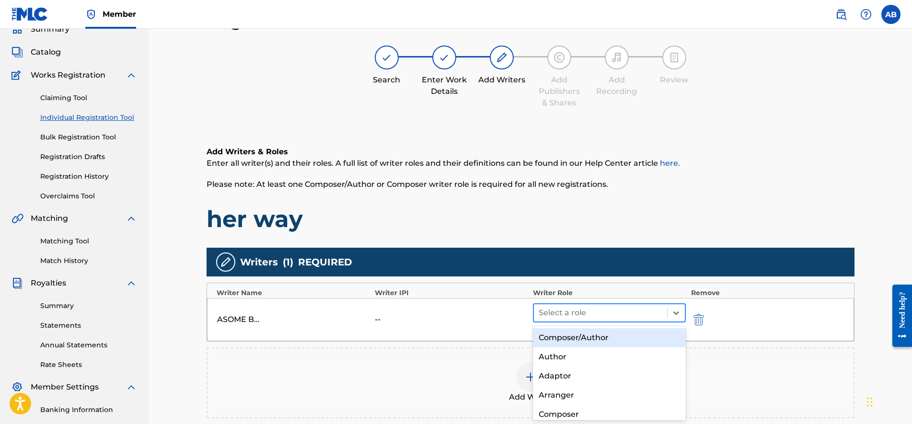
click at [600, 313] on div at bounding box center [601, 312] width 124 height 13
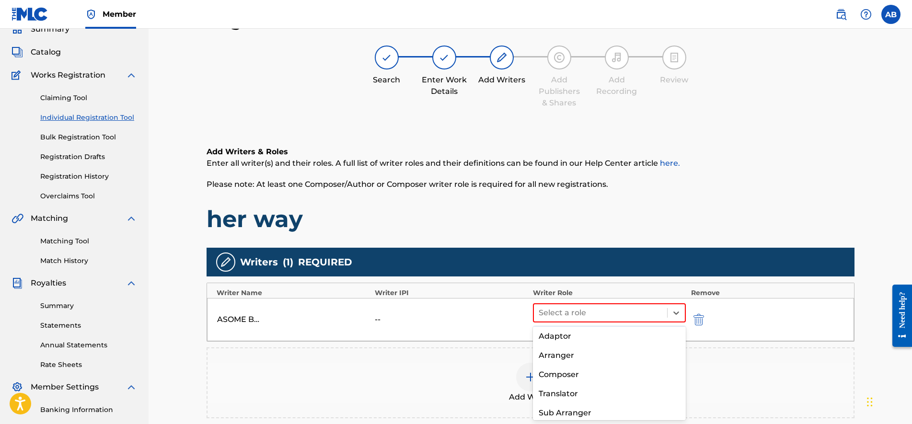
scroll to position [60, 0]
click at [571, 358] on div "Composer" at bounding box center [609, 354] width 153 height 19
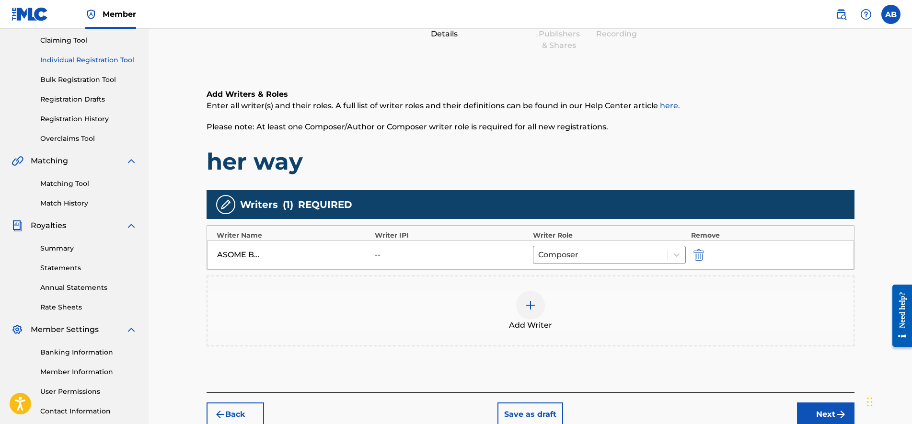
scroll to position [103, 0]
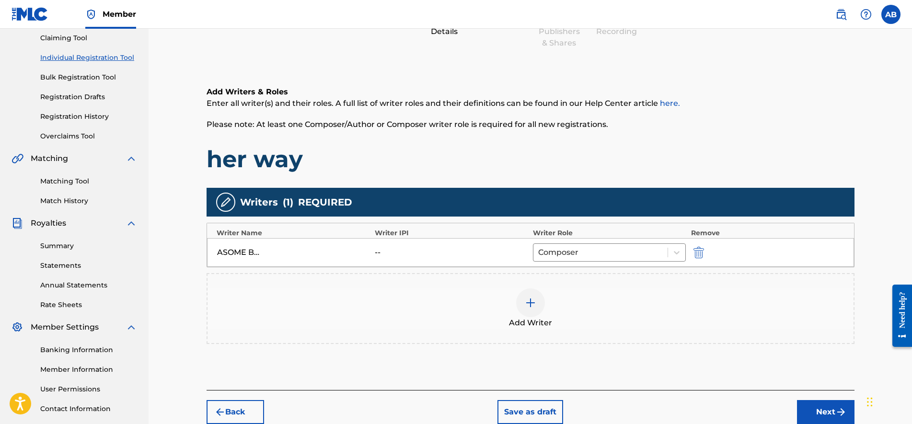
click at [808, 406] on button "Next" at bounding box center [826, 412] width 58 height 24
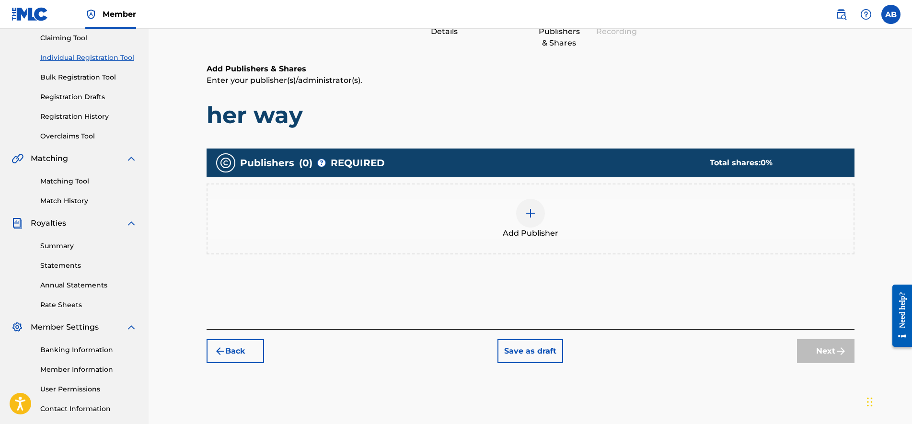
scroll to position [43, 0]
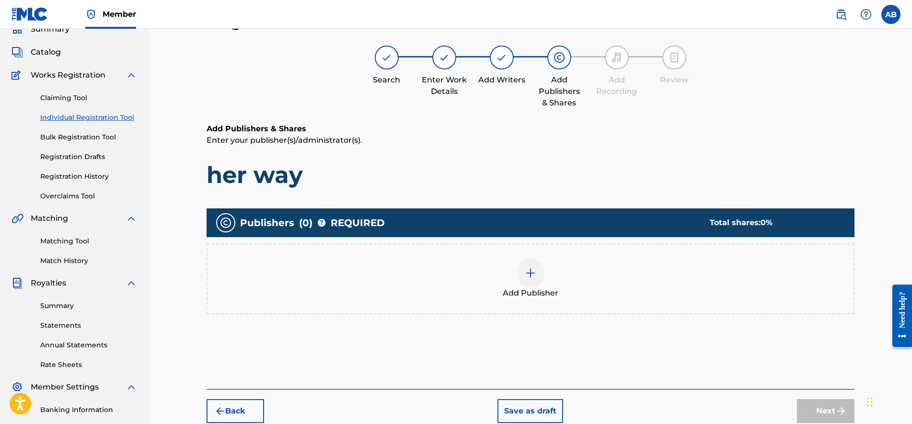
click at [578, 283] on div "Add Publisher" at bounding box center [530, 279] width 646 height 40
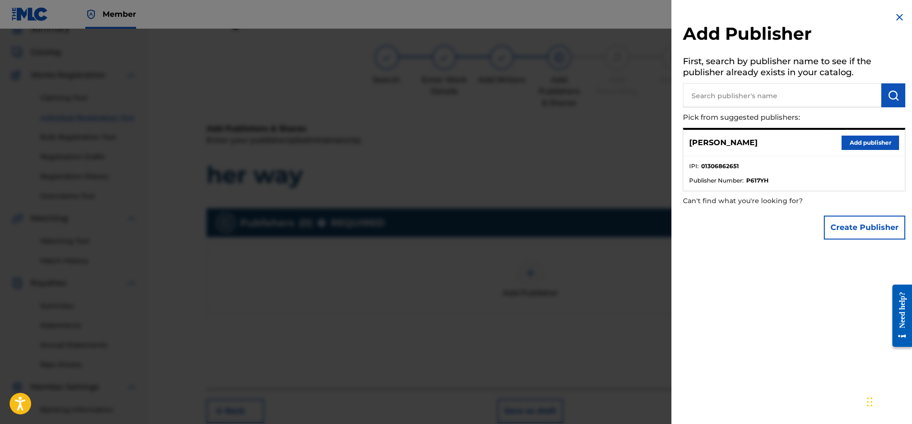
click at [857, 144] on button "Add publisher" at bounding box center [870, 143] width 58 height 14
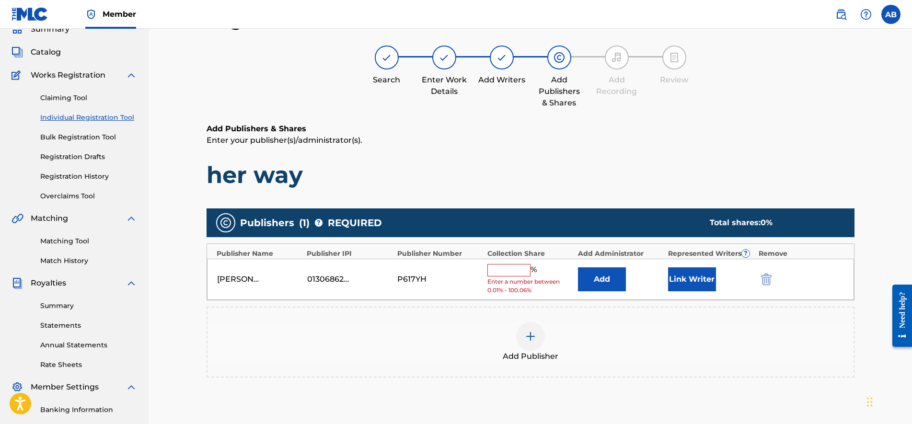
click at [513, 273] on input "text" at bounding box center [508, 270] width 43 height 12
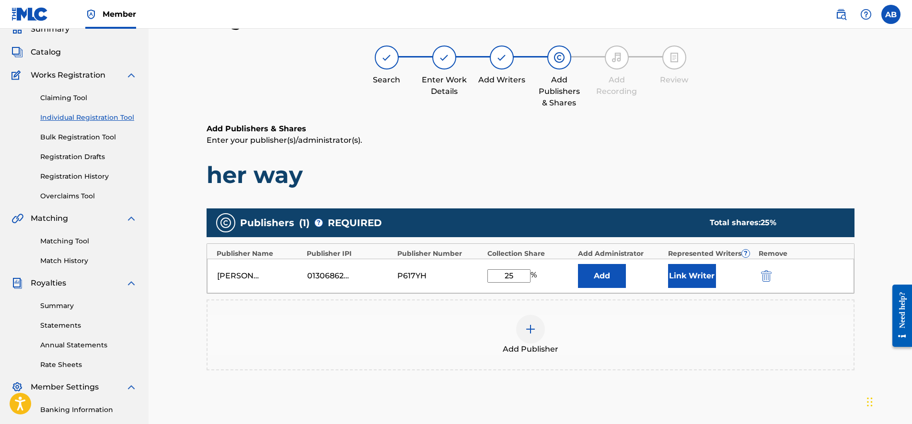
type input "25"
click at [802, 165] on h1 "her way" at bounding box center [531, 175] width 648 height 29
click at [704, 274] on button "Link Writer" at bounding box center [692, 276] width 48 height 24
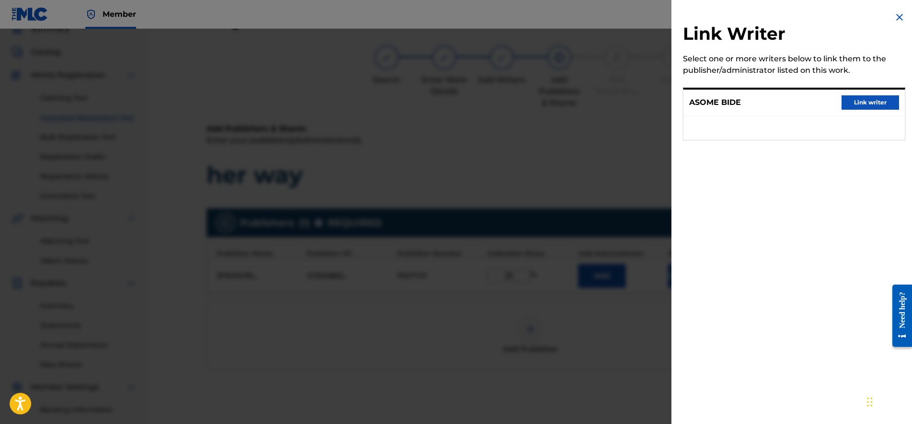
click at [860, 103] on button "Link writer" at bounding box center [870, 102] width 58 height 14
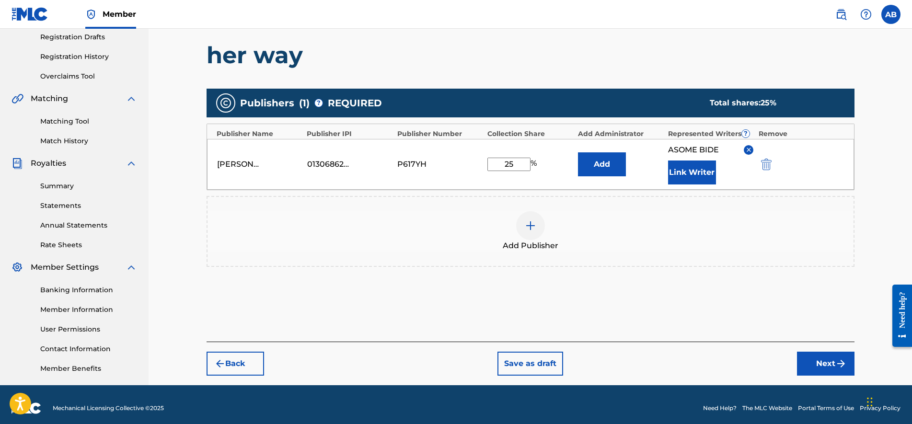
click at [810, 364] on button "Next" at bounding box center [826, 364] width 58 height 24
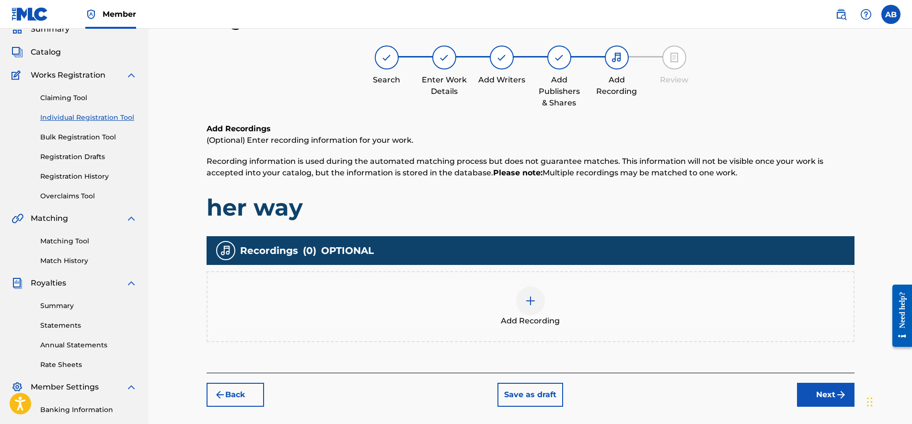
click at [658, 314] on div "Add Recording" at bounding box center [530, 307] width 646 height 40
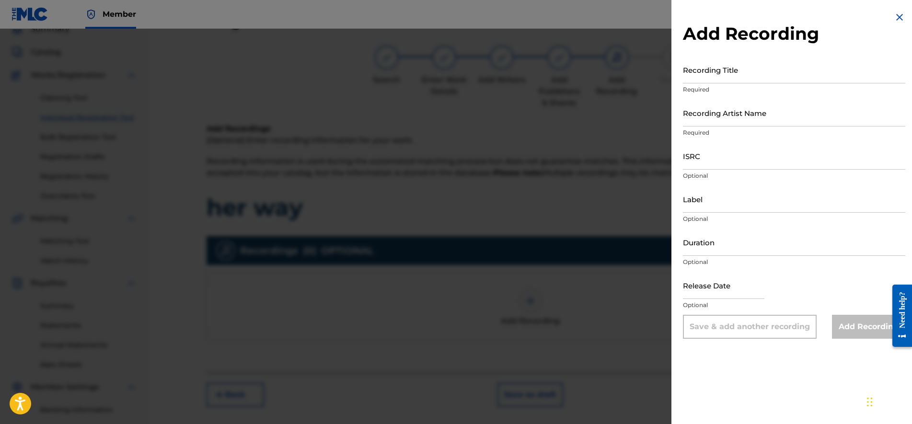
click at [720, 116] on input "Recording Artist Name" at bounding box center [794, 112] width 222 height 27
paste input "USLD91781759"
type input "USLD91781759"
click at [713, 69] on input "Recording Title" at bounding box center [794, 69] width 222 height 27
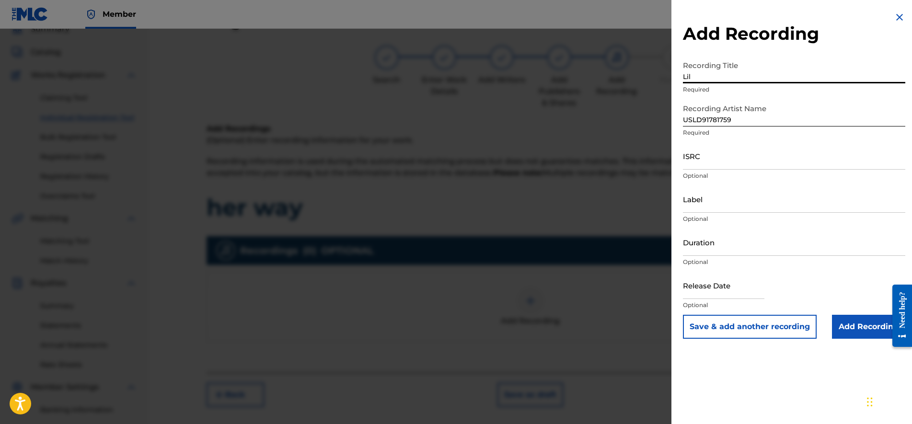
type input "Lil"
type input "Her Way"
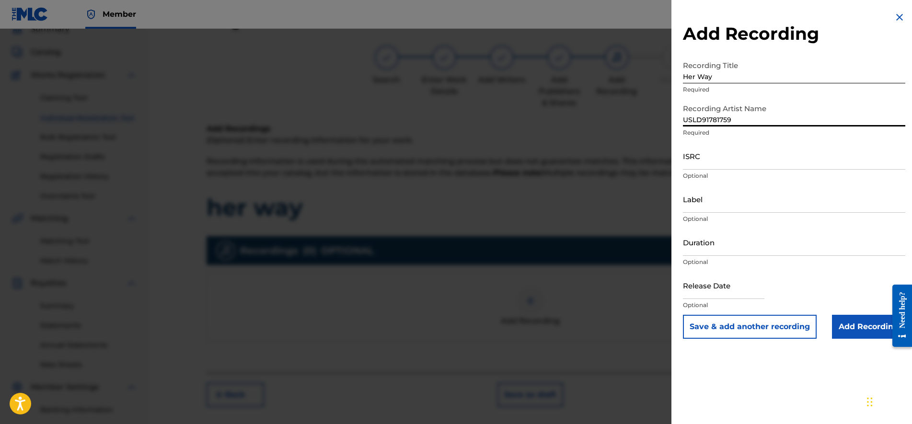
drag, startPoint x: 771, startPoint y: 124, endPoint x: 543, endPoint y: 146, distance: 229.1
click at [556, 145] on div "Add Recording Recording Title Her Way Required Recording Artist Name USLD917817…" at bounding box center [456, 226] width 912 height 395
click at [694, 165] on input "ISRC" at bounding box center [794, 155] width 222 height 27
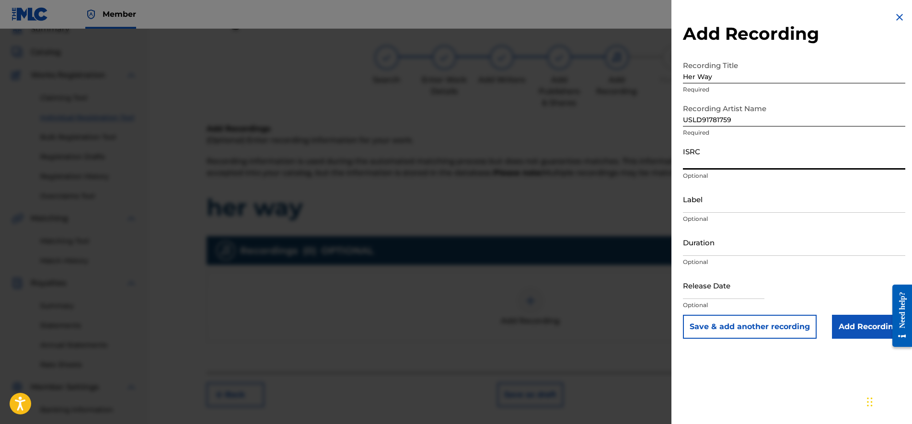
paste input "USLD91781759"
type input "USLD91781759"
click at [612, 109] on div "Add Recording Recording Title Her Way Required Recording Artist Name USLD917817…" at bounding box center [456, 226] width 912 height 395
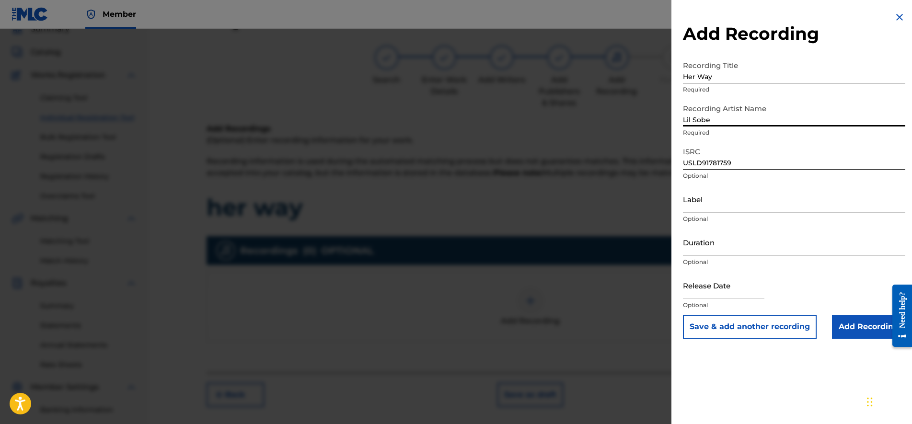
type input "Lil Sobe"
click at [768, 328] on button "Save & add another recording" at bounding box center [750, 327] width 134 height 24
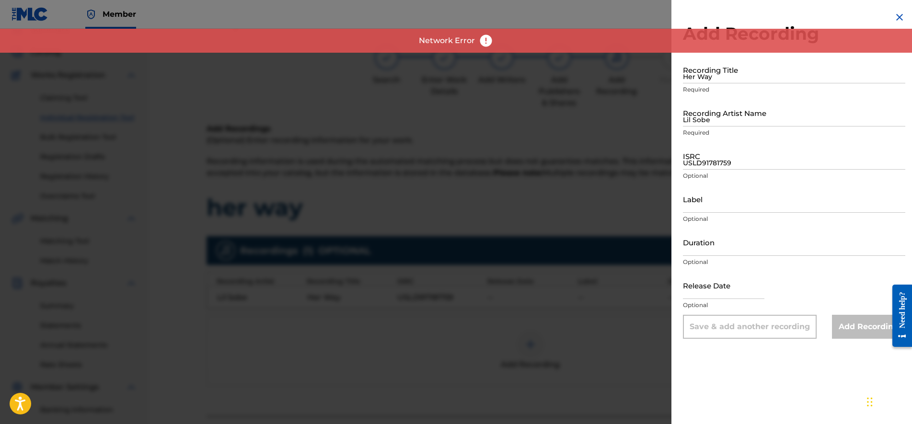
click at [599, 328] on div at bounding box center [456, 241] width 912 height 424
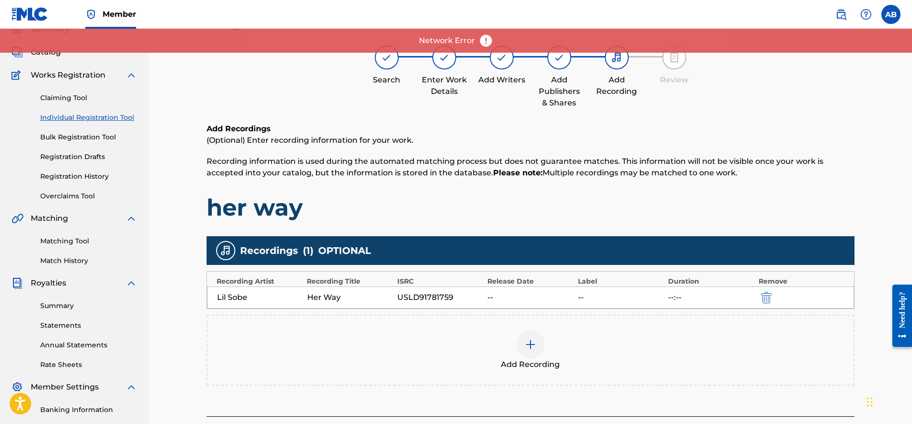
click at [513, 340] on div "Add Recording" at bounding box center [530, 350] width 646 height 40
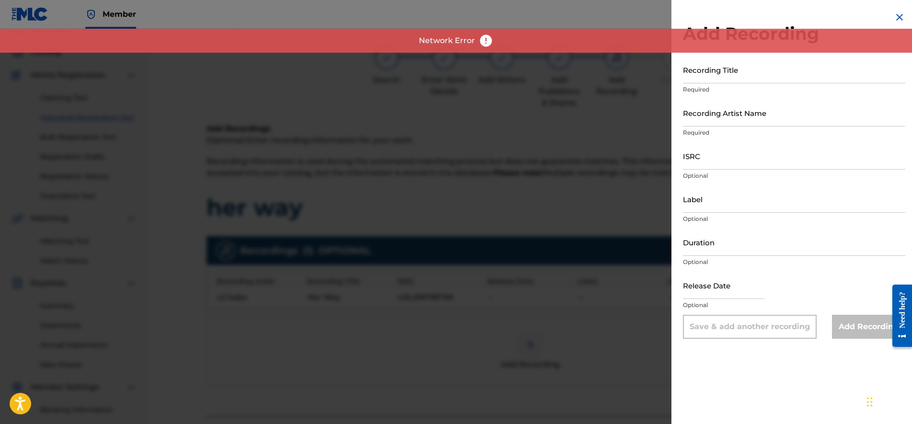
click at [734, 122] on input "Recording Artist Name" at bounding box center [794, 112] width 222 height 27
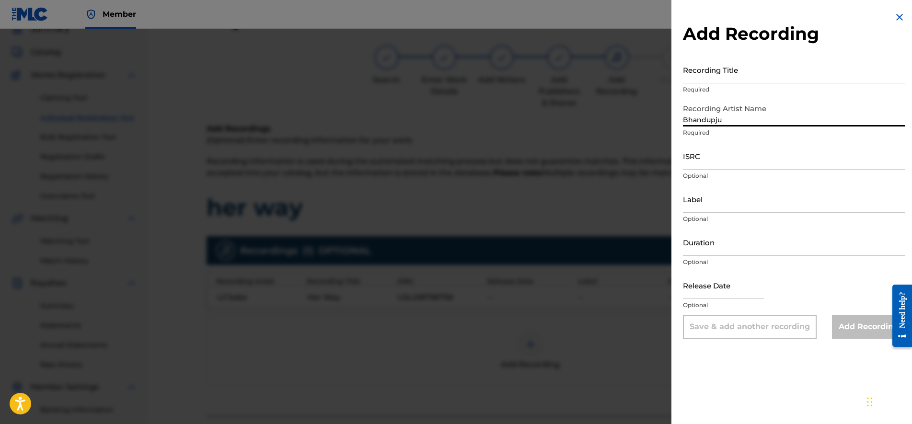
type input "Bhandupju"
click at [728, 83] on div "Recording Title Required" at bounding box center [794, 77] width 222 height 43
click at [727, 76] on input "Recording Title" at bounding box center [794, 69] width 222 height 27
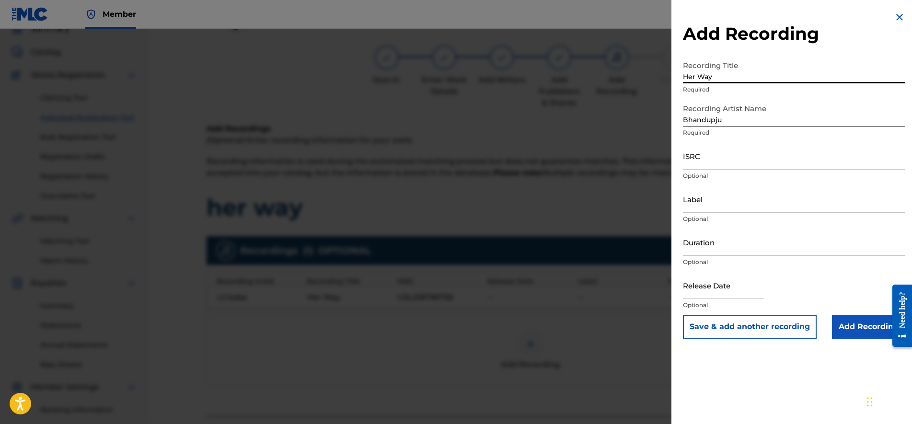
type input "Her Way"
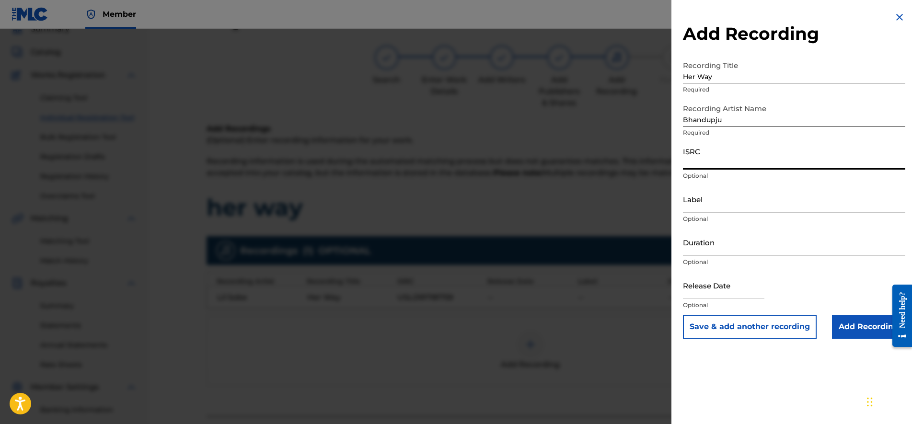
click at [708, 161] on input "ISRC" at bounding box center [794, 155] width 222 height 27
paste input "USLD91781759"
type input "USLD91781759"
click at [840, 322] on input "Add Recording" at bounding box center [868, 327] width 73 height 24
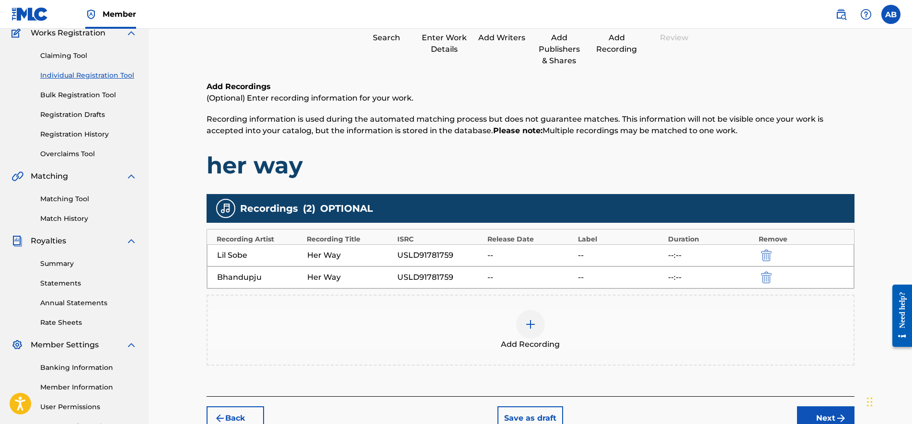
scroll to position [103, 0]
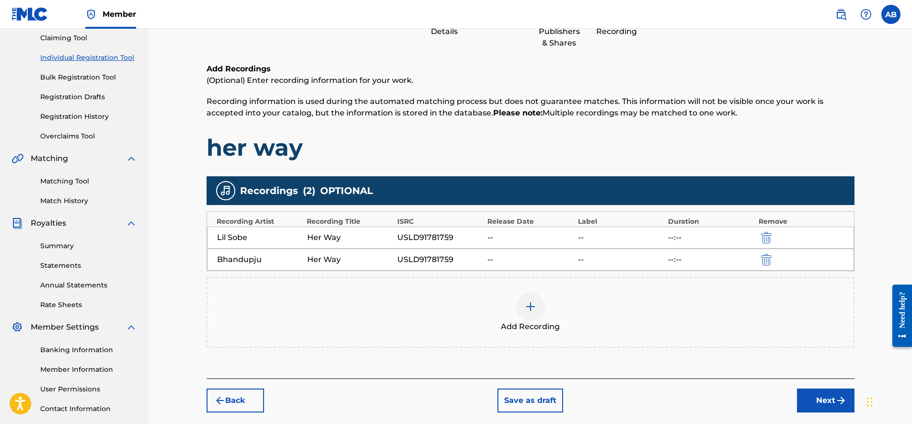
click at [822, 396] on button "Next" at bounding box center [826, 401] width 58 height 24
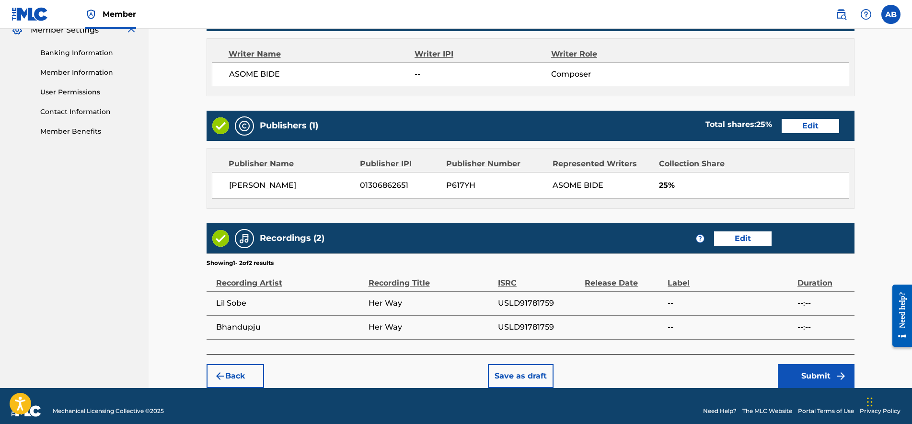
scroll to position [410, 0]
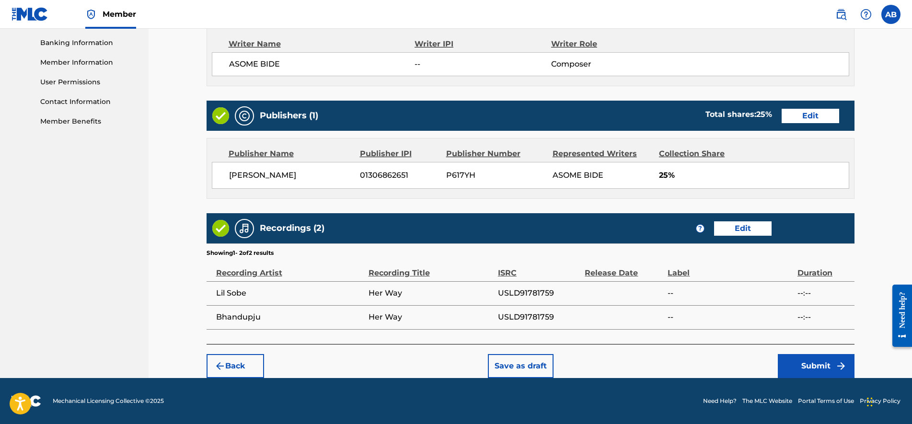
click at [823, 365] on button "Submit" at bounding box center [816, 366] width 77 height 24
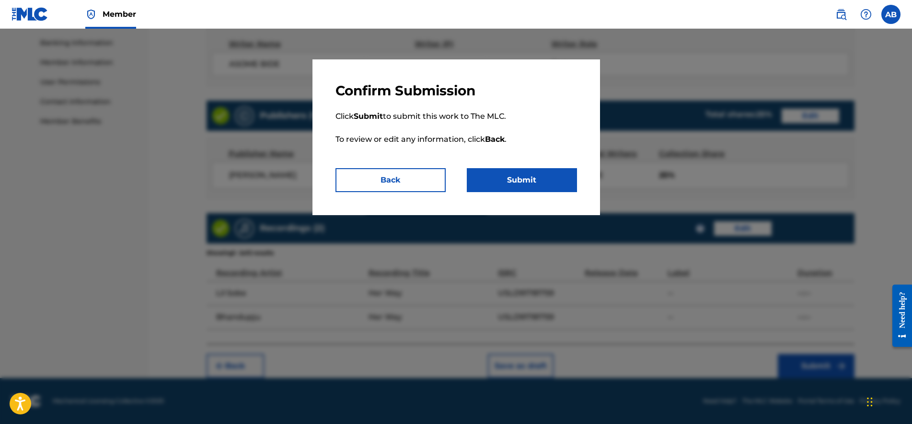
click at [534, 177] on button "Submit" at bounding box center [522, 180] width 110 height 24
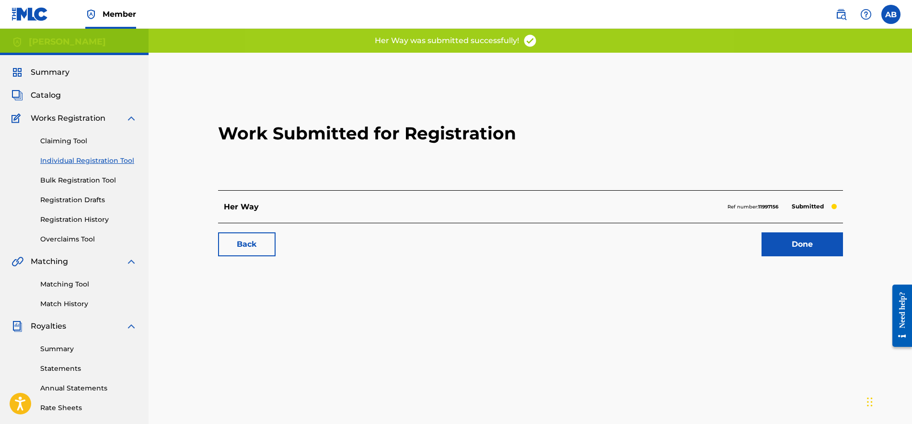
click at [787, 233] on link "Done" at bounding box center [801, 244] width 81 height 24
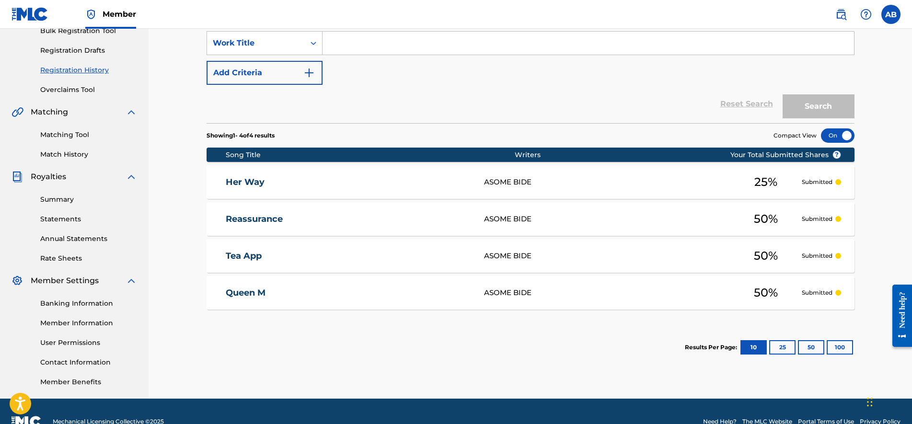
scroll to position [170, 0]
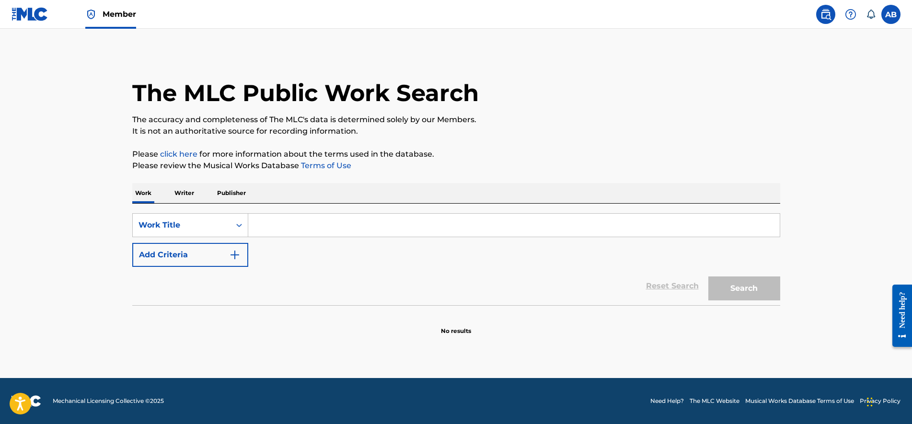
click at [127, 12] on span "Member" at bounding box center [120, 14] width 34 height 11
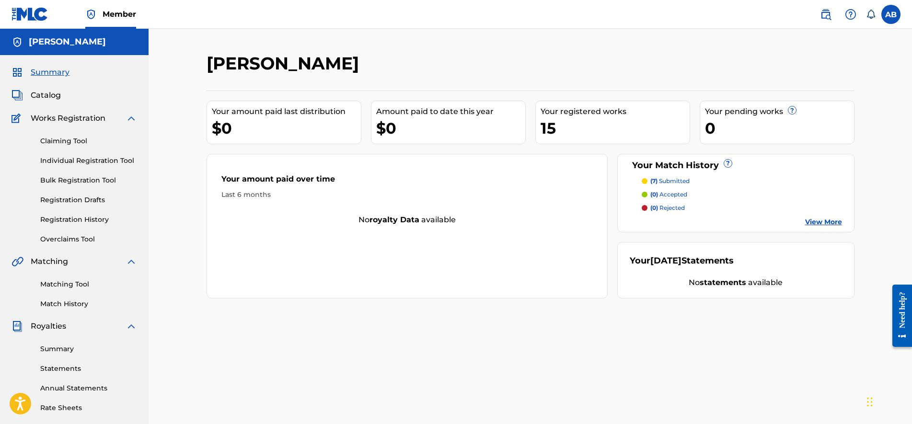
click at [98, 222] on link "Registration History" at bounding box center [88, 220] width 97 height 10
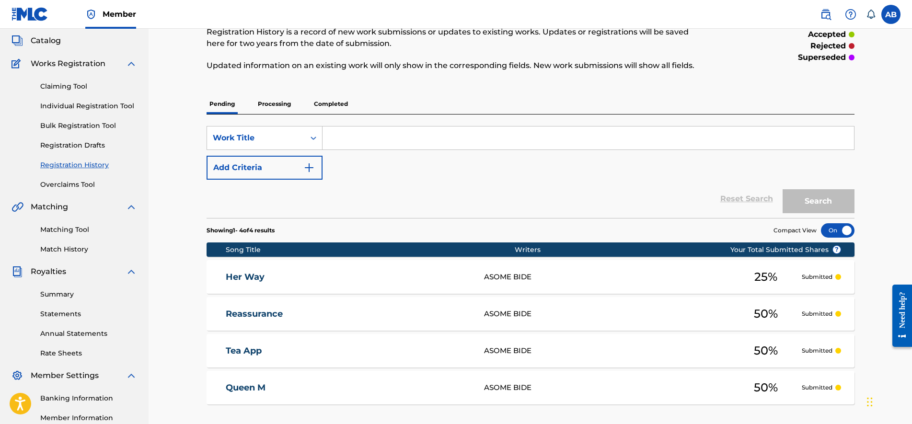
scroll to position [120, 0]
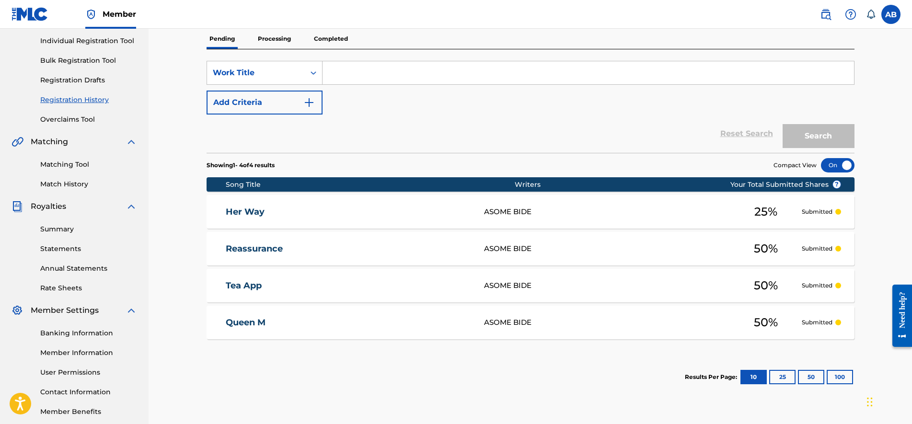
click at [248, 334] on div "Queen M ASOME BIDE 50 % Submitted" at bounding box center [531, 323] width 648 height 34
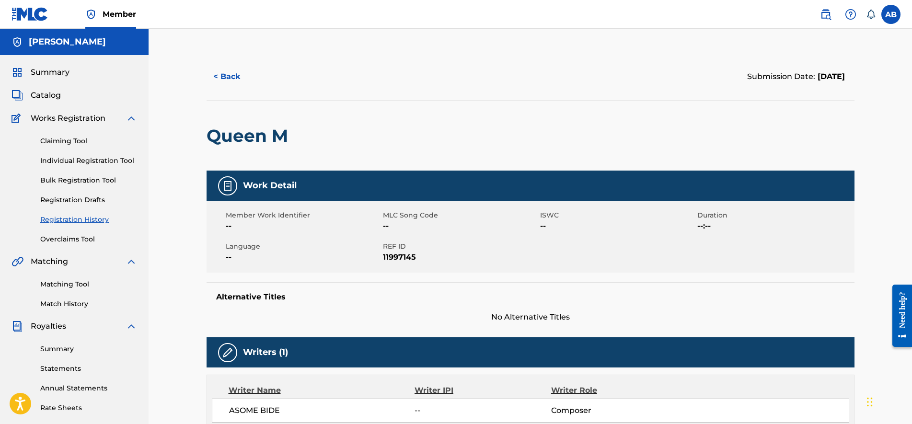
scroll to position [120, 0]
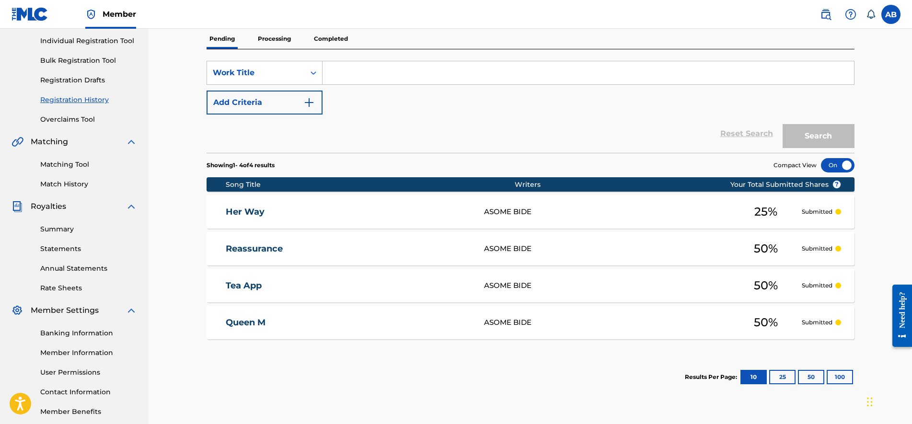
click at [66, 163] on link "Matching Tool" at bounding box center [88, 165] width 97 height 10
